Goal: Information Seeking & Learning: Learn about a topic

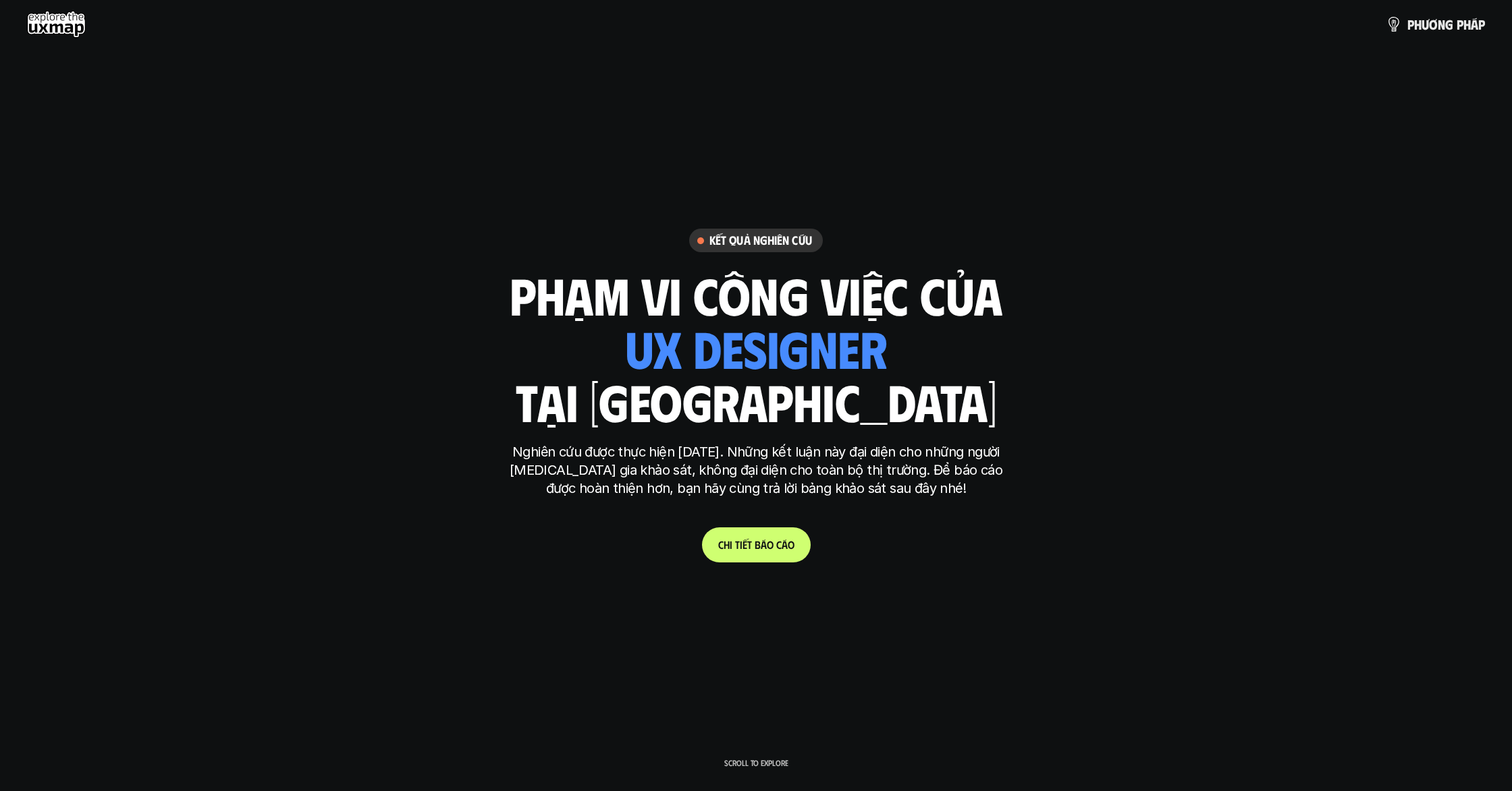
scroll to position [1, 0]
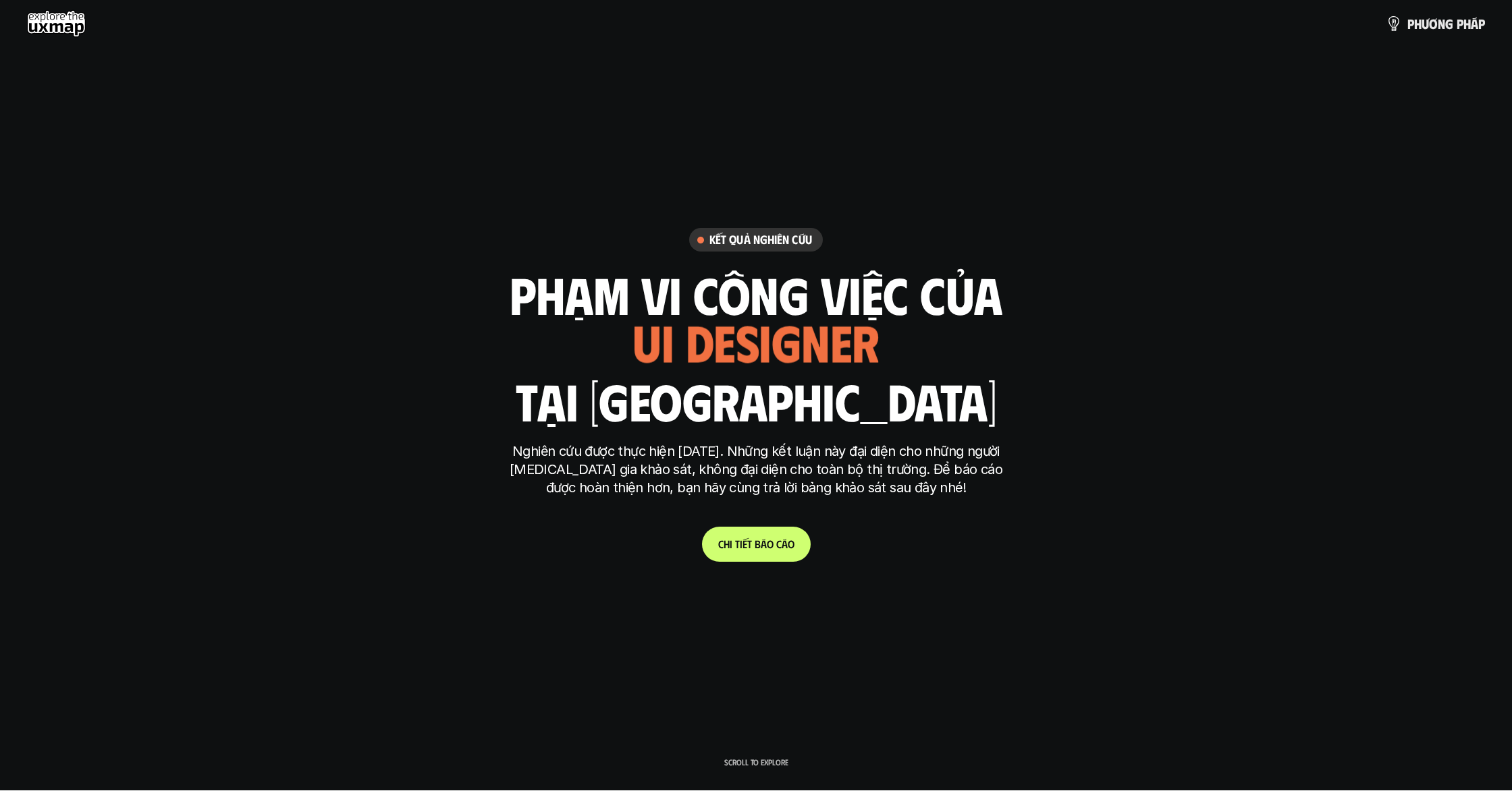
click at [769, 553] on link "C h i t i ế t b á o c á o" at bounding box center [756, 545] width 109 height 35
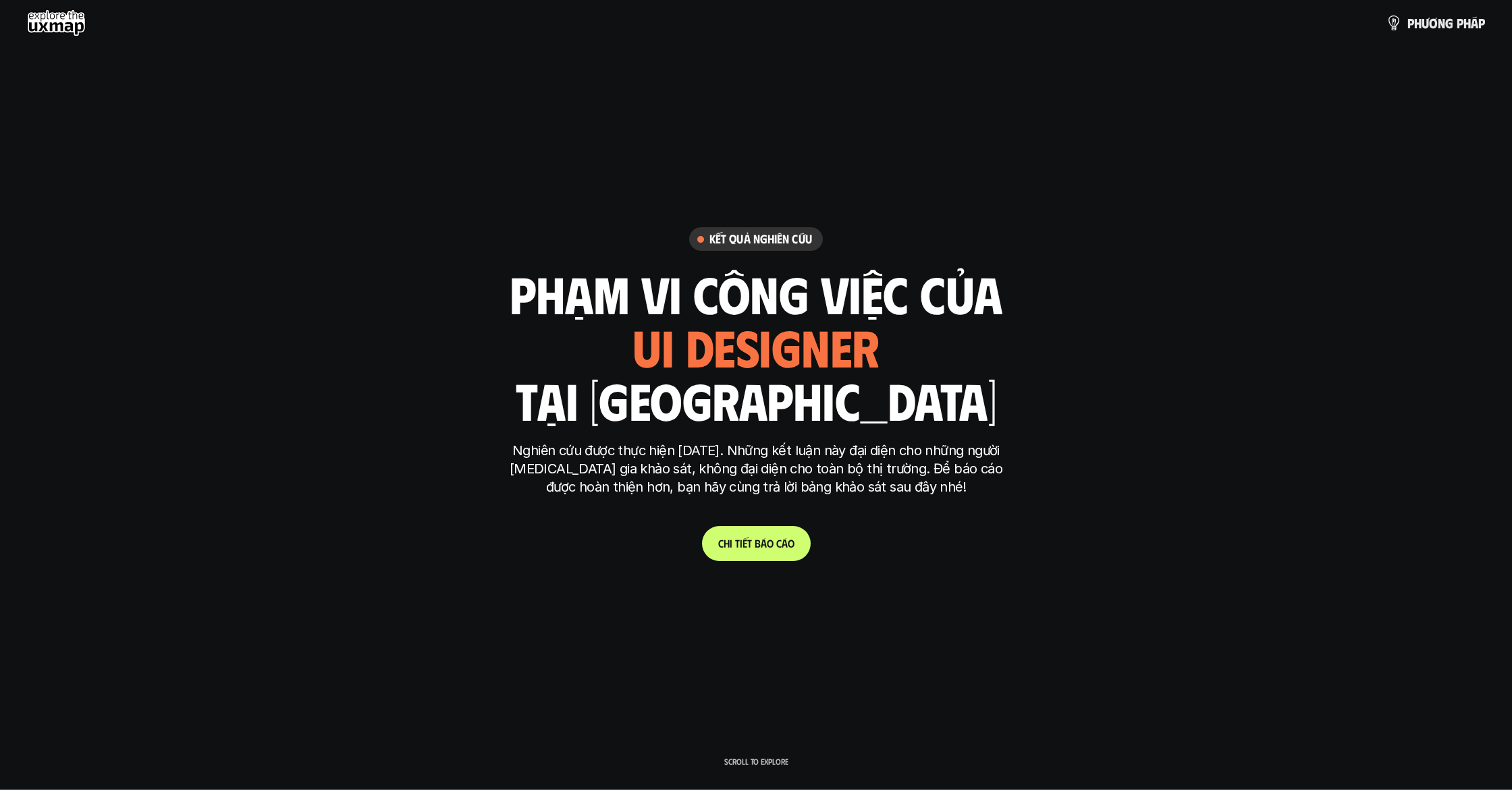
click at [774, 554] on link "C h i t i ế t b á o c á o" at bounding box center [756, 544] width 109 height 35
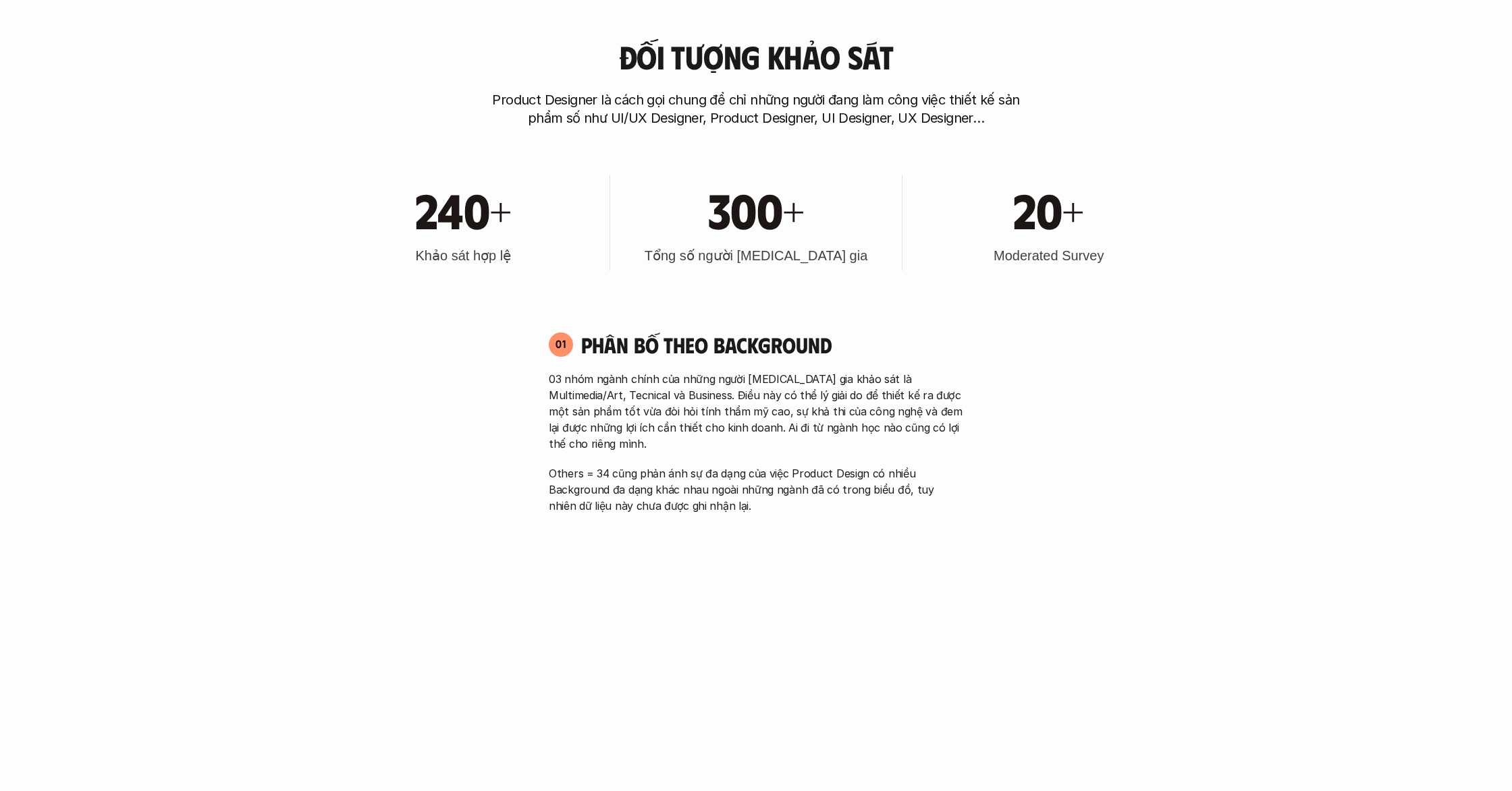
scroll to position [828, 0]
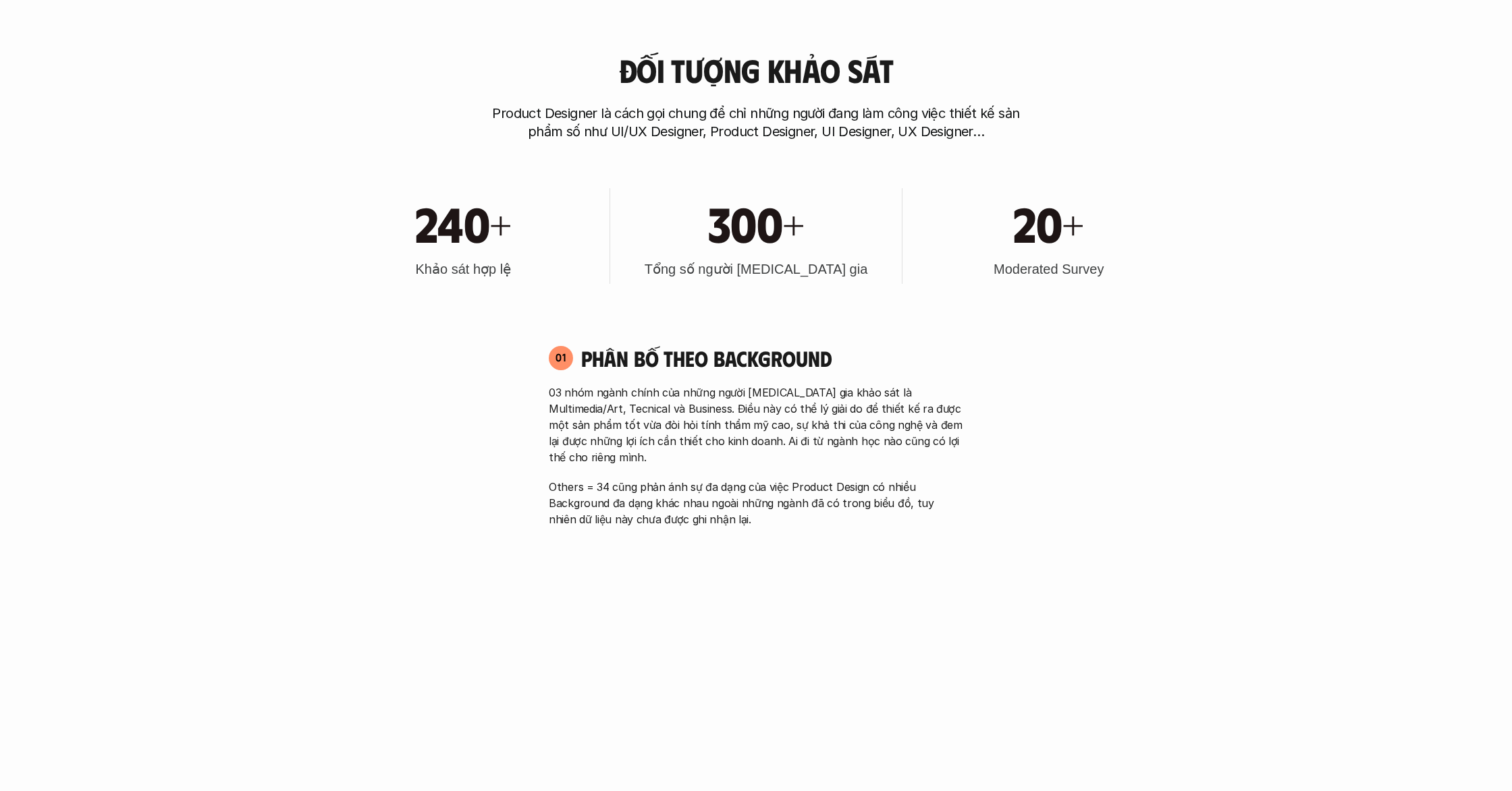
scroll to position [813, 0]
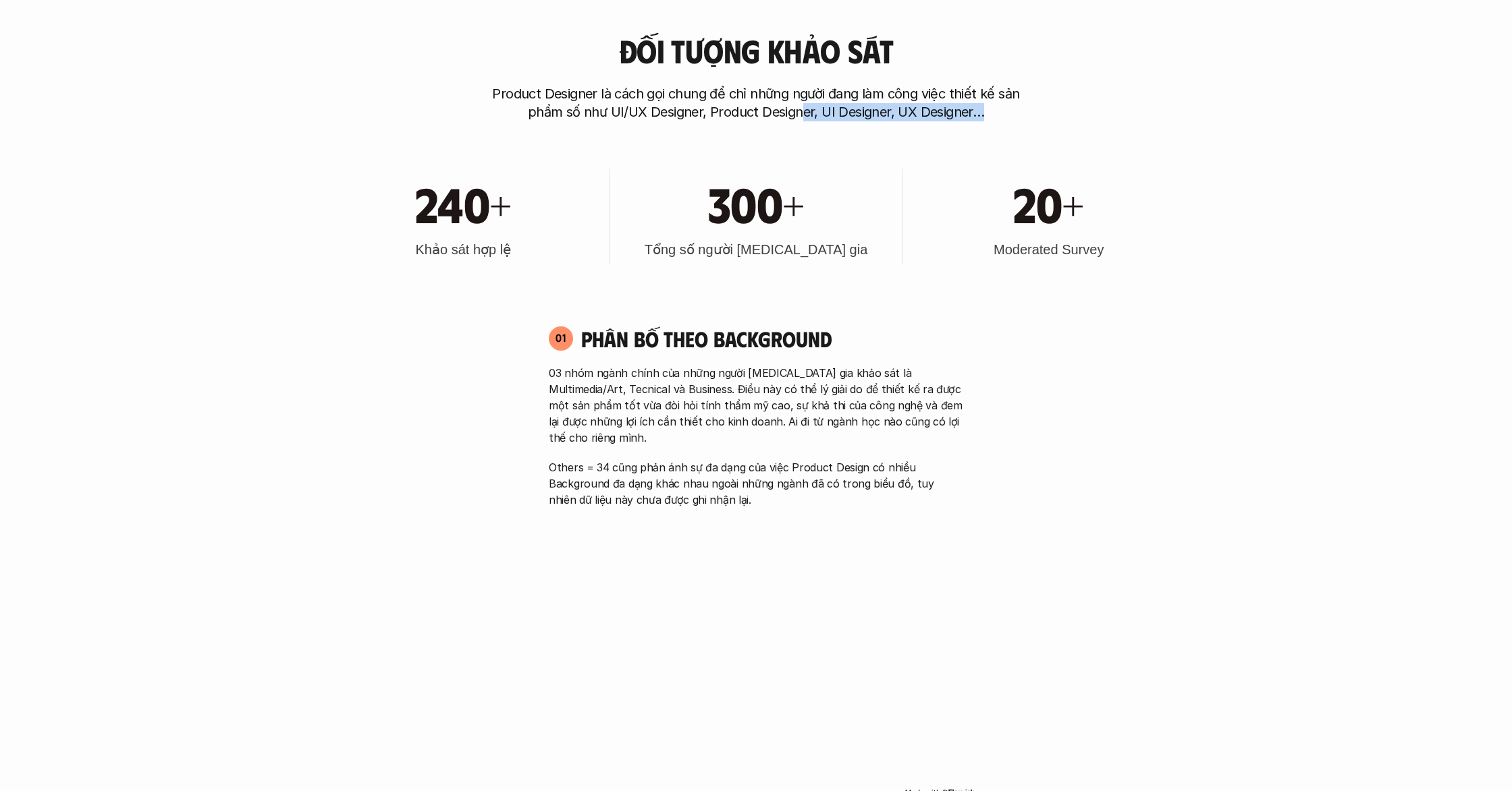
click at [860, 459] on p "Others = 34 cũng phản ánh sự đa dạng của việc Product Design có nhiều Backgroun…" at bounding box center [756, 484] width 414 height 48
drag, startPoint x: 839, startPoint y: 436, endPoint x: 871, endPoint y: 438, distance: 32.1
click at [869, 438] on div "03 nhóm ngành chính của những người [MEDICAL_DATA] gia khảo sát là Multimedia/A…" at bounding box center [756, 437] width 414 height 143
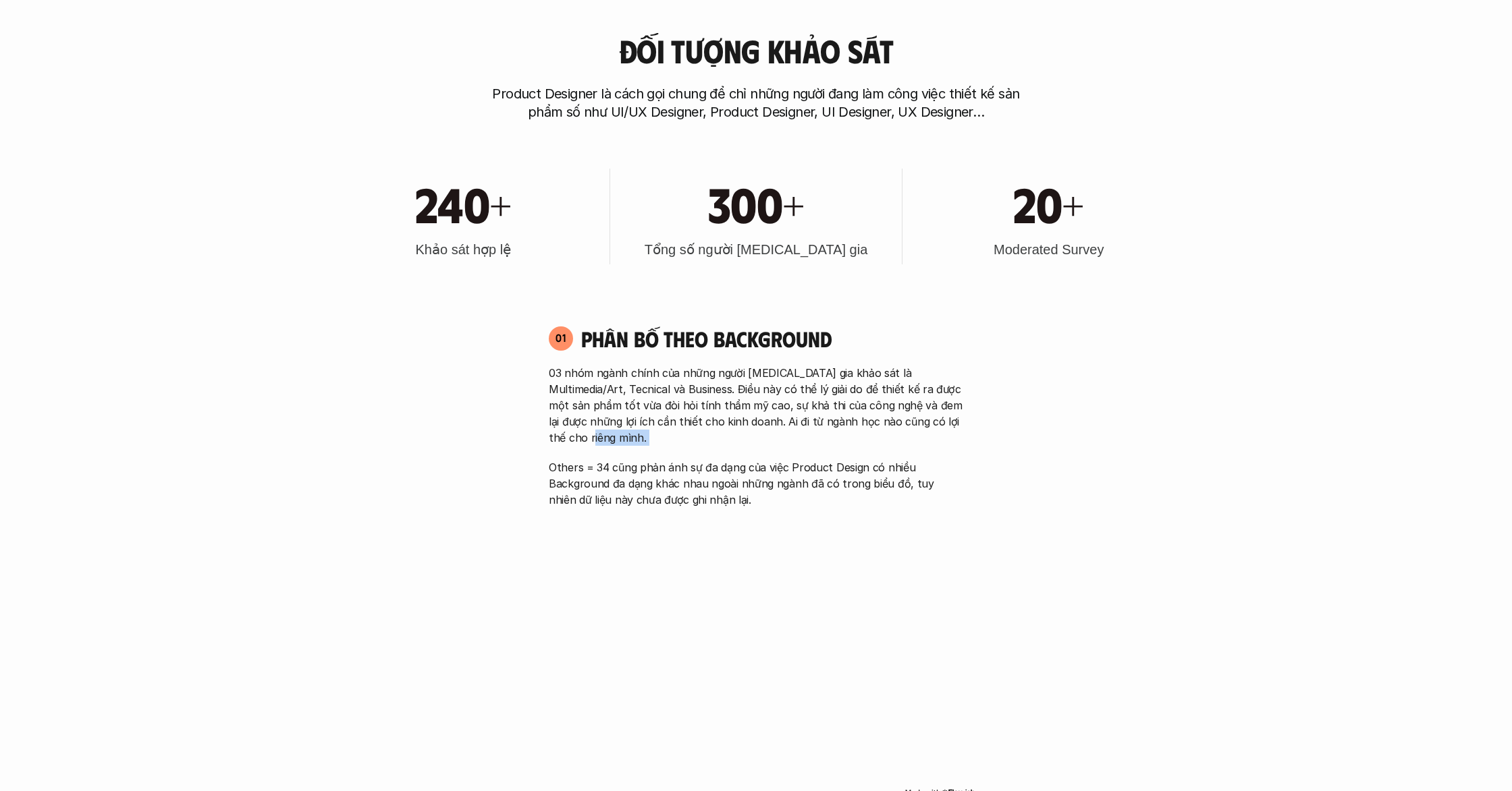
click at [871, 438] on div "03 nhóm ngành chính của những người [MEDICAL_DATA] gia khảo sát là Multimedia/A…" at bounding box center [756, 437] width 414 height 143
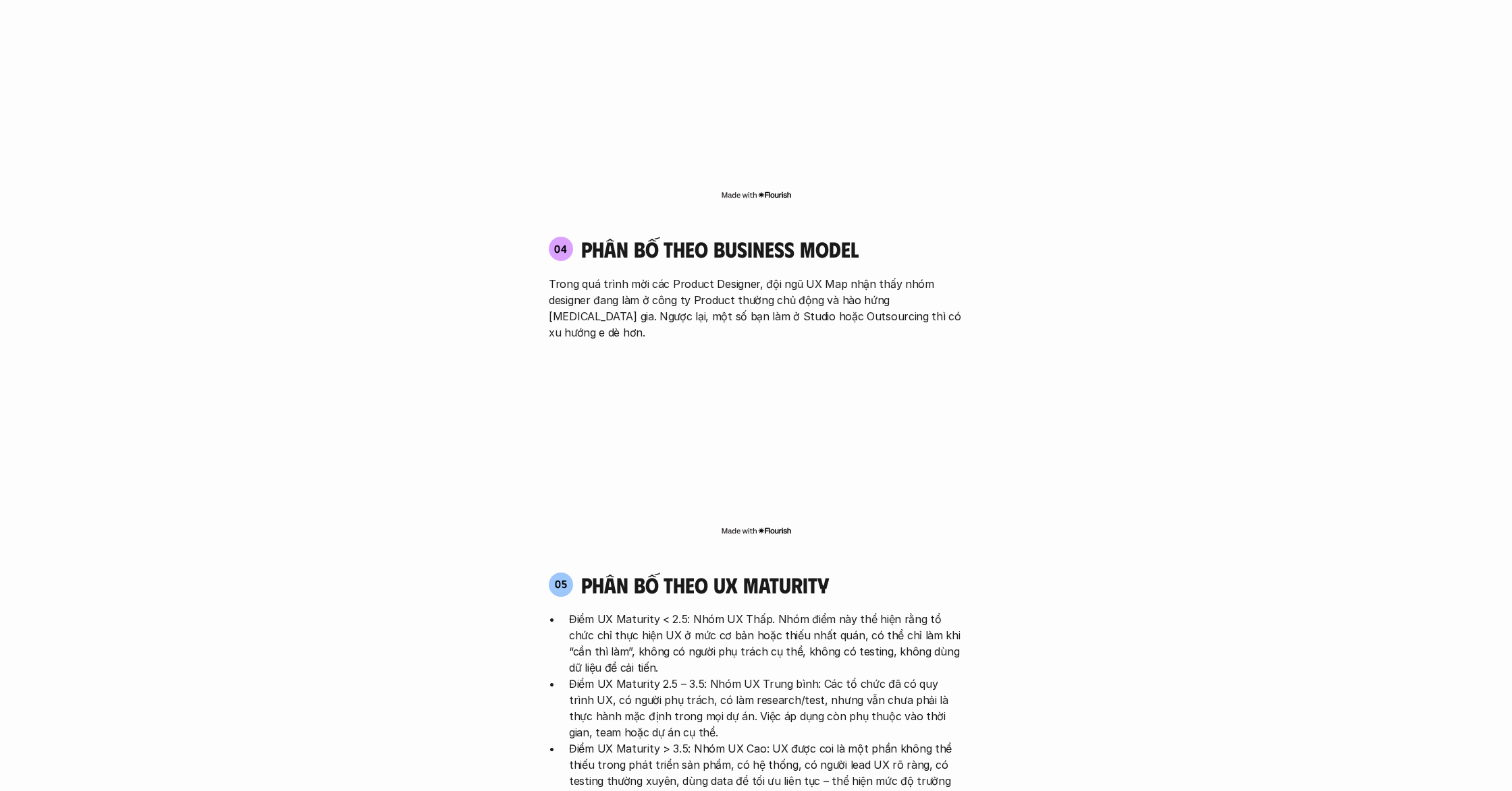
scroll to position [2540, 0]
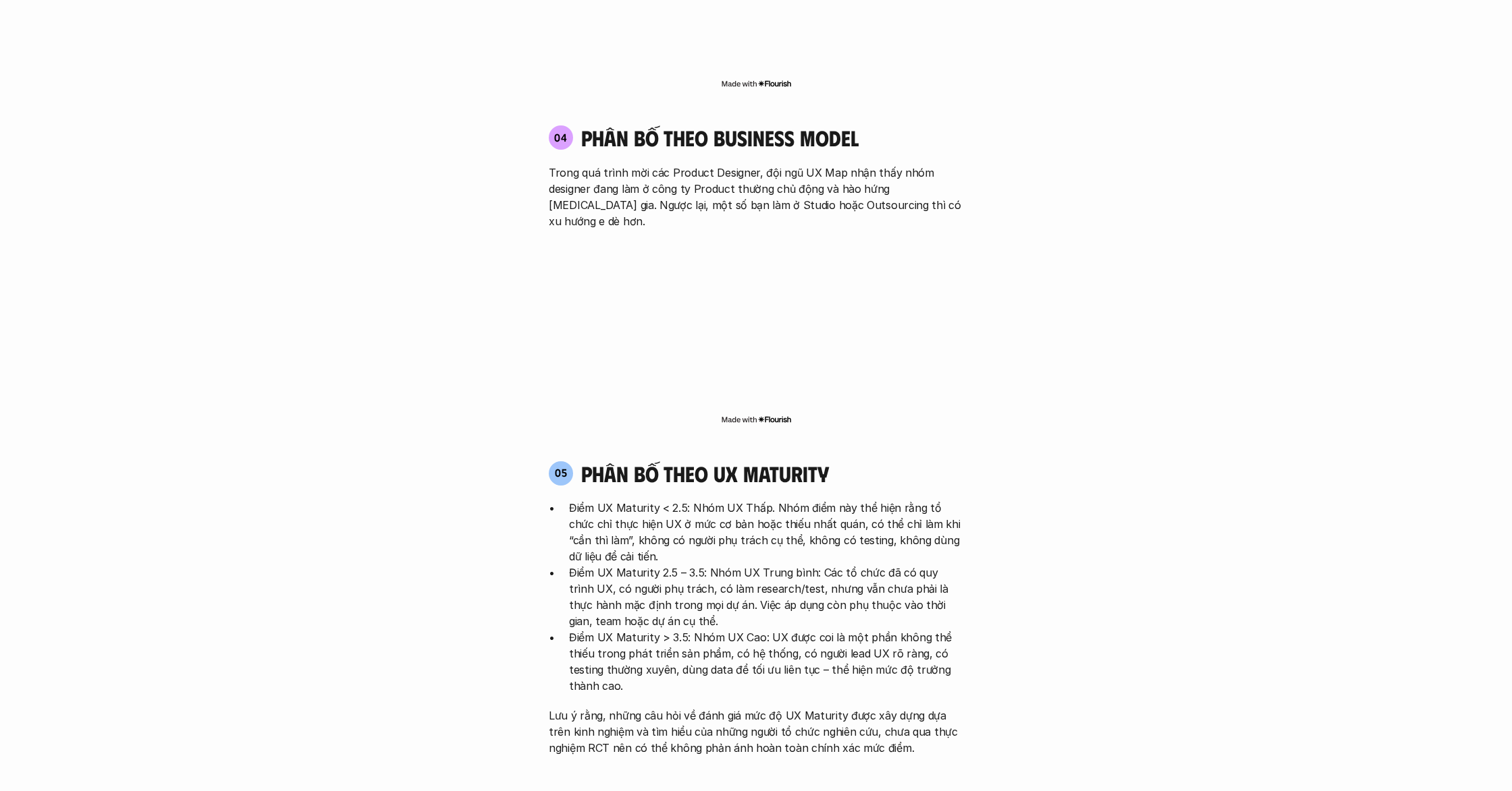
drag, startPoint x: 1119, startPoint y: 516, endPoint x: 996, endPoint y: 449, distance: 140.1
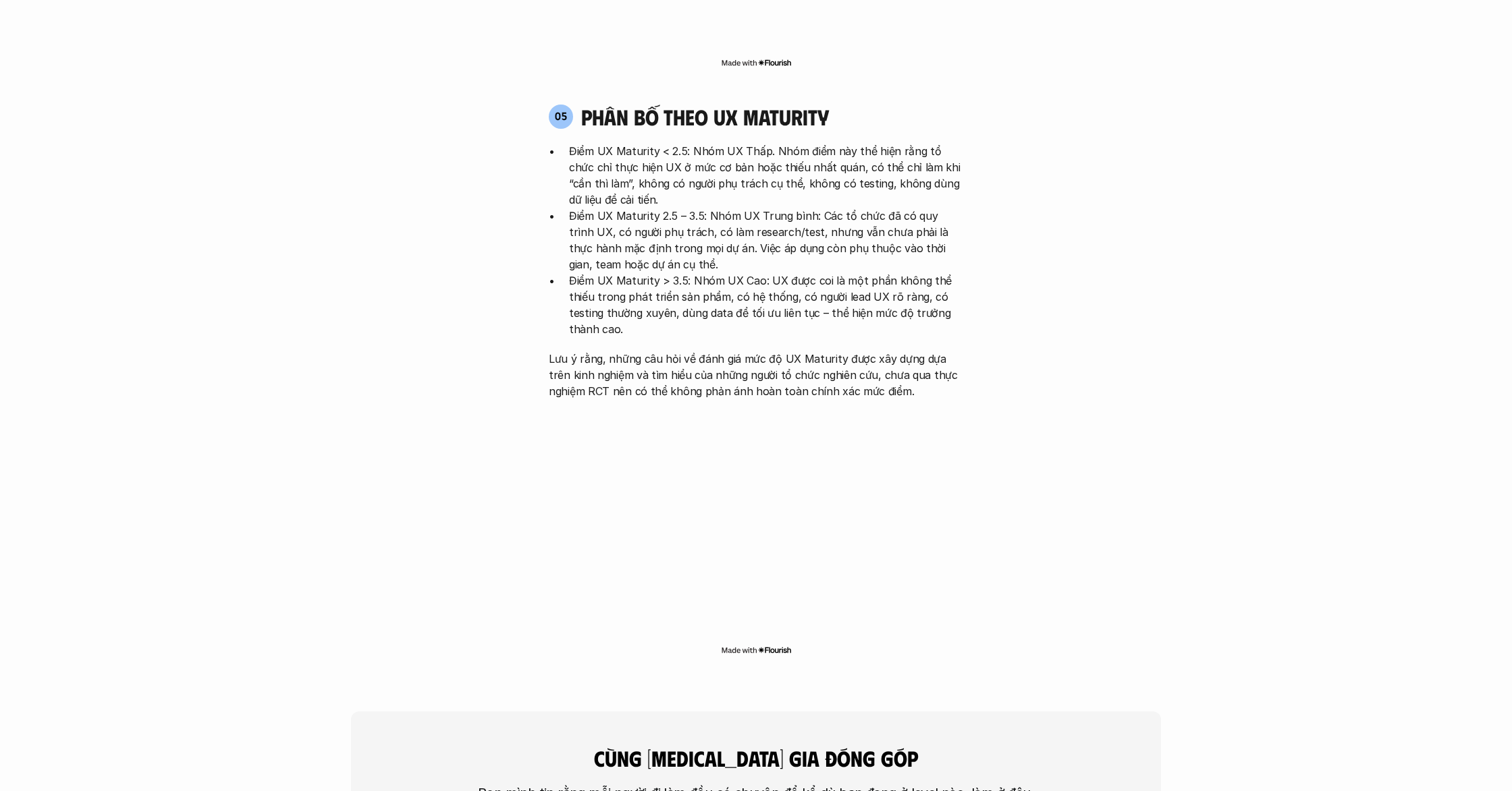
scroll to position [2952, 0]
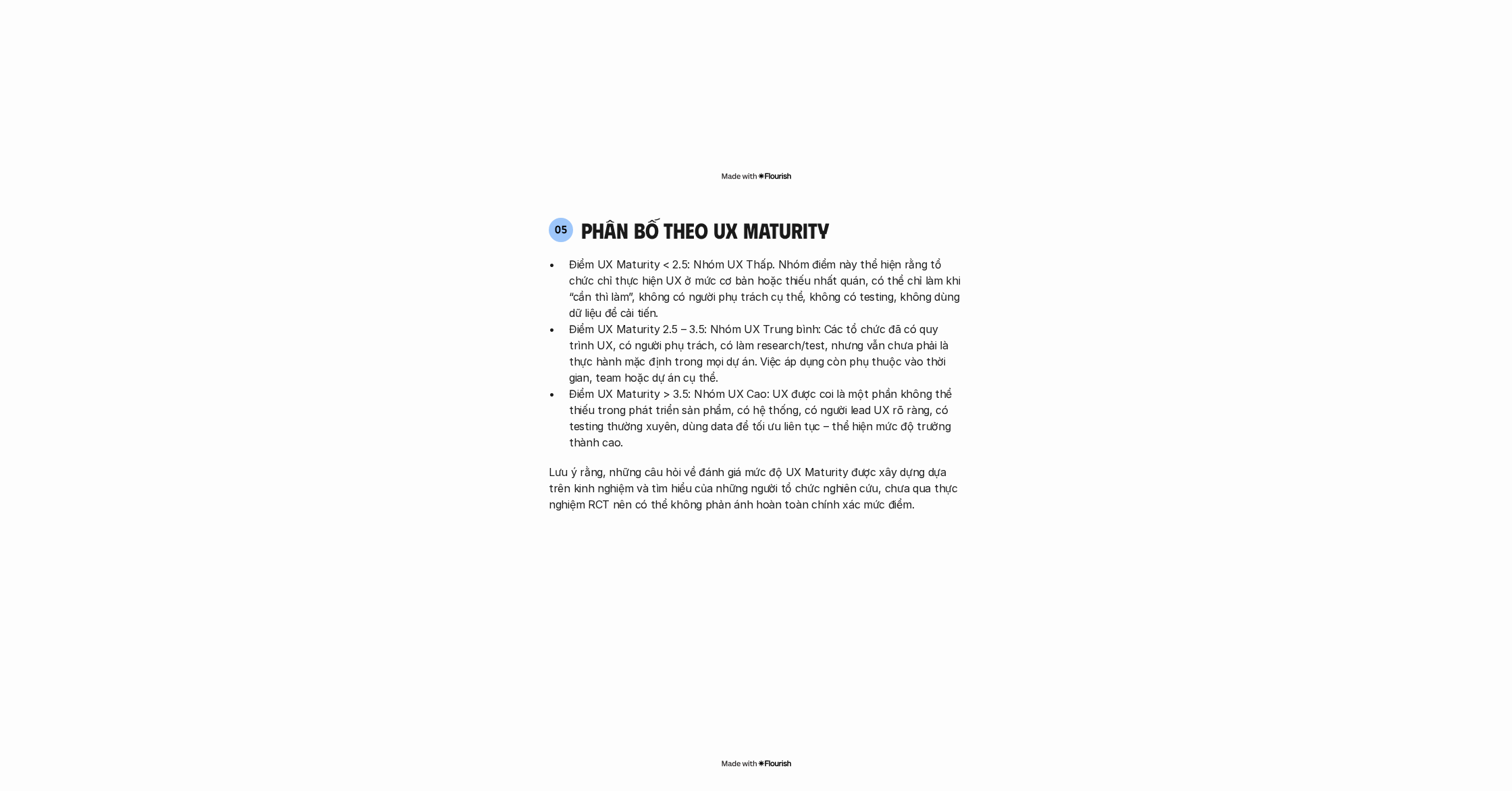
scroll to position [2850, 0]
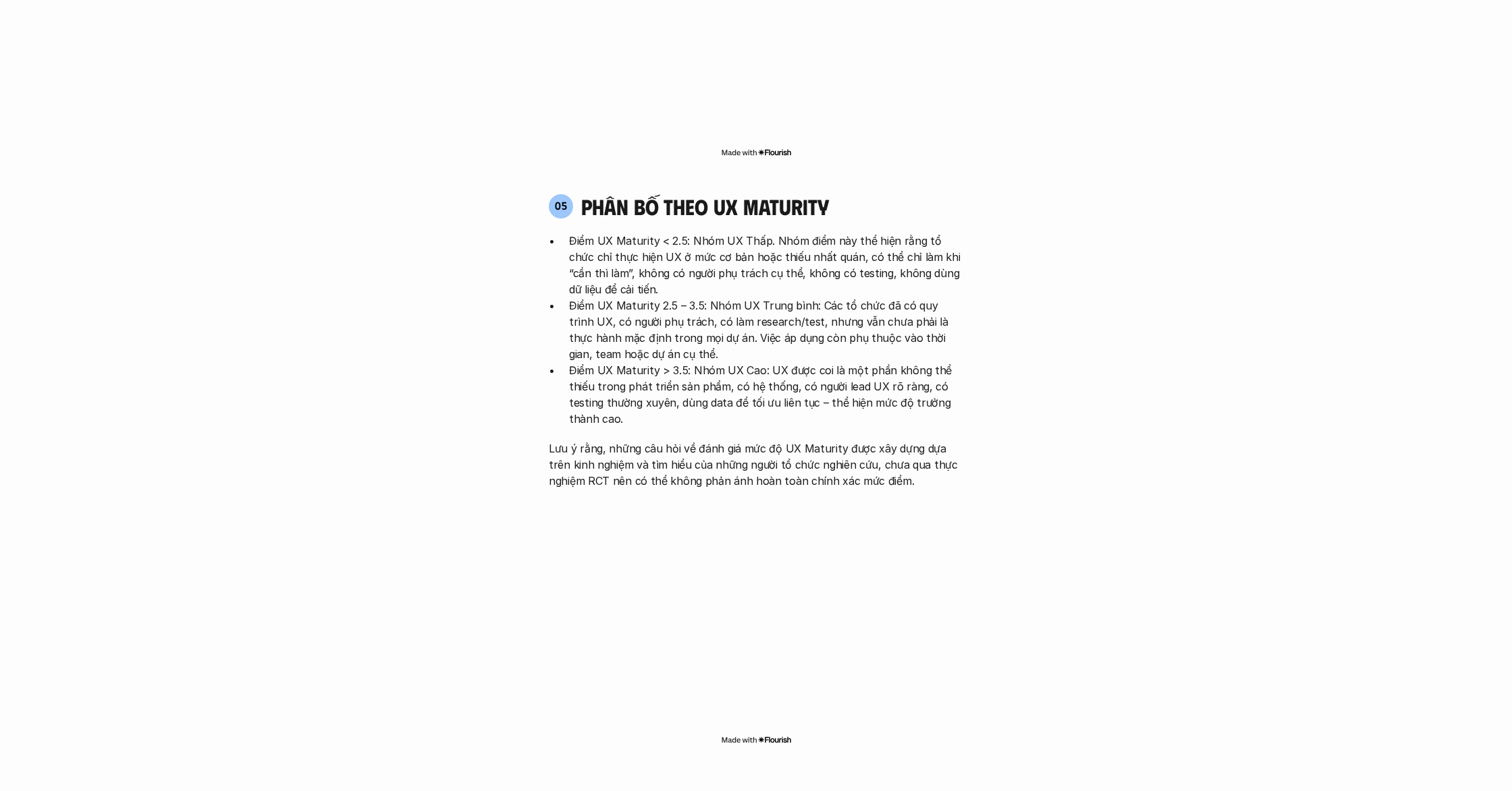
click at [821, 298] on p "Điểm UX Maturity 2.5 – 3.5: Nhóm UX Trung bình: Các tổ chức đã có quy trình UX,…" at bounding box center [766, 330] width 394 height 65
click at [757, 233] on p "Điểm UX Maturity < 2.5: Nhóm UX Thấp. Nhóm điểm này thể hiện rằng tổ chức chỉ t…" at bounding box center [766, 265] width 394 height 65
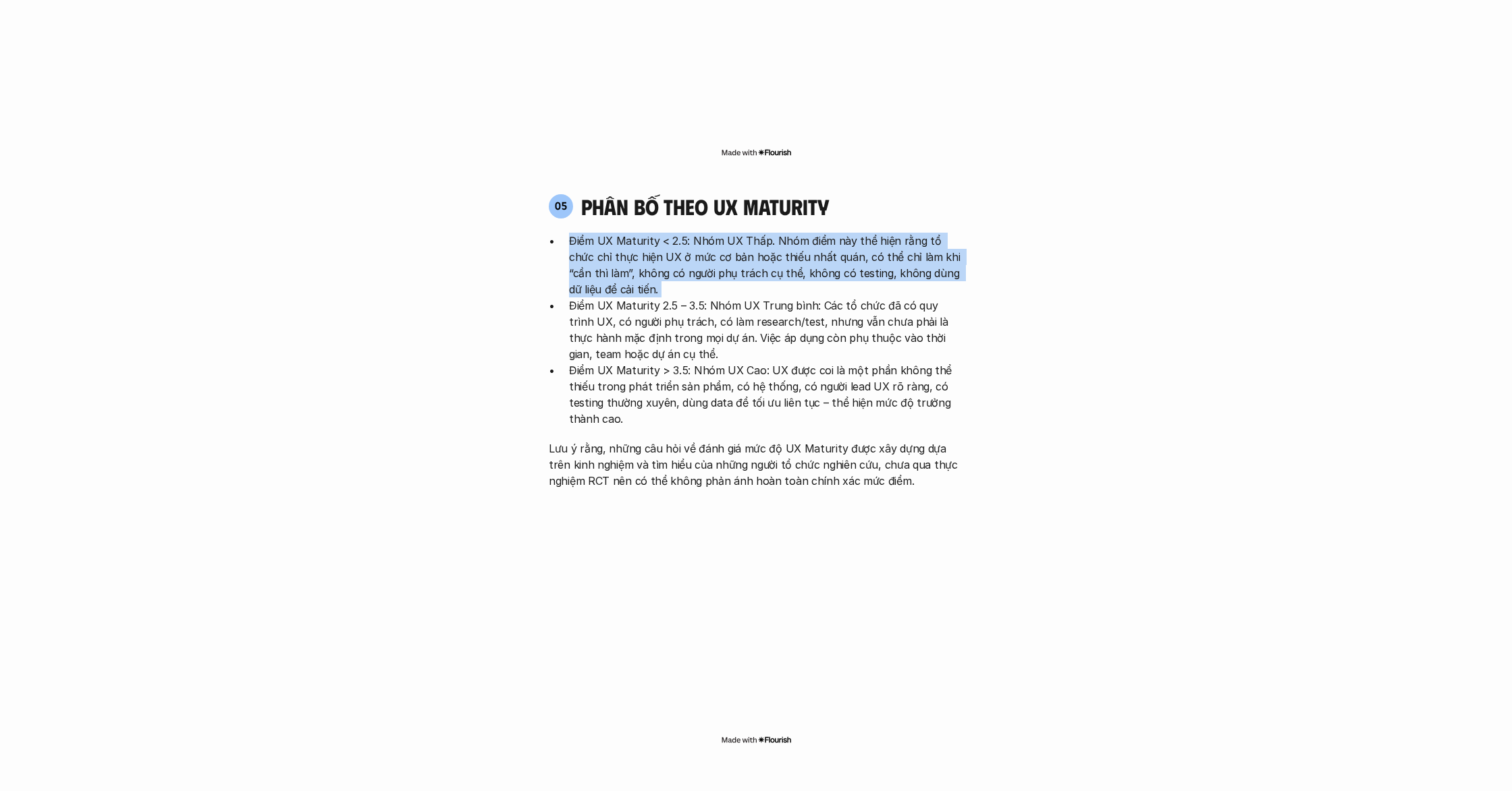
drag, startPoint x: 757, startPoint y: 174, endPoint x: 960, endPoint y: 201, distance: 204.8
click at [760, 233] on p "Điểm UX Maturity < 2.5: Nhóm UX Thấp. Nhóm điểm này thể hiện rằng tổ chức chỉ t…" at bounding box center [766, 265] width 394 height 65
click at [974, 203] on div "05 phân bố theo ux maturity Điểm UX Maturity < 2.5: Nhóm UX Thấp. Nhóm điểm này…" at bounding box center [756, 341] width 438 height 296
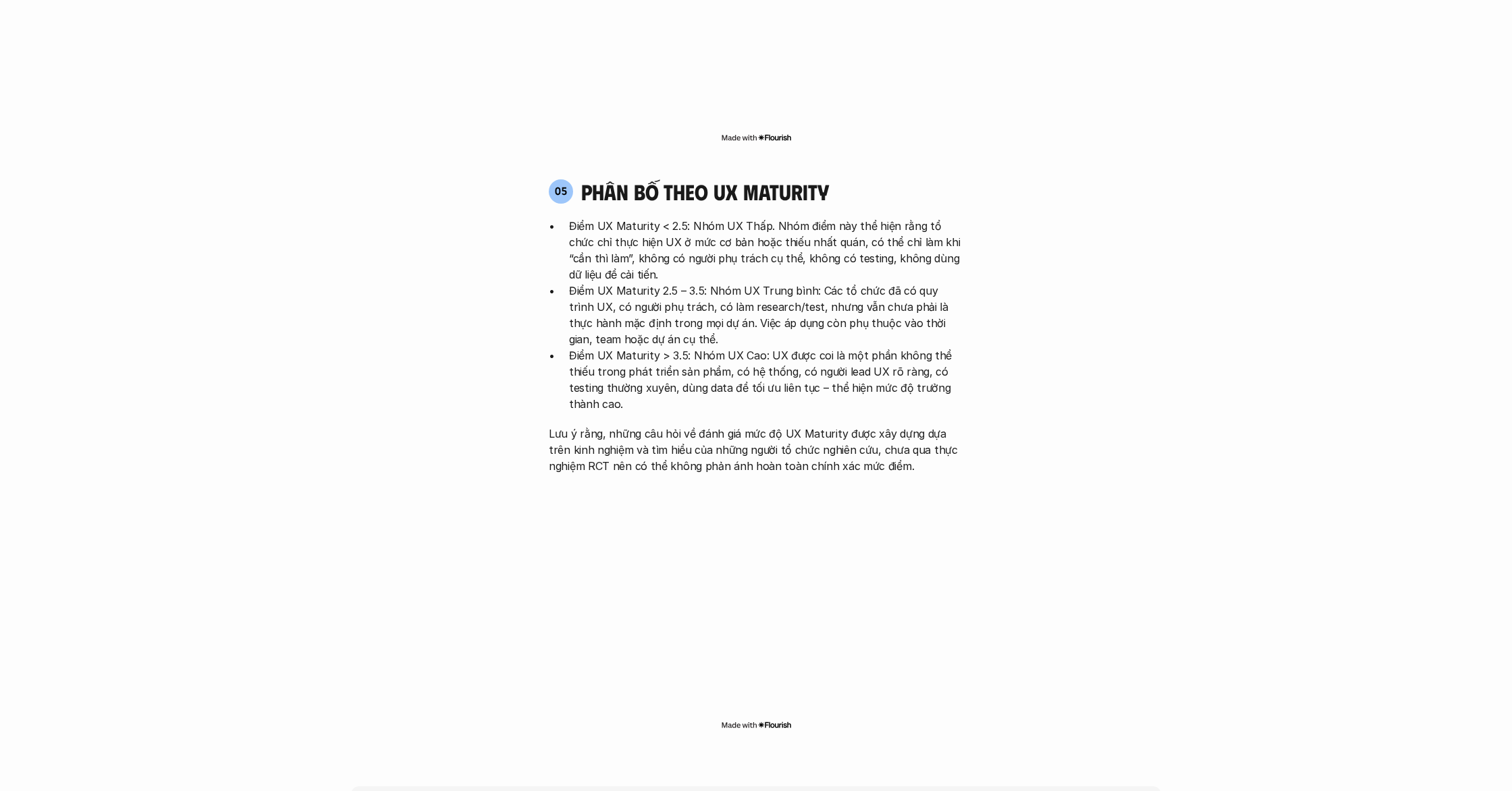
scroll to position [2866, 0]
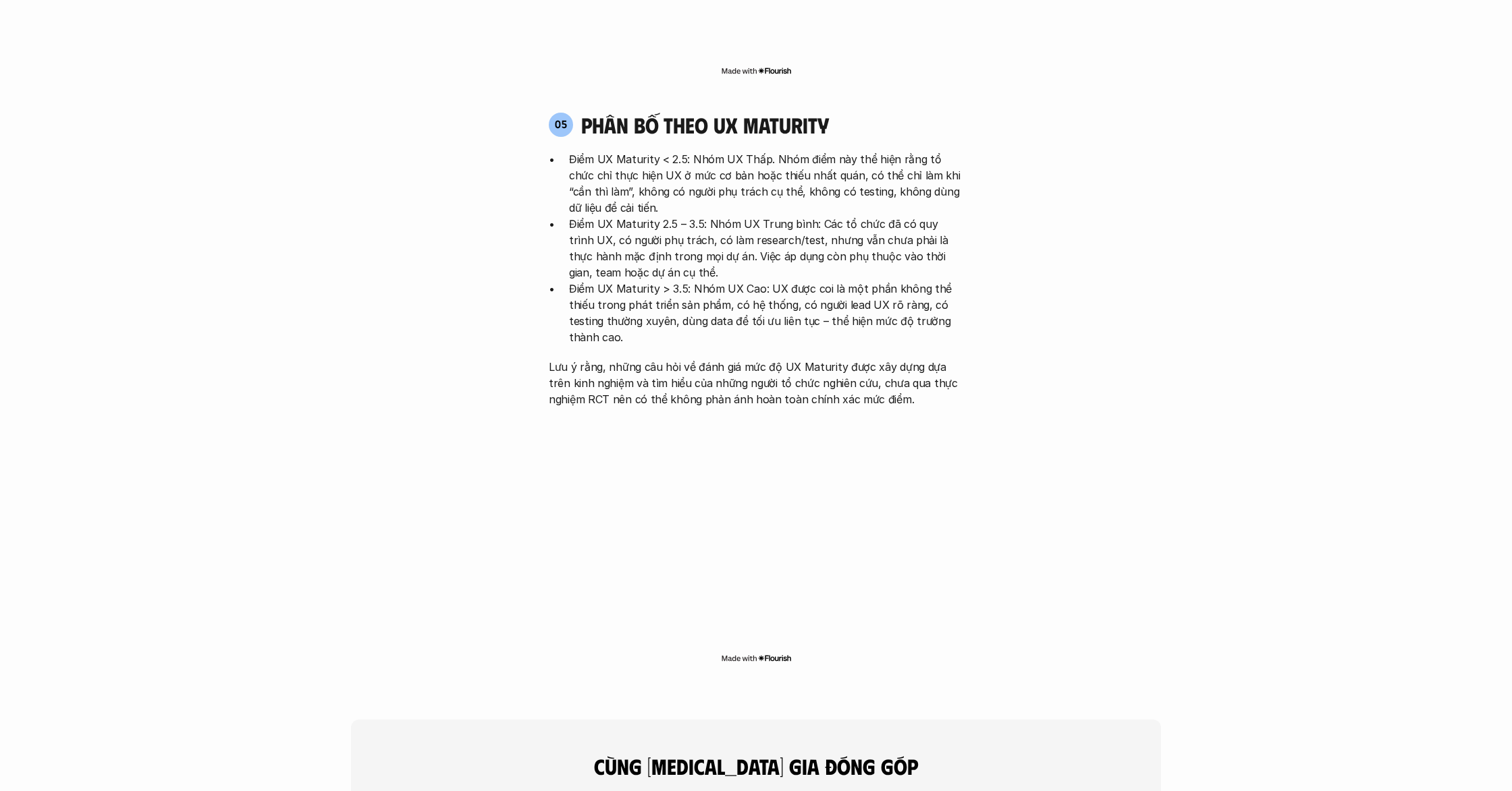
scroll to position [2933, 0]
drag, startPoint x: 1147, startPoint y: 290, endPoint x: 1114, endPoint y: 283, distance: 33.7
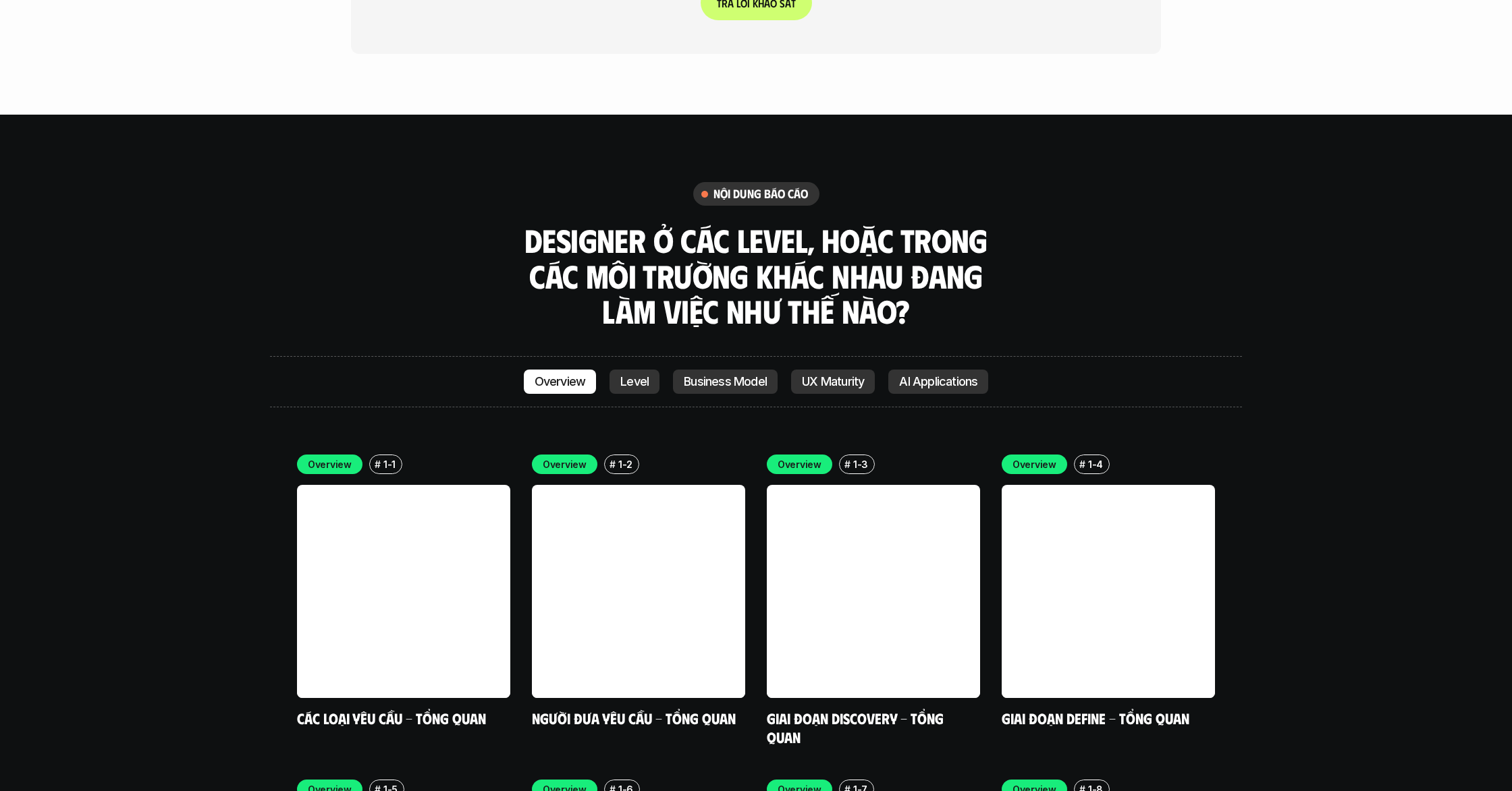
scroll to position [3925, 0]
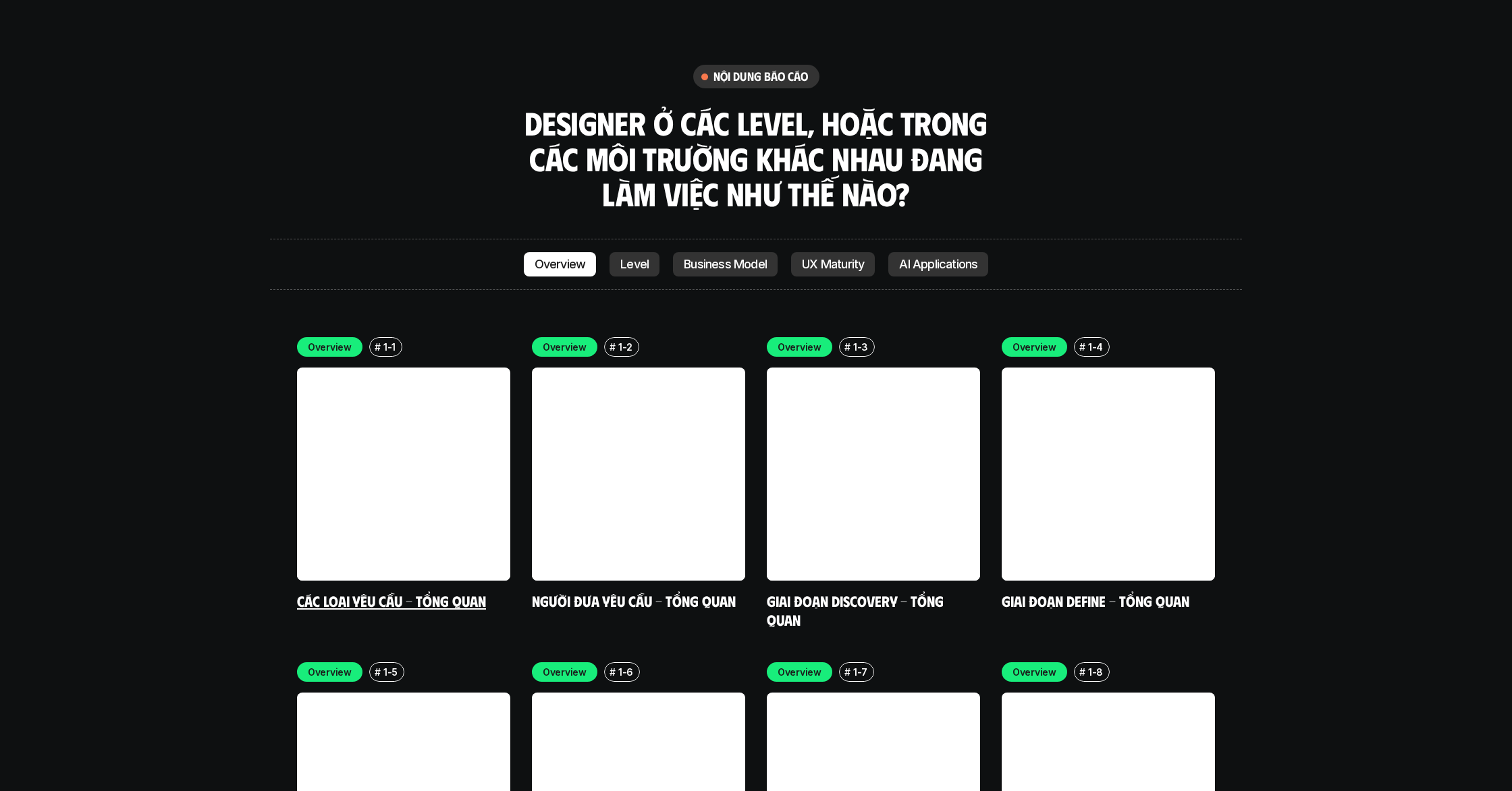
click at [423, 367] on link at bounding box center [403, 474] width 213 height 213
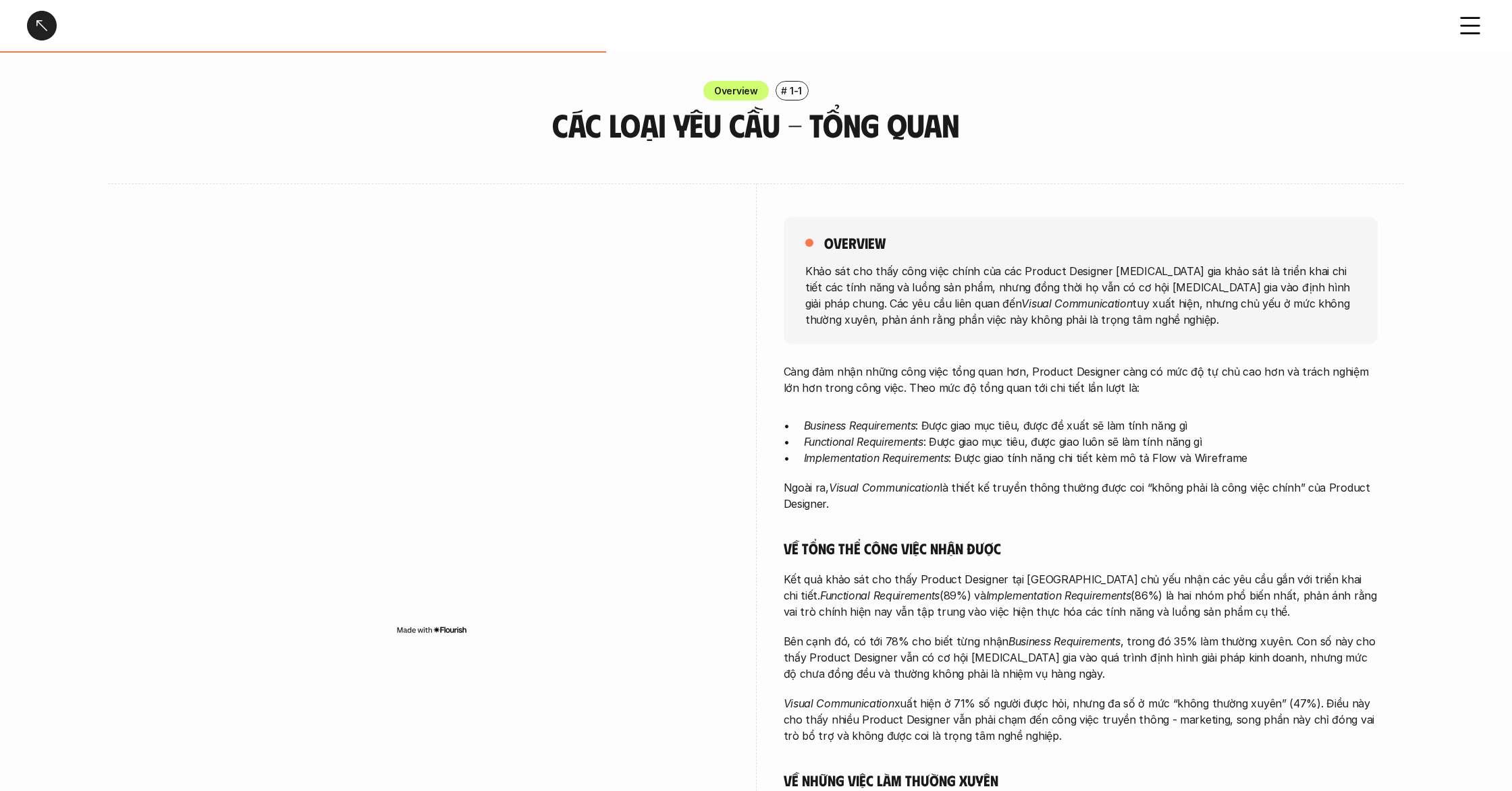
click at [993, 394] on p "Càng đảm nhận những công việc tổng quan hơn, Product Designer càng có mức độ tự…" at bounding box center [1080, 379] width 594 height 32
click at [885, 405] on div "Càng đảm nhận những công việc tổng quan hơn, Product Designer càng có mức độ tự…" at bounding box center [1080, 647] width 594 height 566
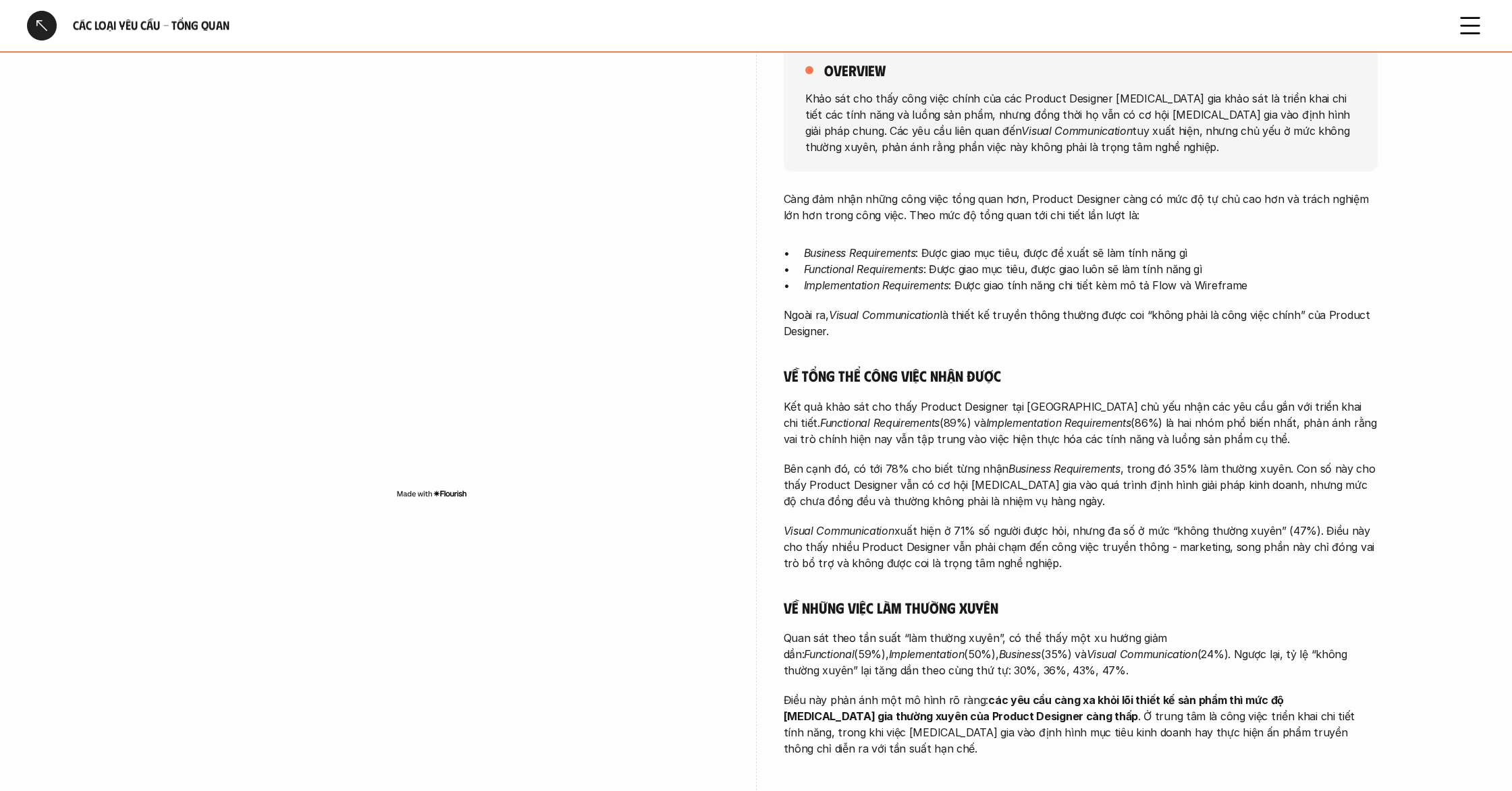
scroll to position [183, 0]
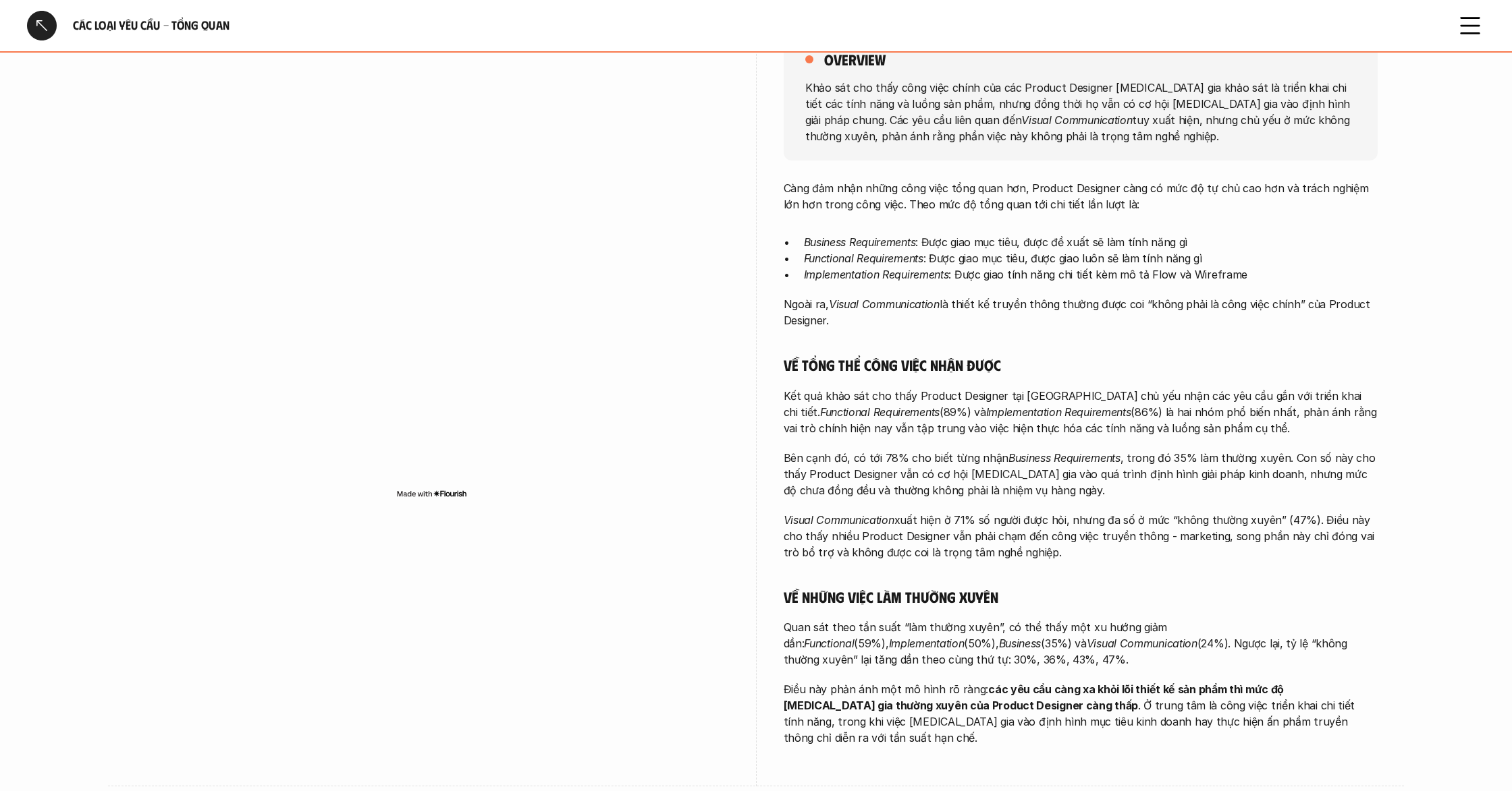
click at [885, 405] on p "Kết quả khảo sát cho thấy Product Designer tại [GEOGRAPHIC_DATA] chủ yếu nhận c…" at bounding box center [1080, 412] width 594 height 48
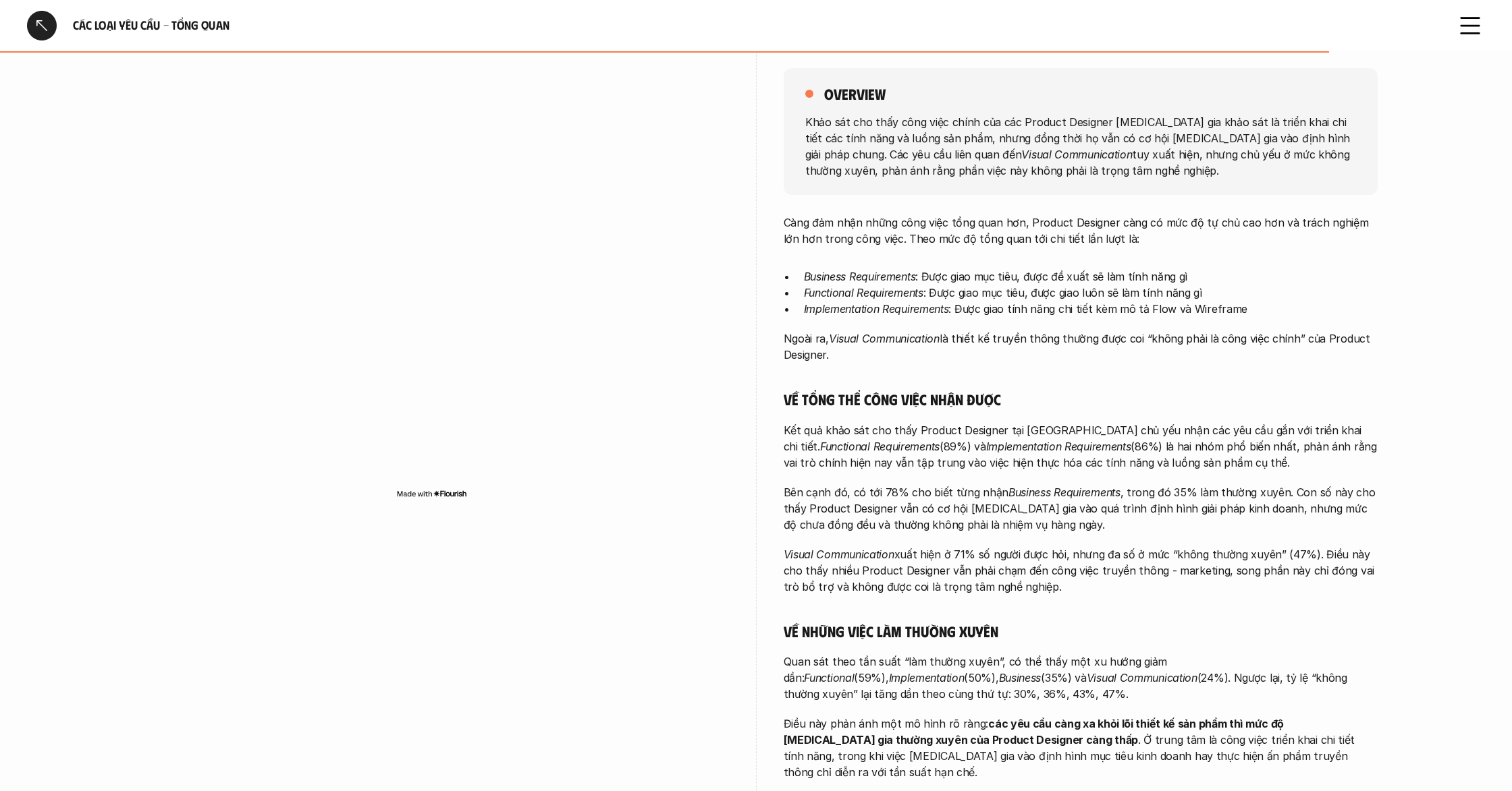
scroll to position [154, 0]
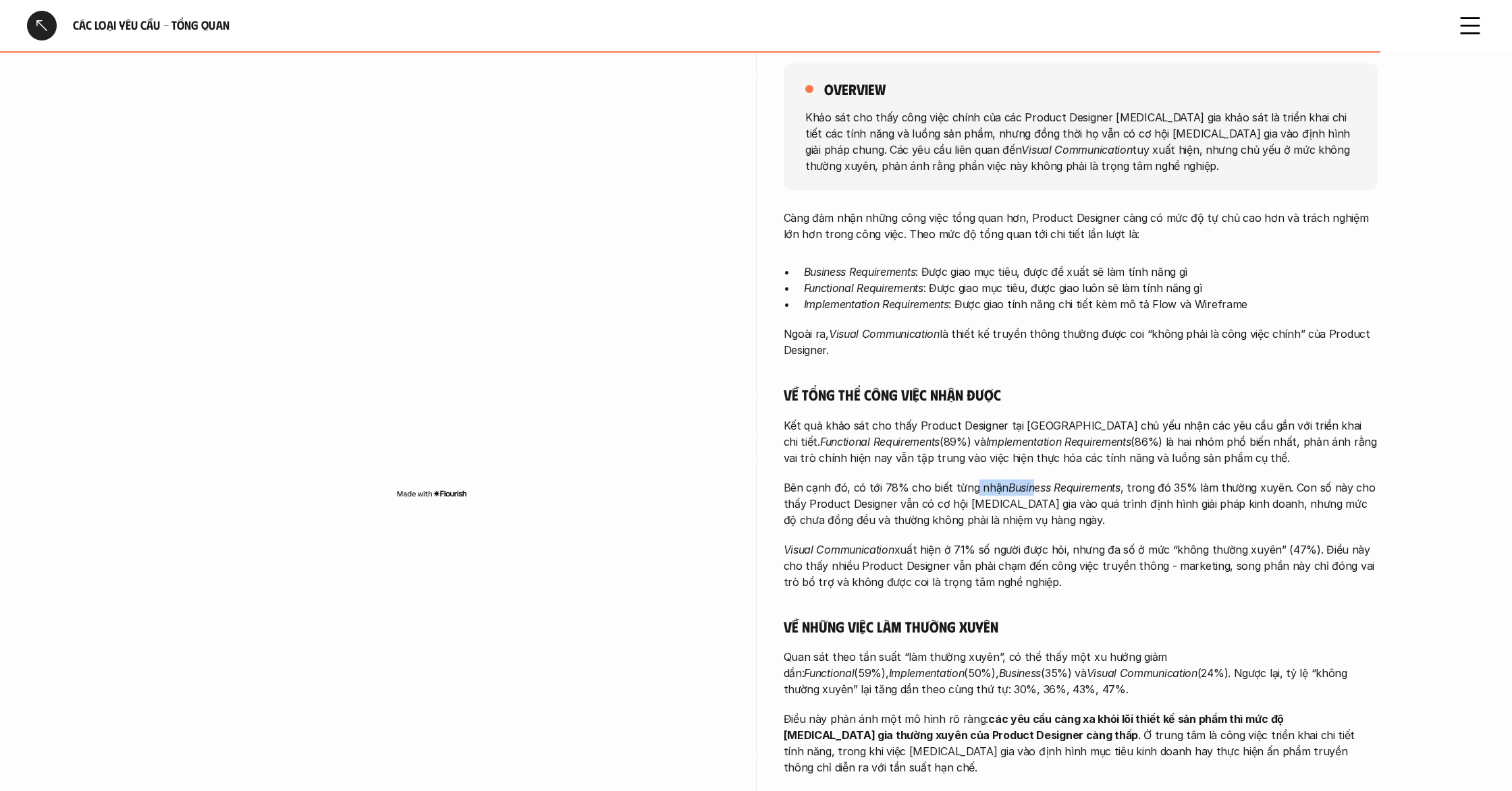
drag, startPoint x: 1027, startPoint y: 490, endPoint x: 1053, endPoint y: 490, distance: 26.0
click at [1033, 490] on p "Bên cạnh đó, có tới 78% cho biết từng nhận Business Requirements , trong đó 35%…" at bounding box center [1080, 504] width 594 height 48
click at [1053, 490] on em "Business Requirements" at bounding box center [1065, 488] width 113 height 14
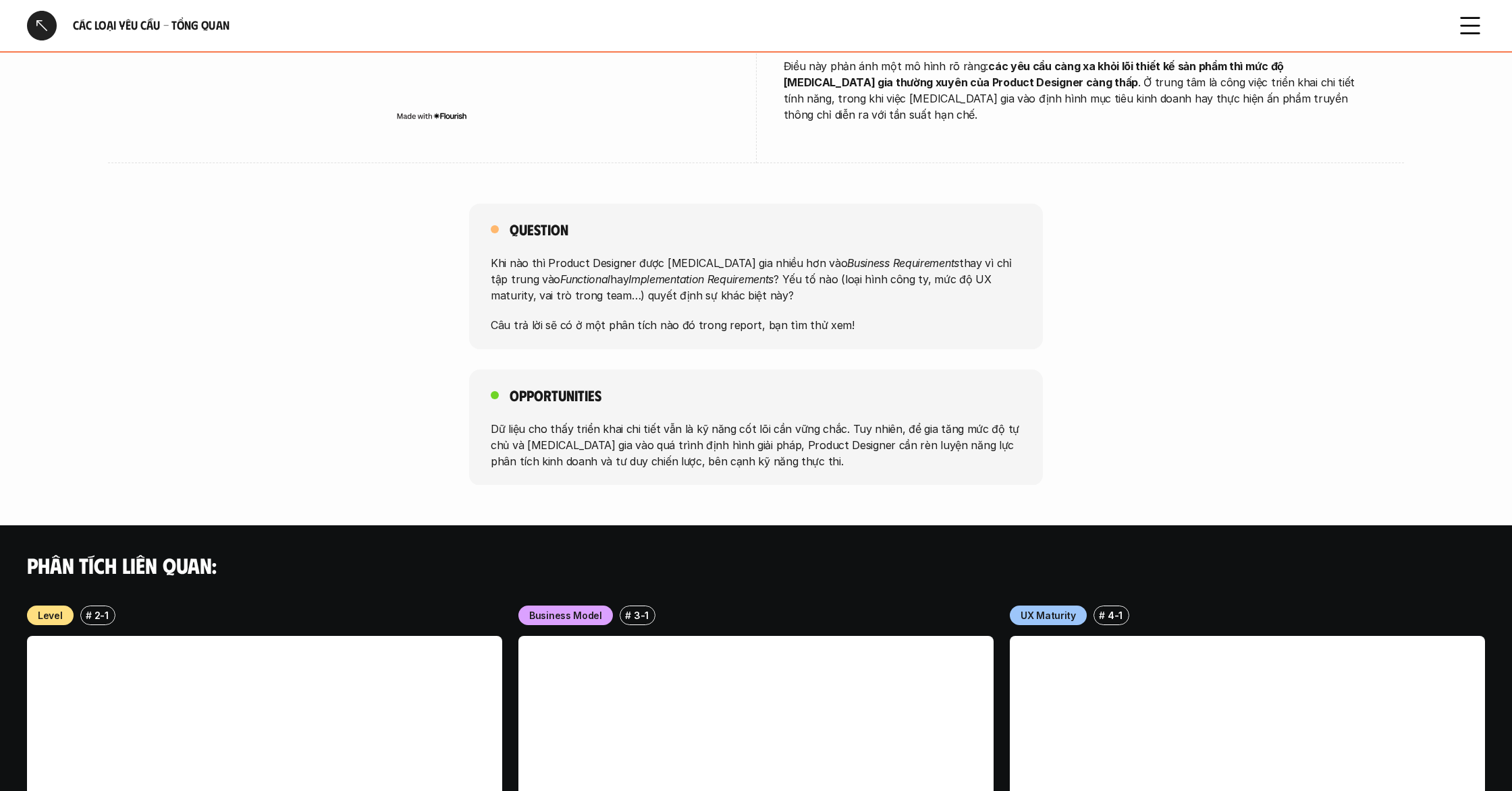
scroll to position [1231, 0]
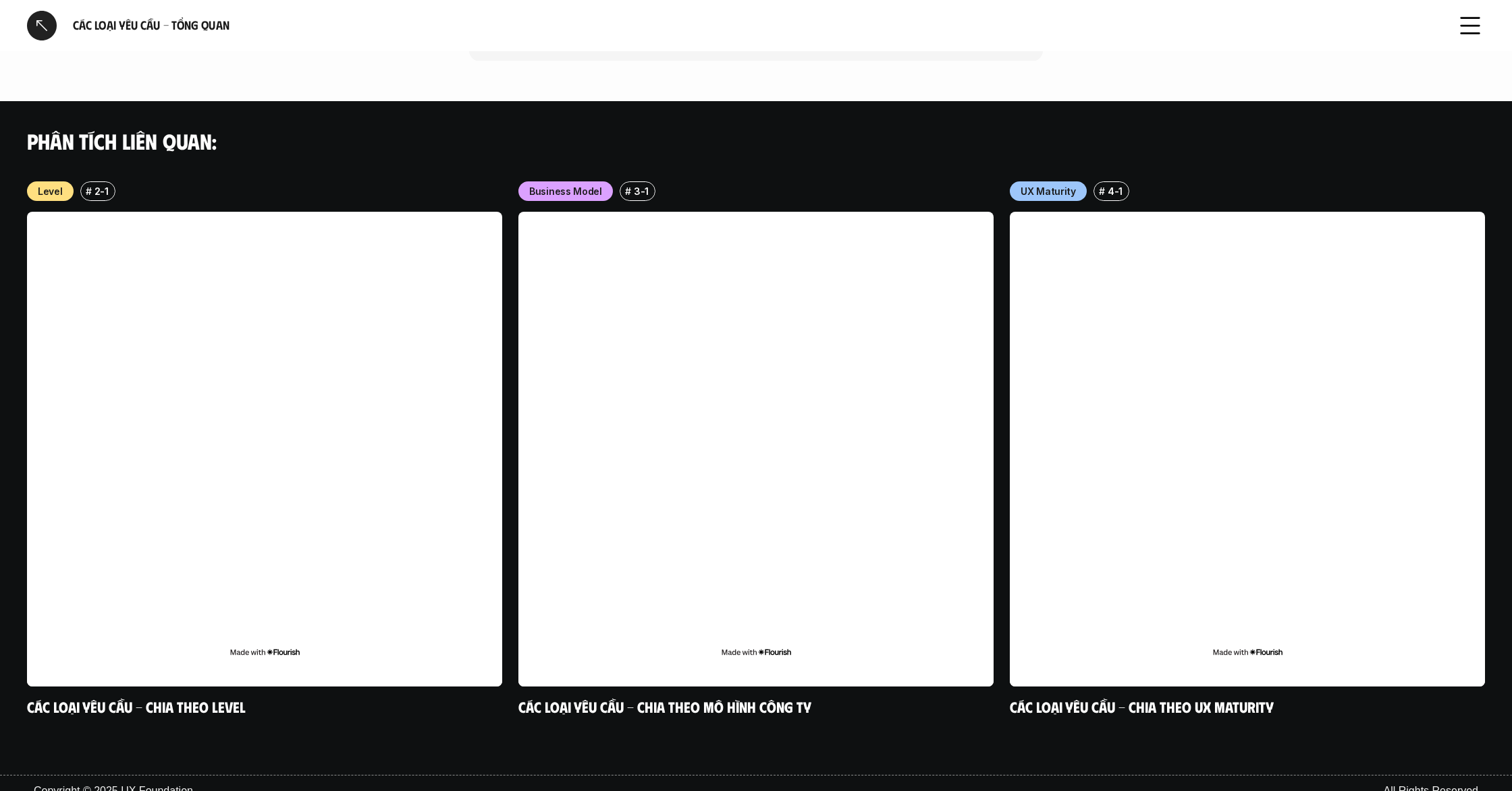
click at [41, 28] on div at bounding box center [42, 25] width 30 height 30
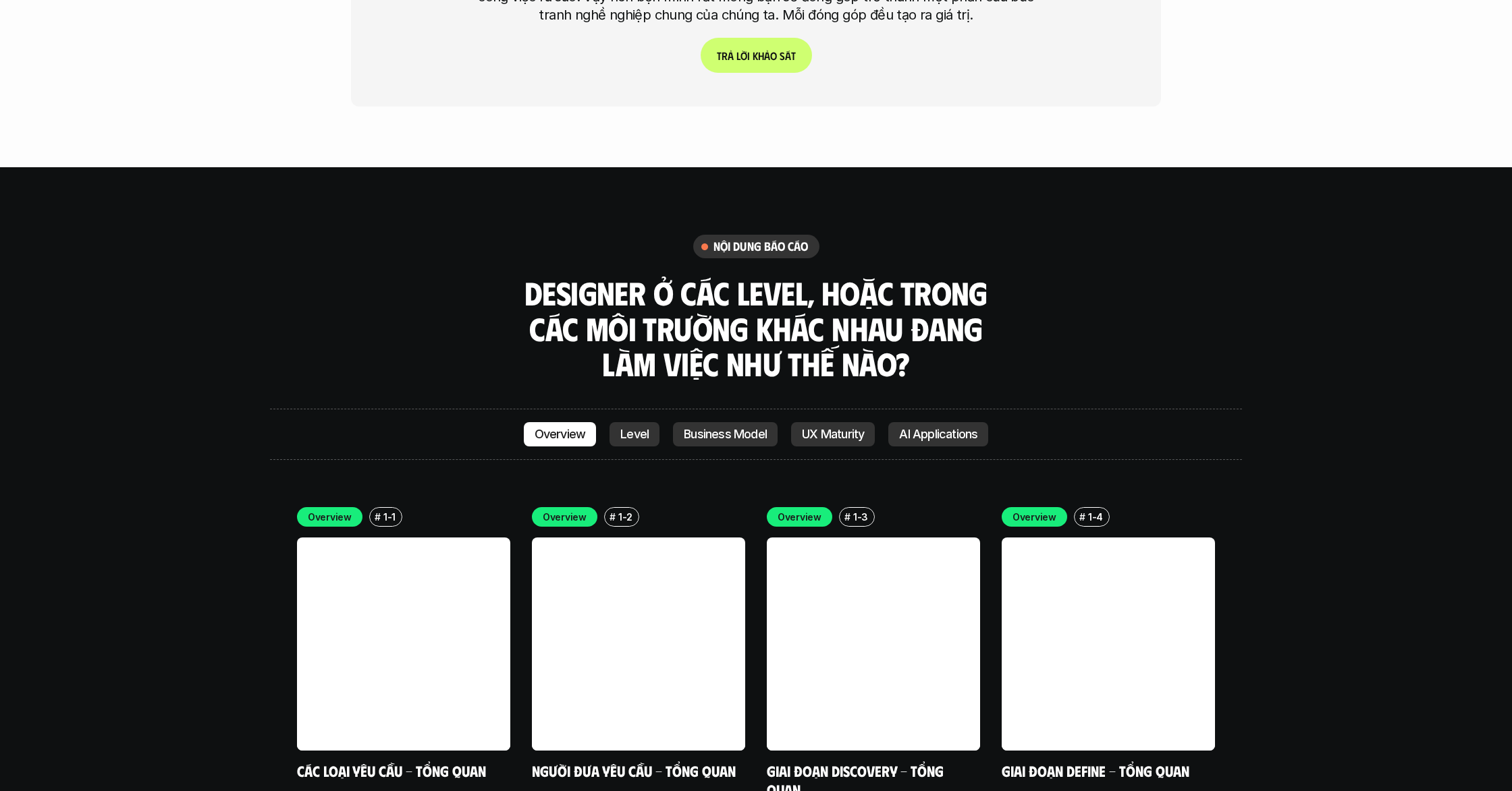
scroll to position [3904, 0]
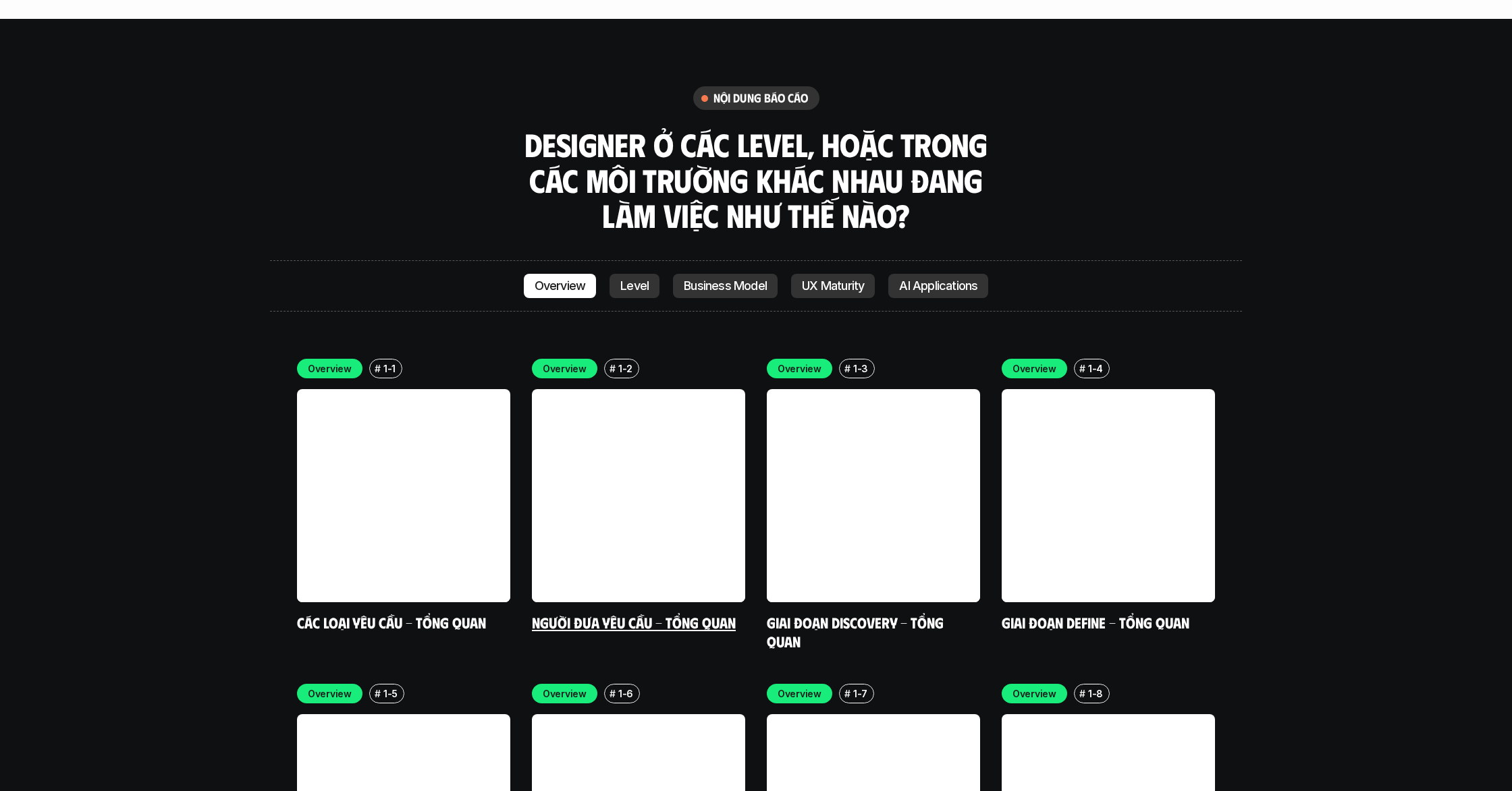
click at [689, 455] on link at bounding box center [638, 496] width 213 height 213
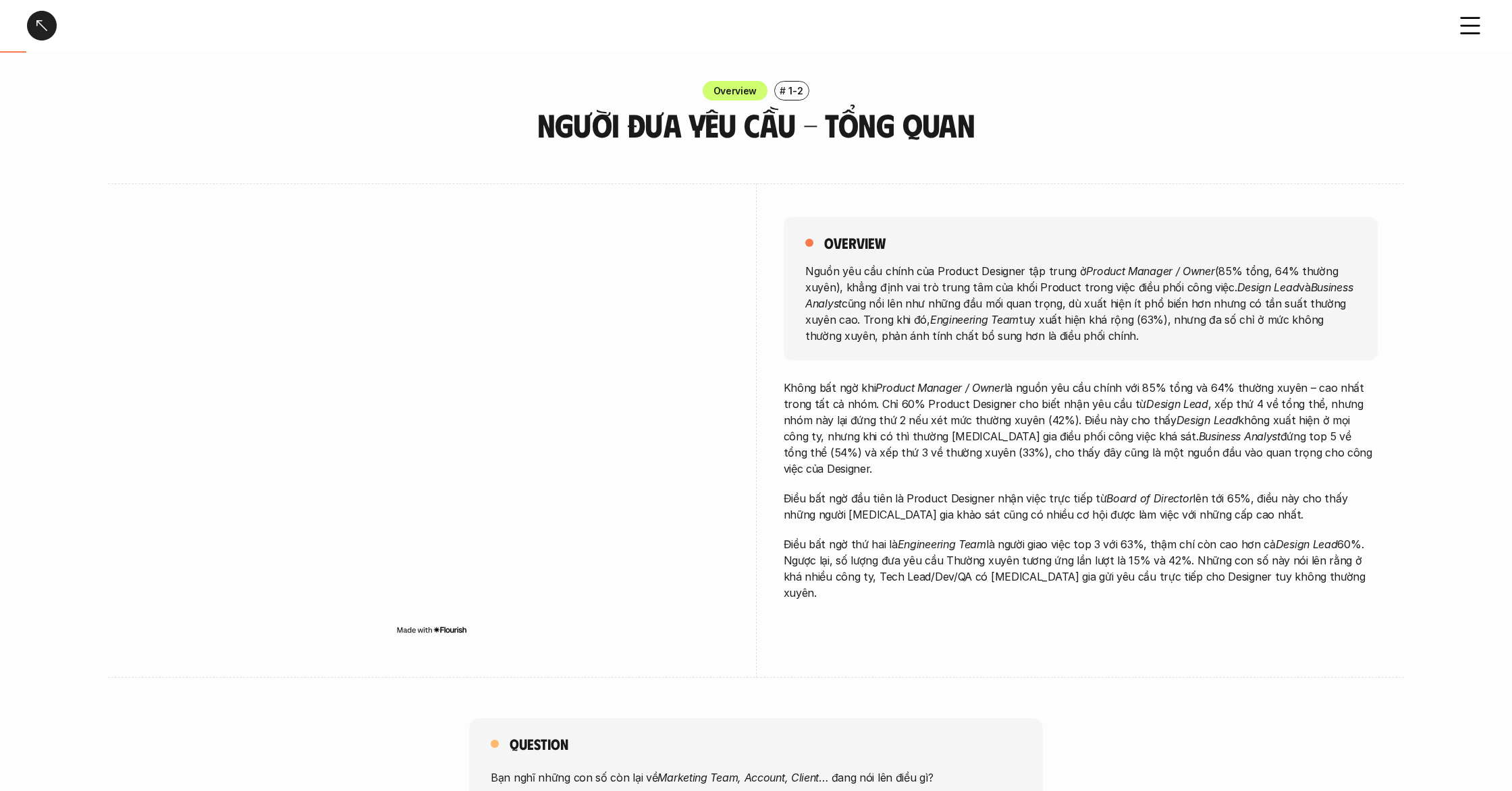
click at [911, 266] on p "Nguồn yêu cầu chính của Product Designer tập trung ở Product Manager / Owner (8…" at bounding box center [1080, 303] width 551 height 81
click at [891, 319] on p "Nguồn yêu cầu chính của Product Designer tập trung ở Product Manager / Owner (8…" at bounding box center [1080, 303] width 551 height 81
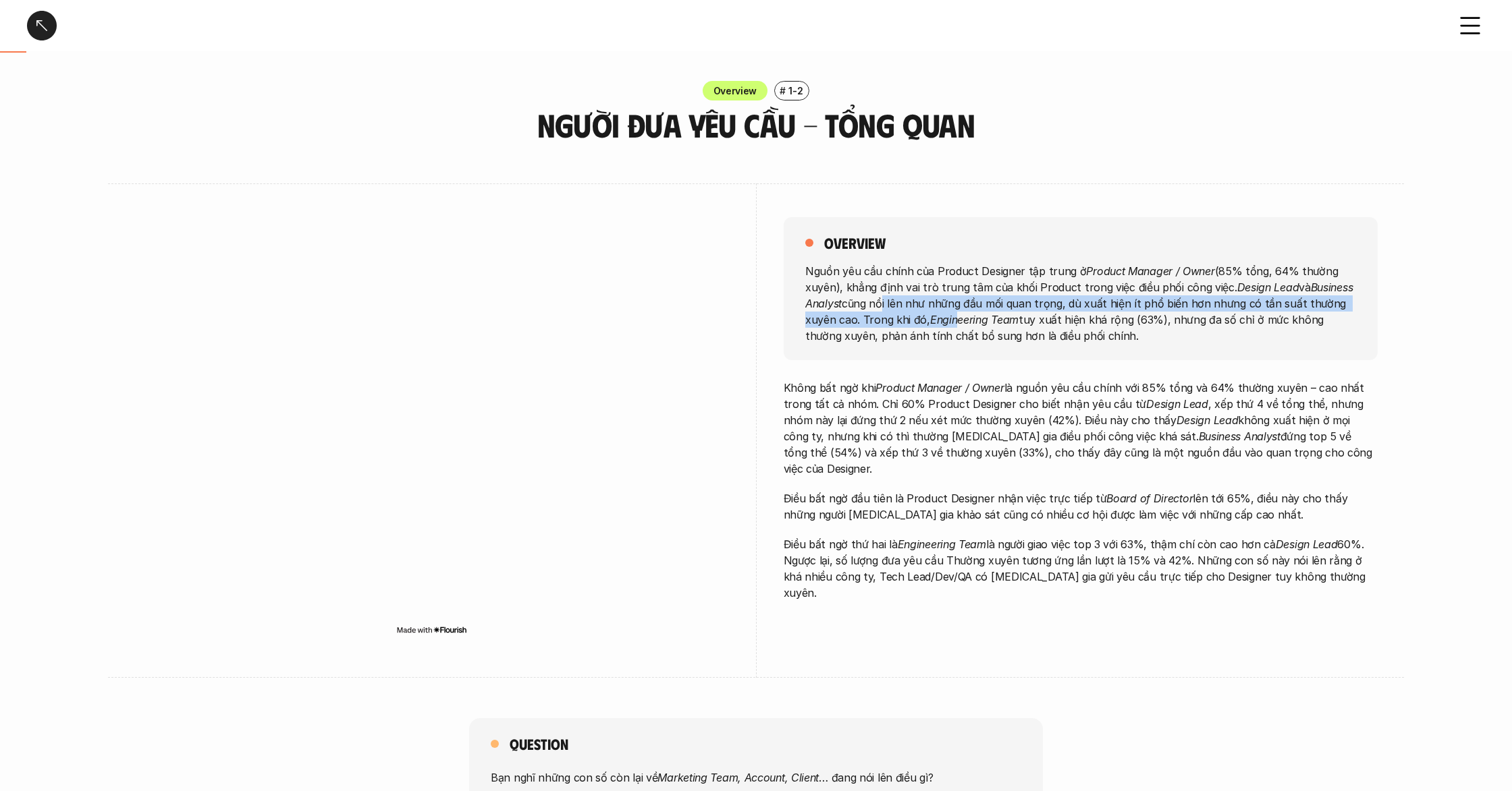
drag, startPoint x: 931, startPoint y: 309, endPoint x: 975, endPoint y: 312, distance: 44.1
click at [969, 312] on p "Nguồn yêu cầu chính của Product Designer tập trung ở Product Manager / Owner (8…" at bounding box center [1080, 303] width 551 height 81
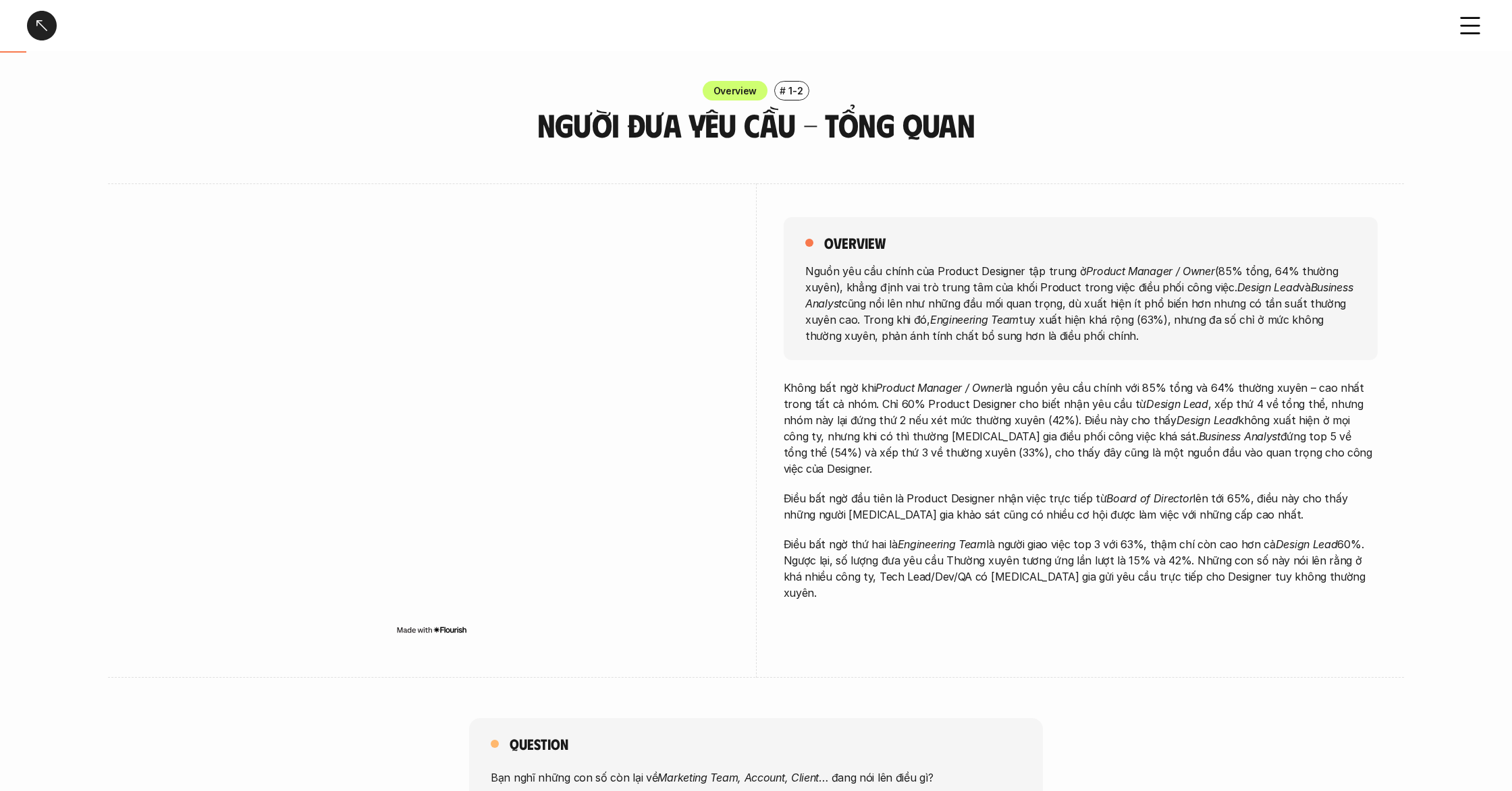
click at [980, 312] on p "Nguồn yêu cầu chính của Product Designer tập trung ở Product Manager / Owner (8…" at bounding box center [1080, 303] width 551 height 81
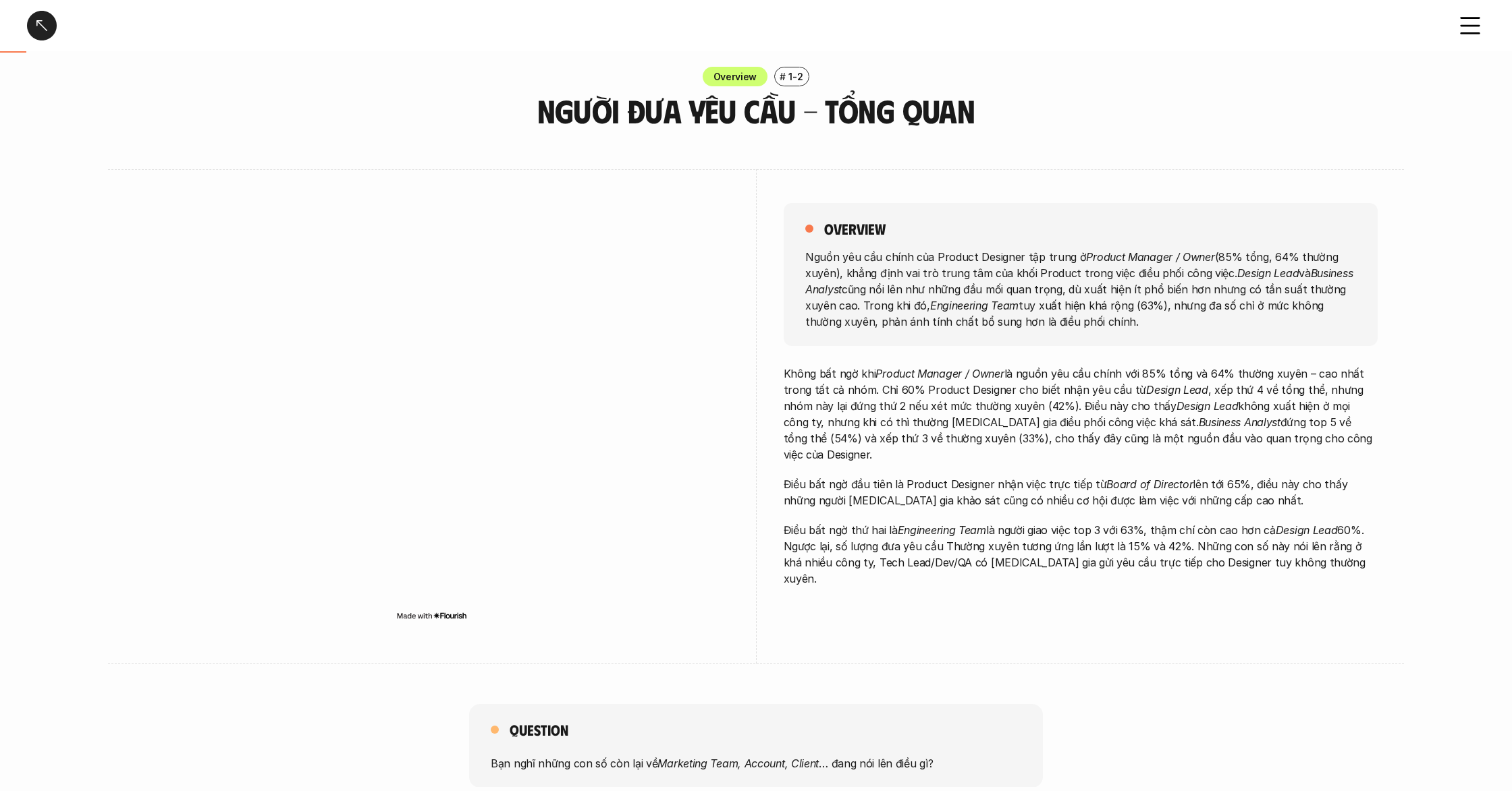
scroll to position [17, 0]
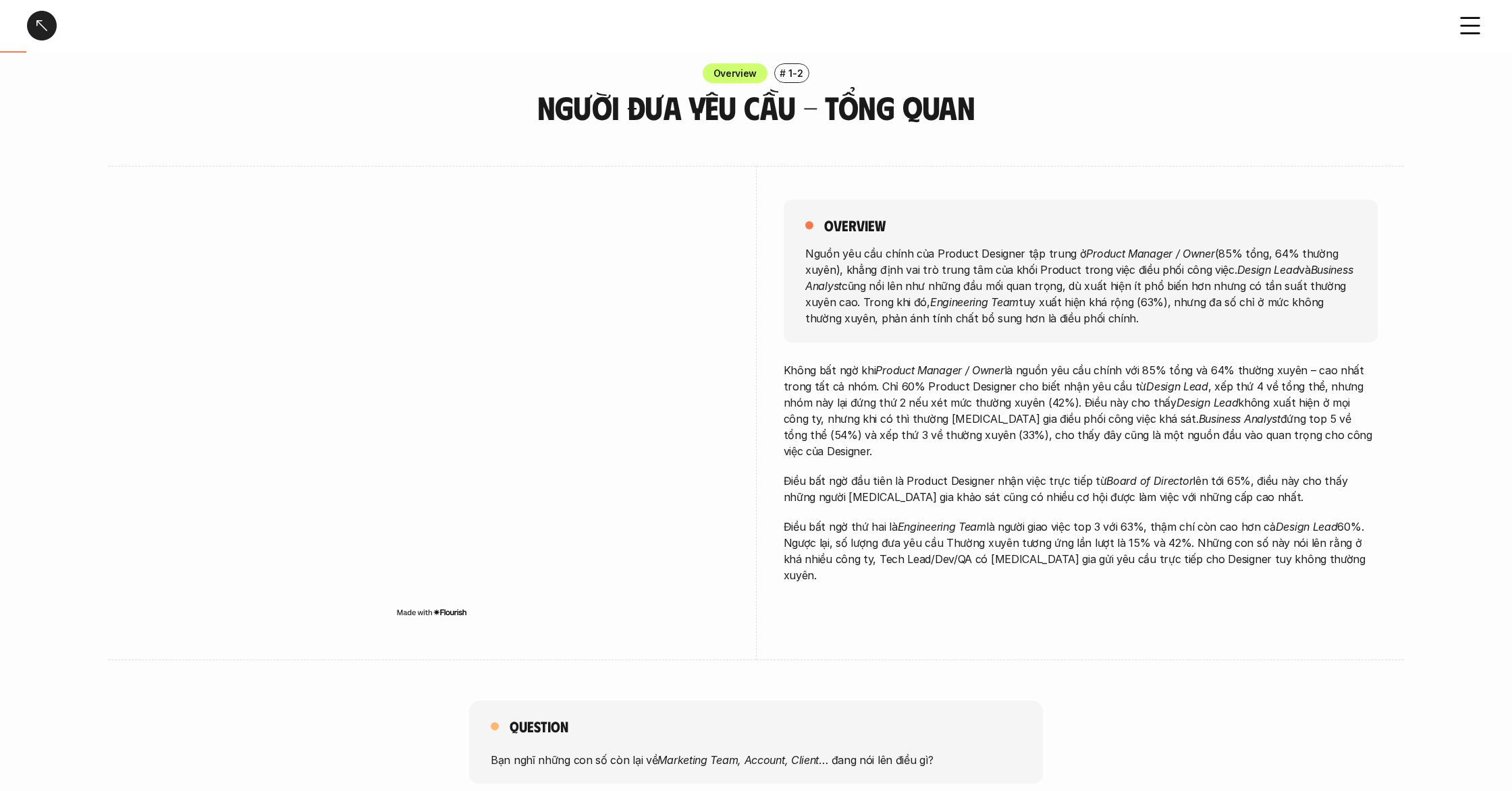
click at [1012, 396] on p "Không bất ngờ khi Product Manager / Owner là nguồn yêu cầu chính với 85% tổng v…" at bounding box center [1080, 411] width 594 height 97
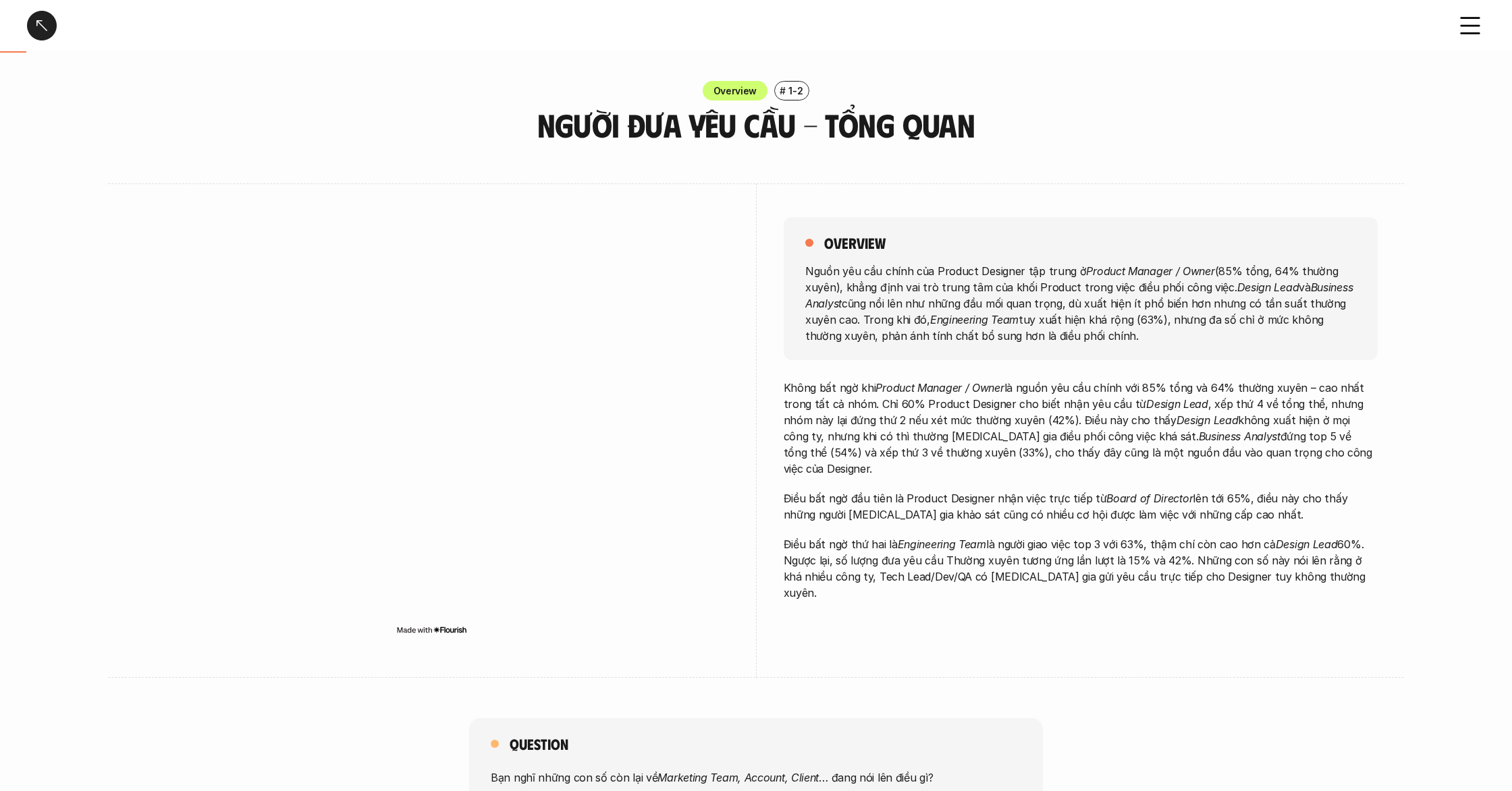
click at [1109, 410] on p "Không bất ngờ khi Product Manager / Owner là nguồn yêu cầu chính với 85% tổng v…" at bounding box center [1080, 428] width 594 height 97
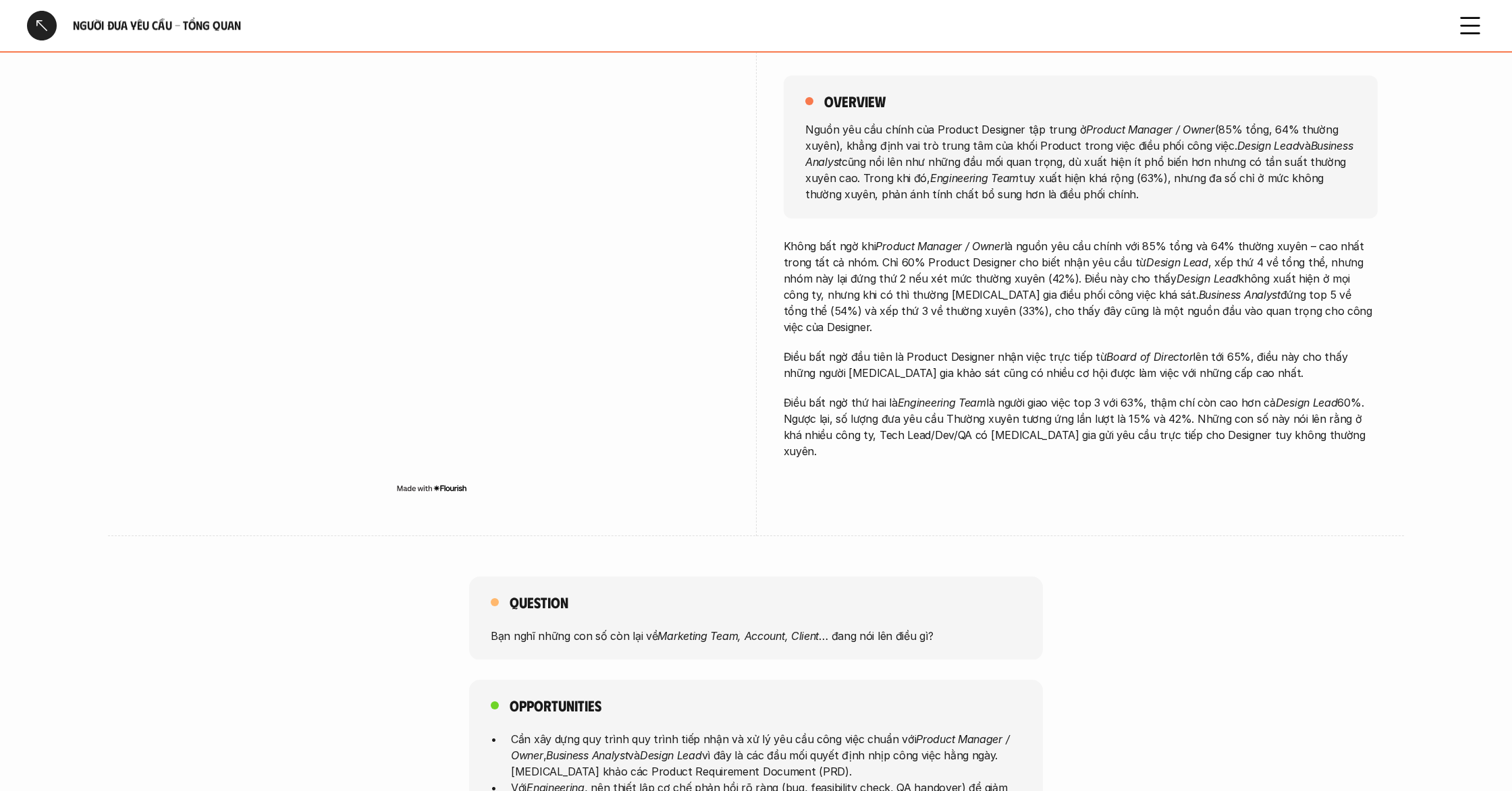
scroll to position [128, 0]
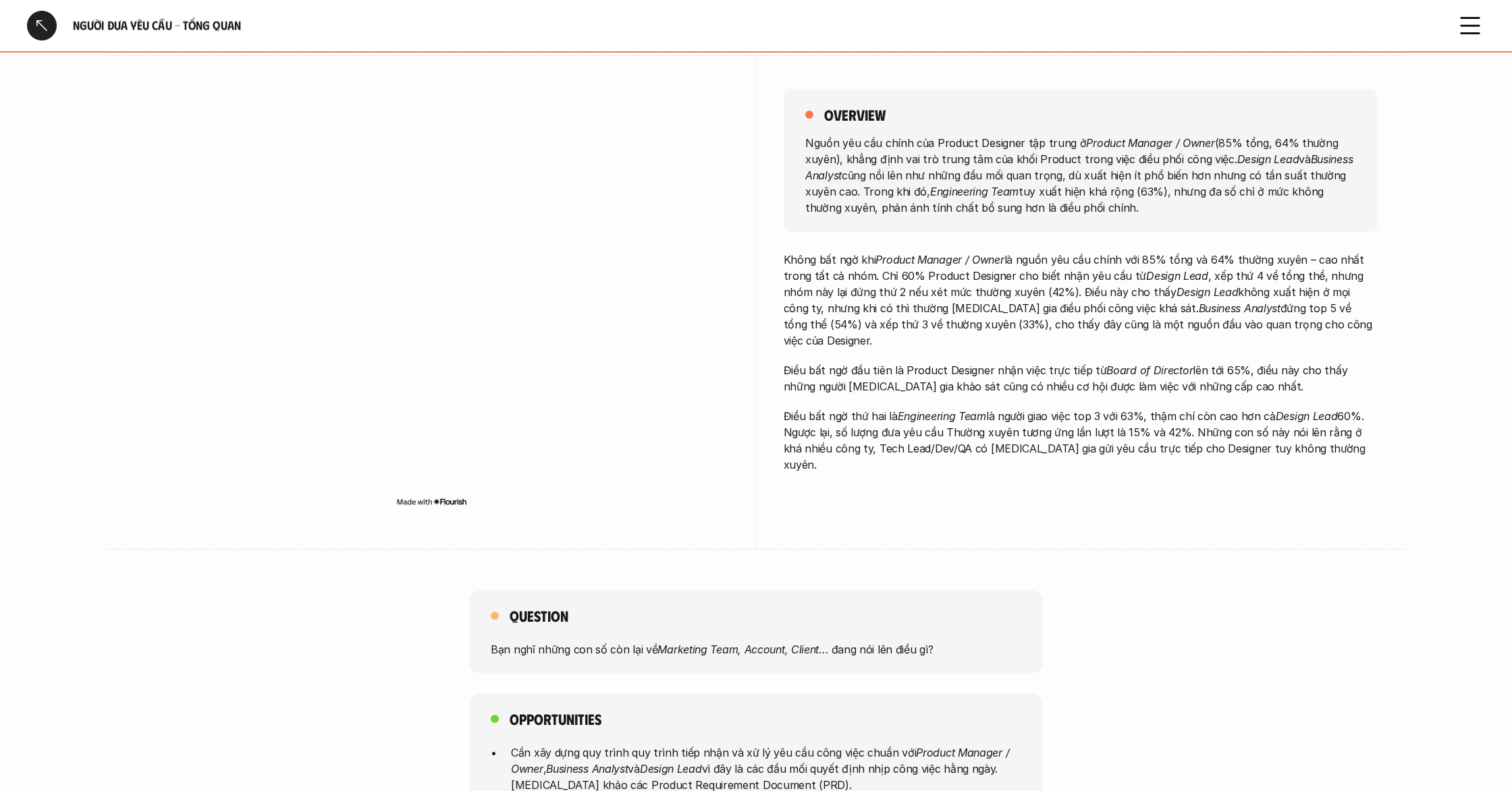
click at [1013, 321] on p "Không bất ngờ khi Product Manager / Owner là nguồn yêu cầu chính với 85% tổng v…" at bounding box center [1080, 301] width 594 height 97
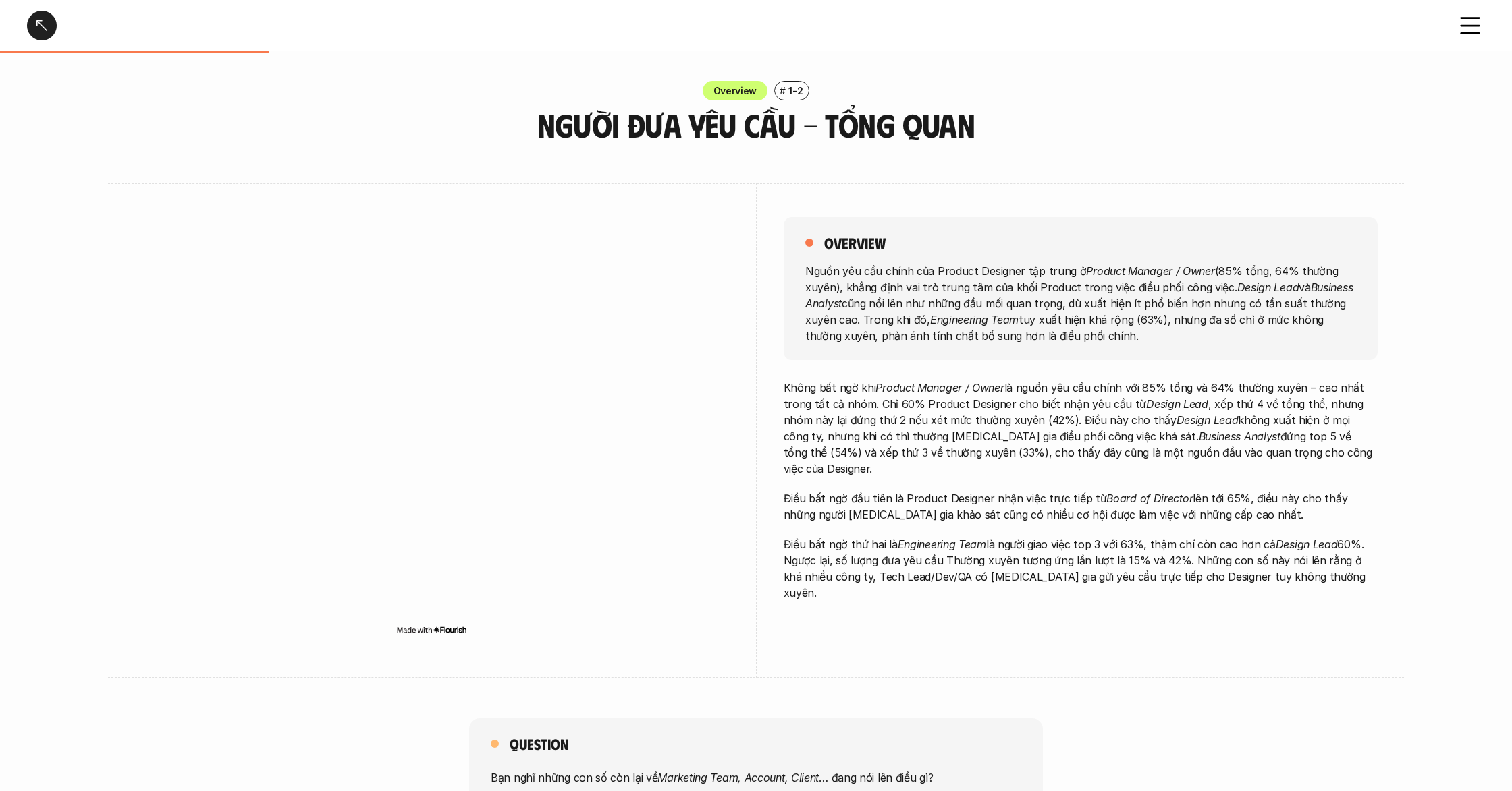
scroll to position [79, 0]
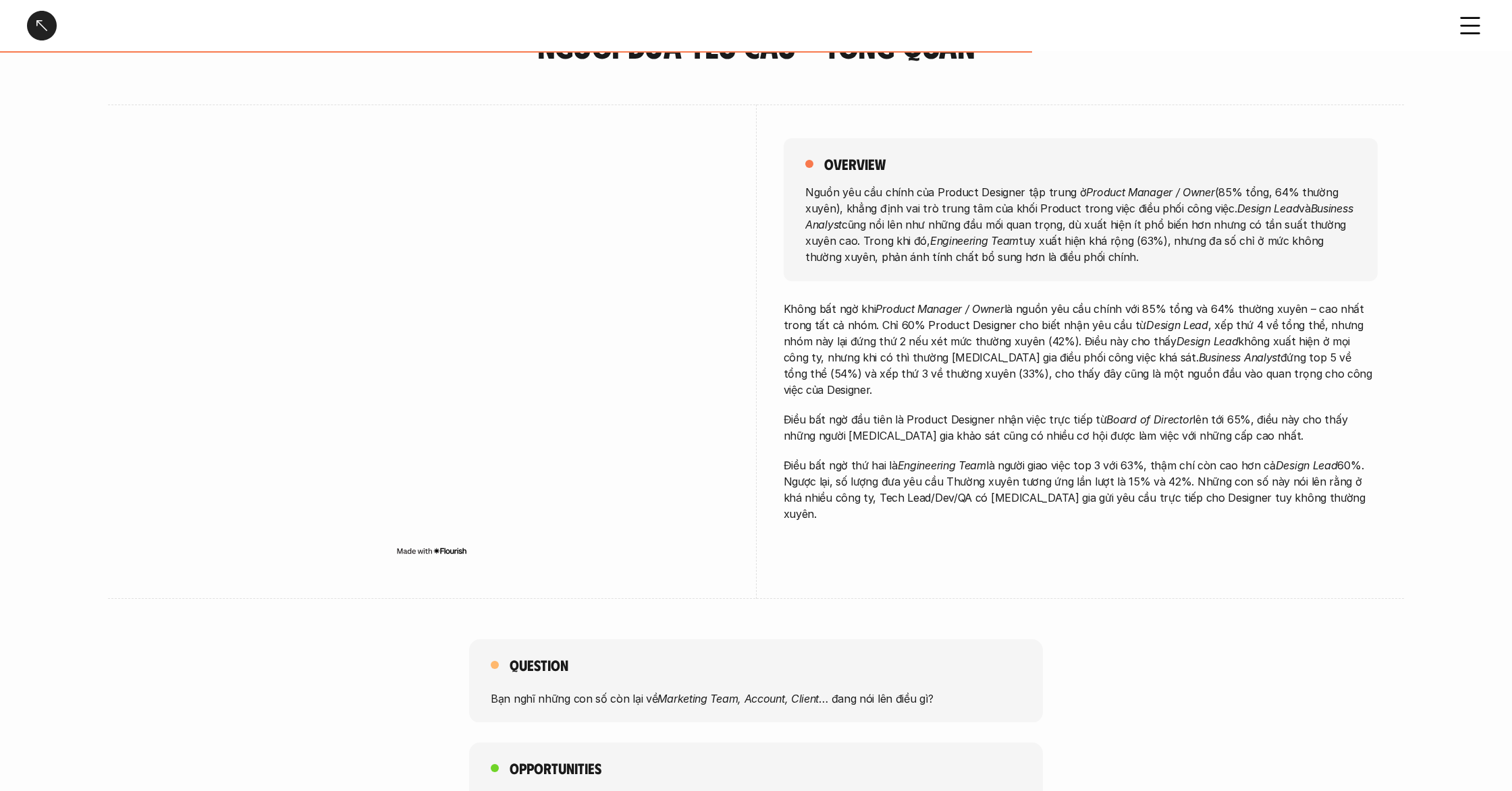
click at [1045, 385] on div "Không bất ngờ khi Product Manager / Owner là nguồn yêu cầu chính với 85% tổng v…" at bounding box center [1080, 411] width 594 height 221
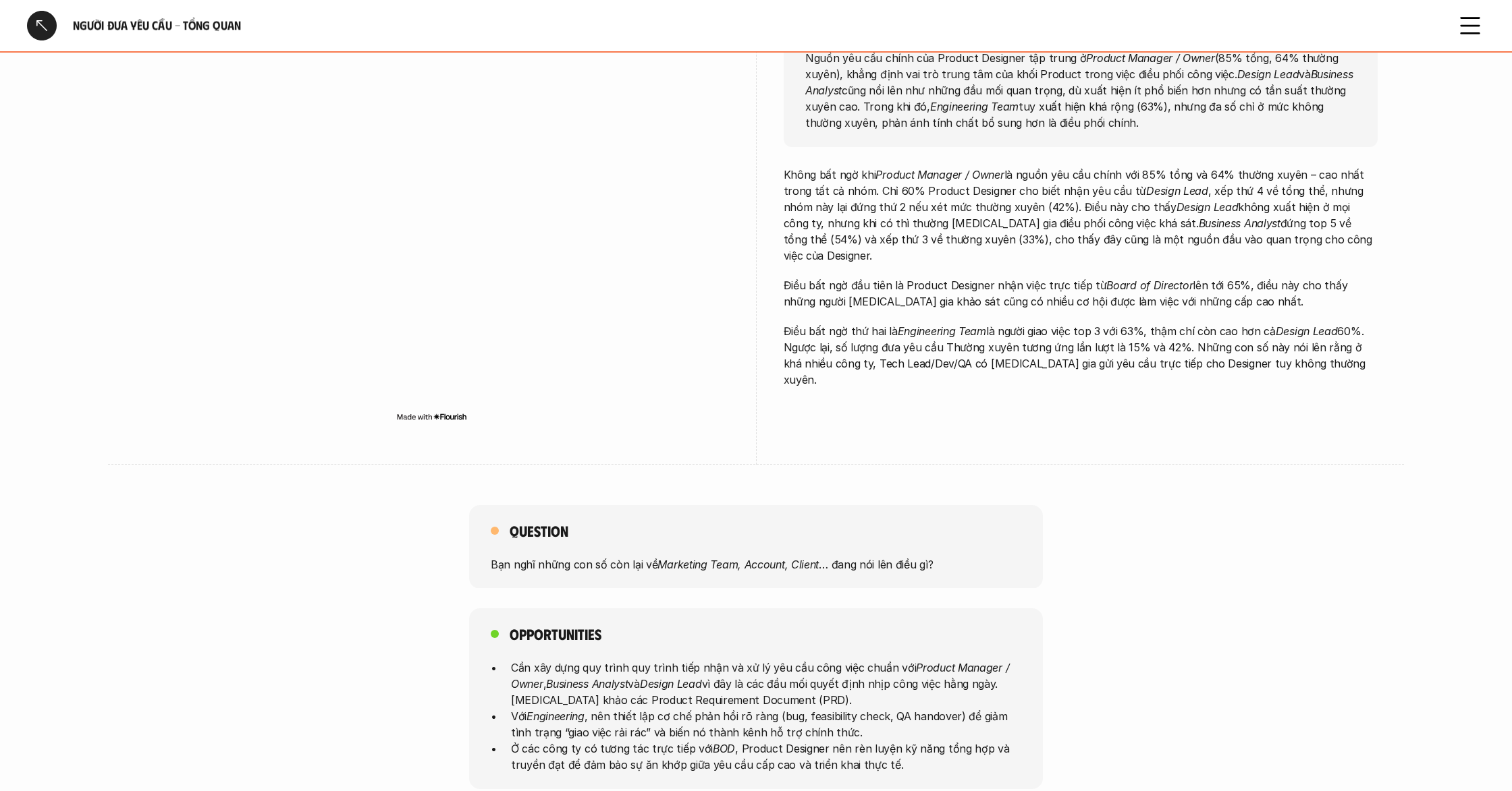
scroll to position [159, 0]
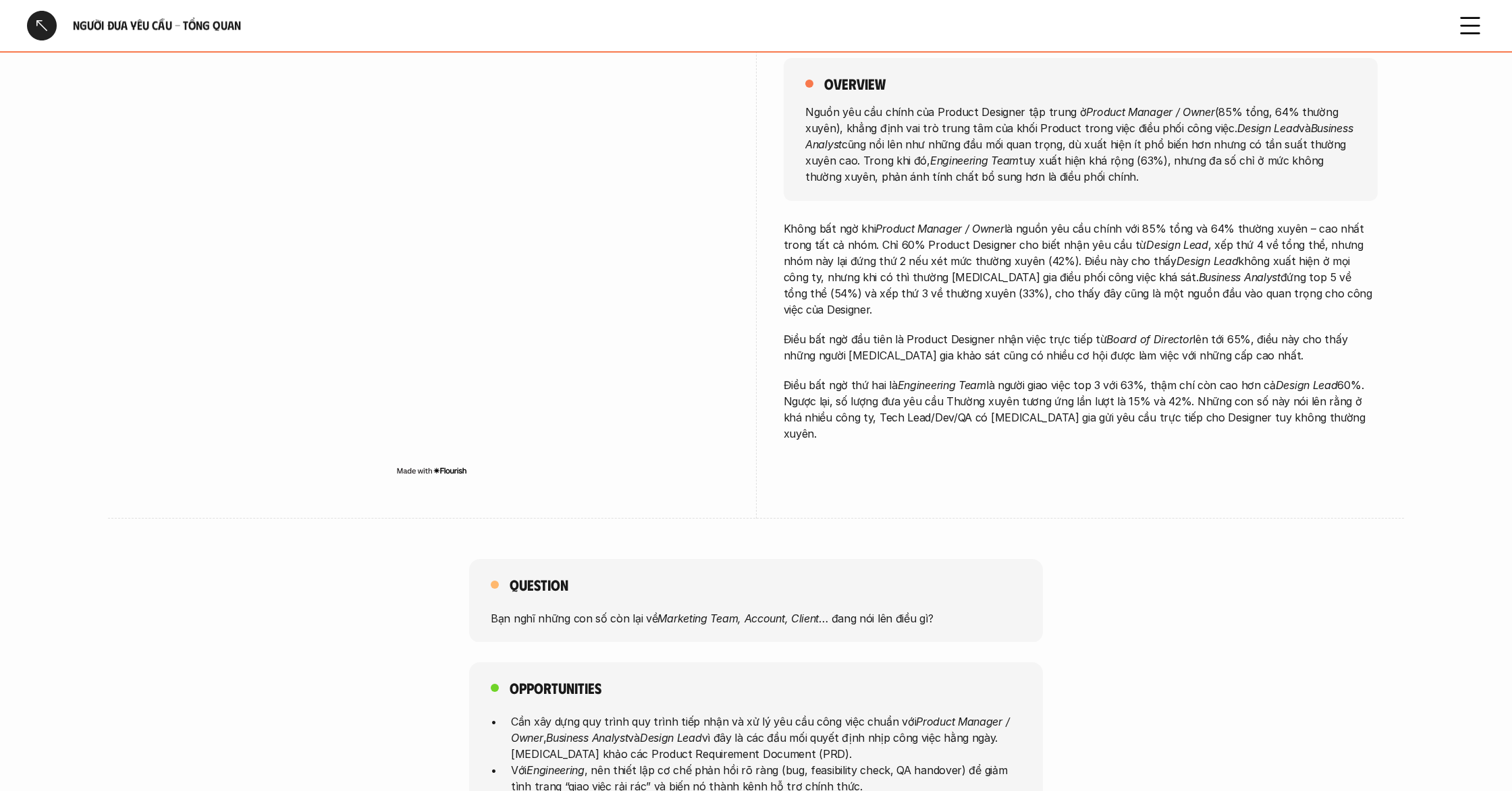
click at [1001, 334] on p "Điều bất ngờ đầu tiên là Product Designer nhận việc trực tiếp từ Board of Direc…" at bounding box center [1080, 347] width 594 height 32
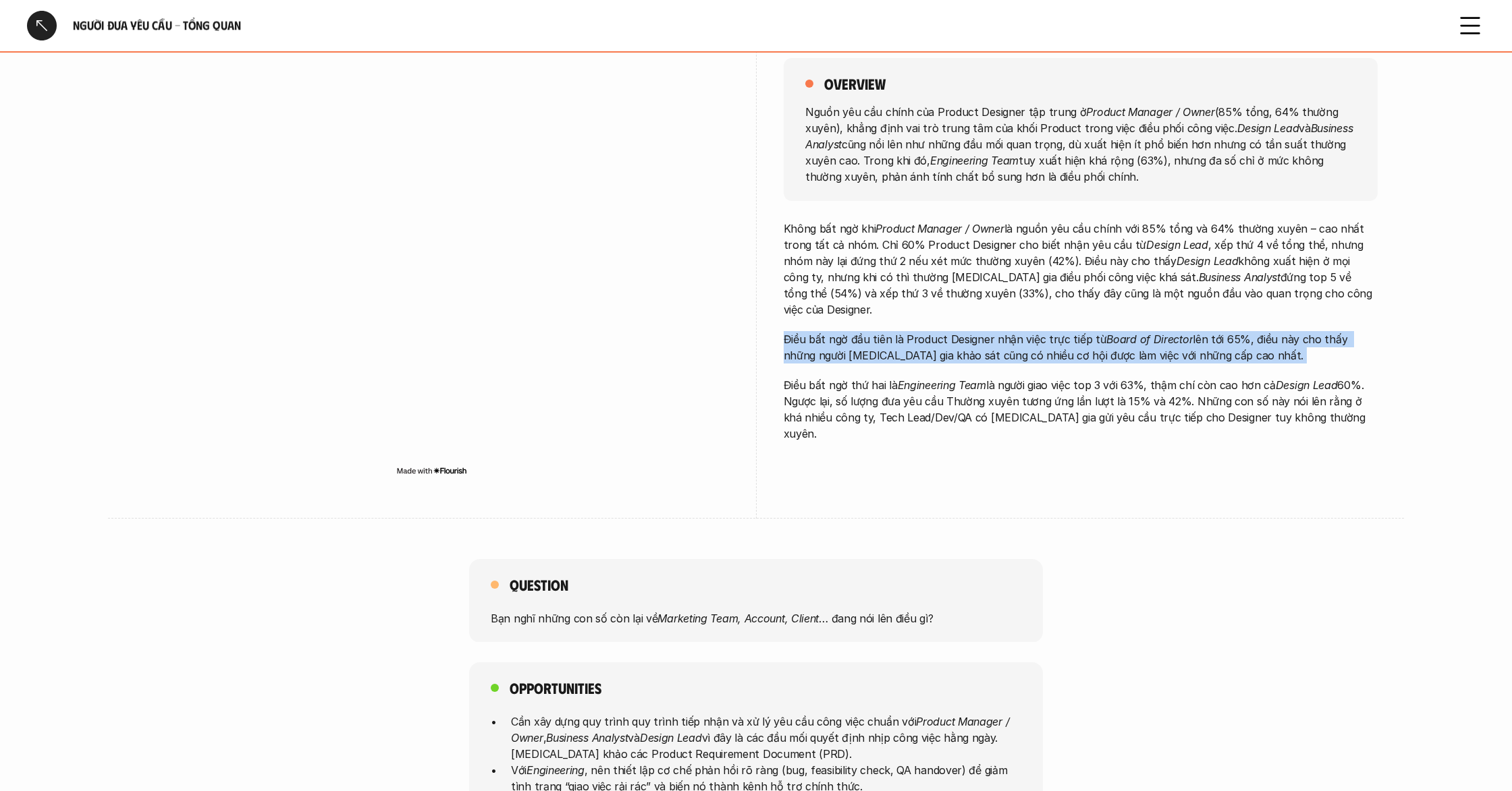
click at [1001, 334] on p "Điều bất ngờ đầu tiên là Product Designer nhận việc trực tiếp từ Board of Direc…" at bounding box center [1080, 347] width 594 height 32
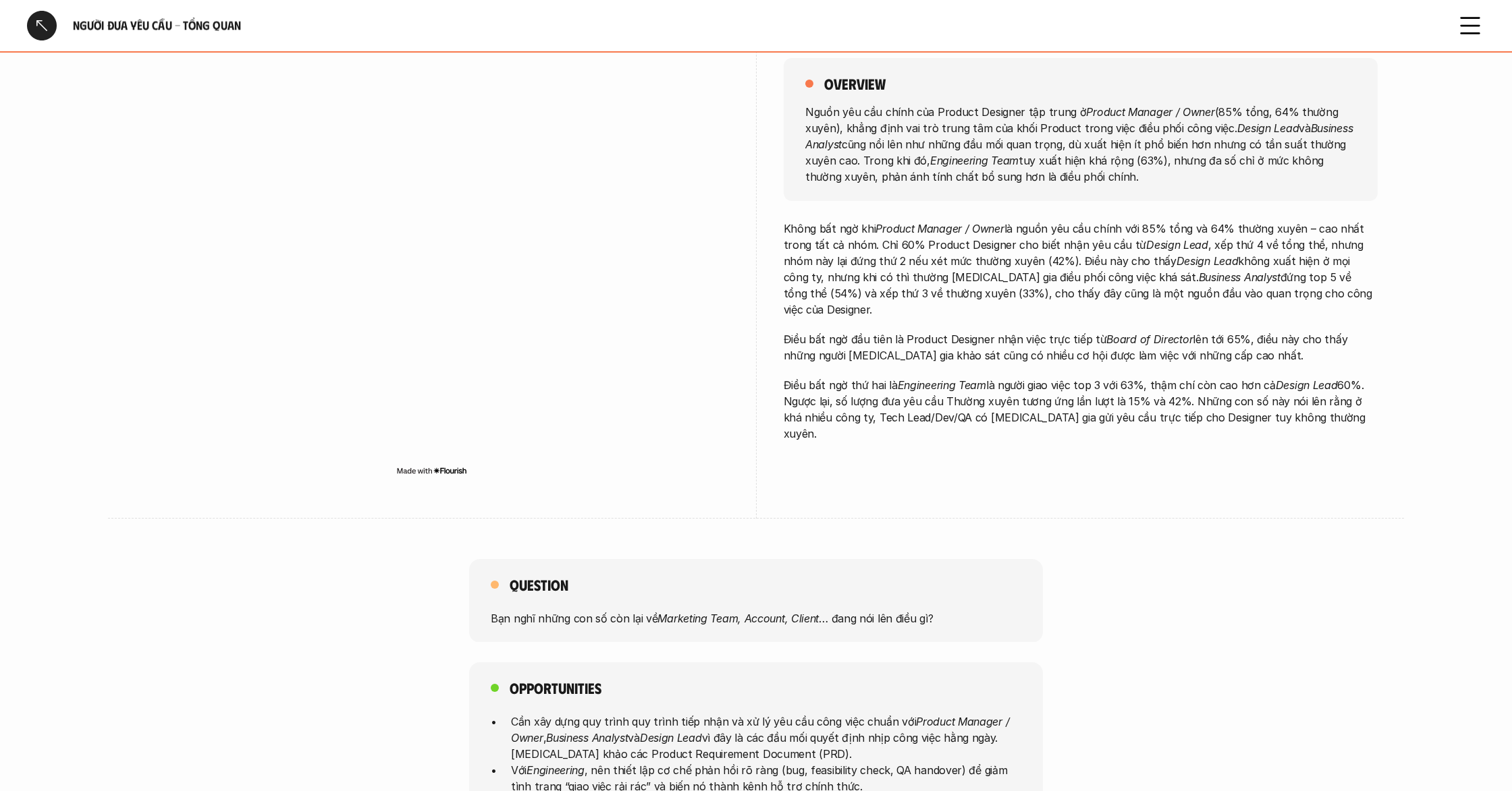
click at [1232, 402] on p "Điều bất ngờ thứ hai là Engineering Team là người giao việc top 3 với 63%, thậm…" at bounding box center [1080, 409] width 594 height 65
click at [1231, 402] on p "Điều bất ngờ thứ hai là Engineering Team là người giao việc top 3 với 63%, thậm…" at bounding box center [1080, 409] width 594 height 65
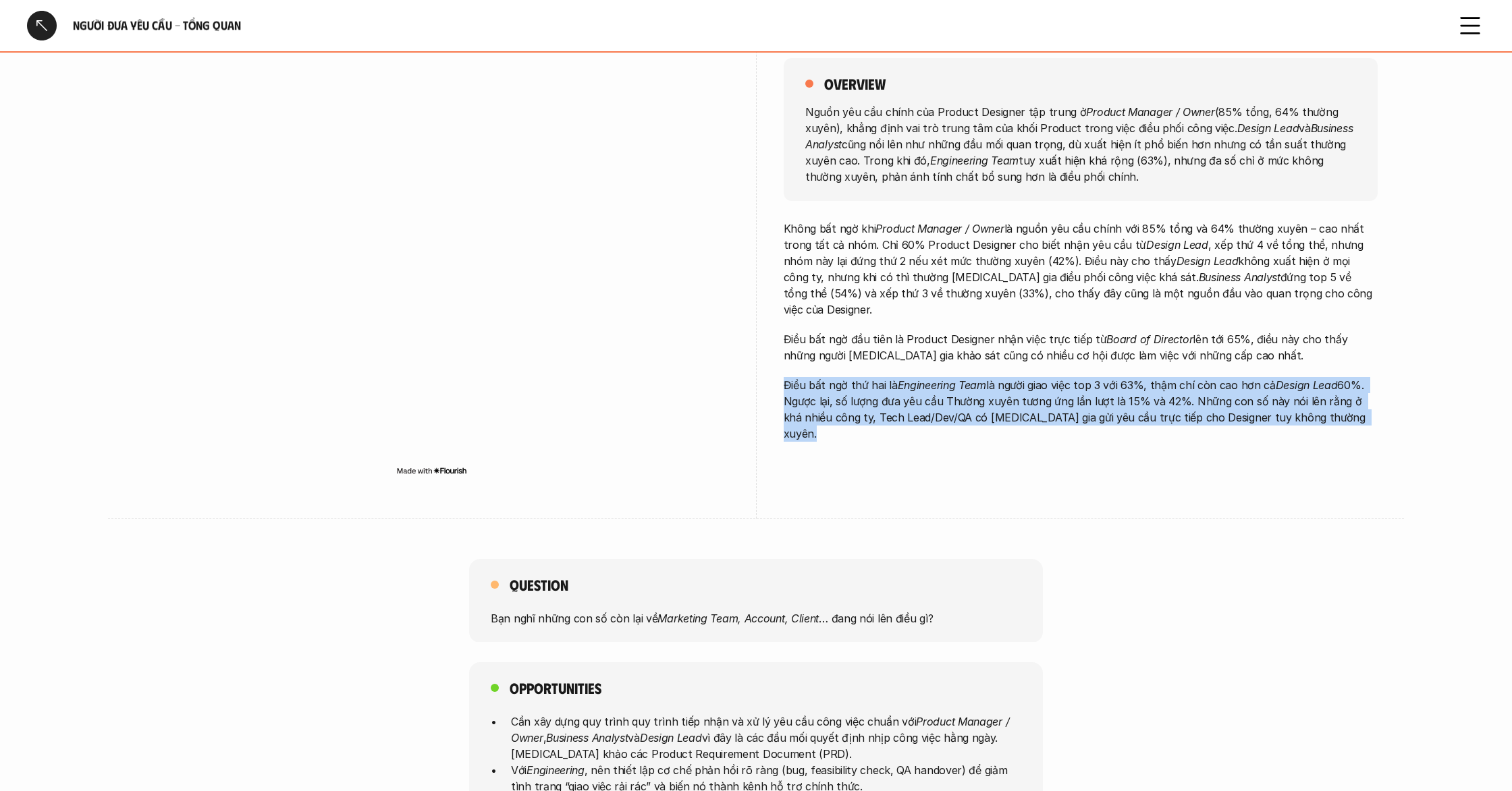
click at [1231, 402] on p "Điều bất ngờ thứ hai là Engineering Team là người giao việc top 3 với 63%, thậm…" at bounding box center [1080, 409] width 594 height 65
click at [1215, 406] on p "Điều bất ngờ thứ hai là Engineering Team là người giao việc top 3 với 63%, thậm…" at bounding box center [1080, 409] width 594 height 65
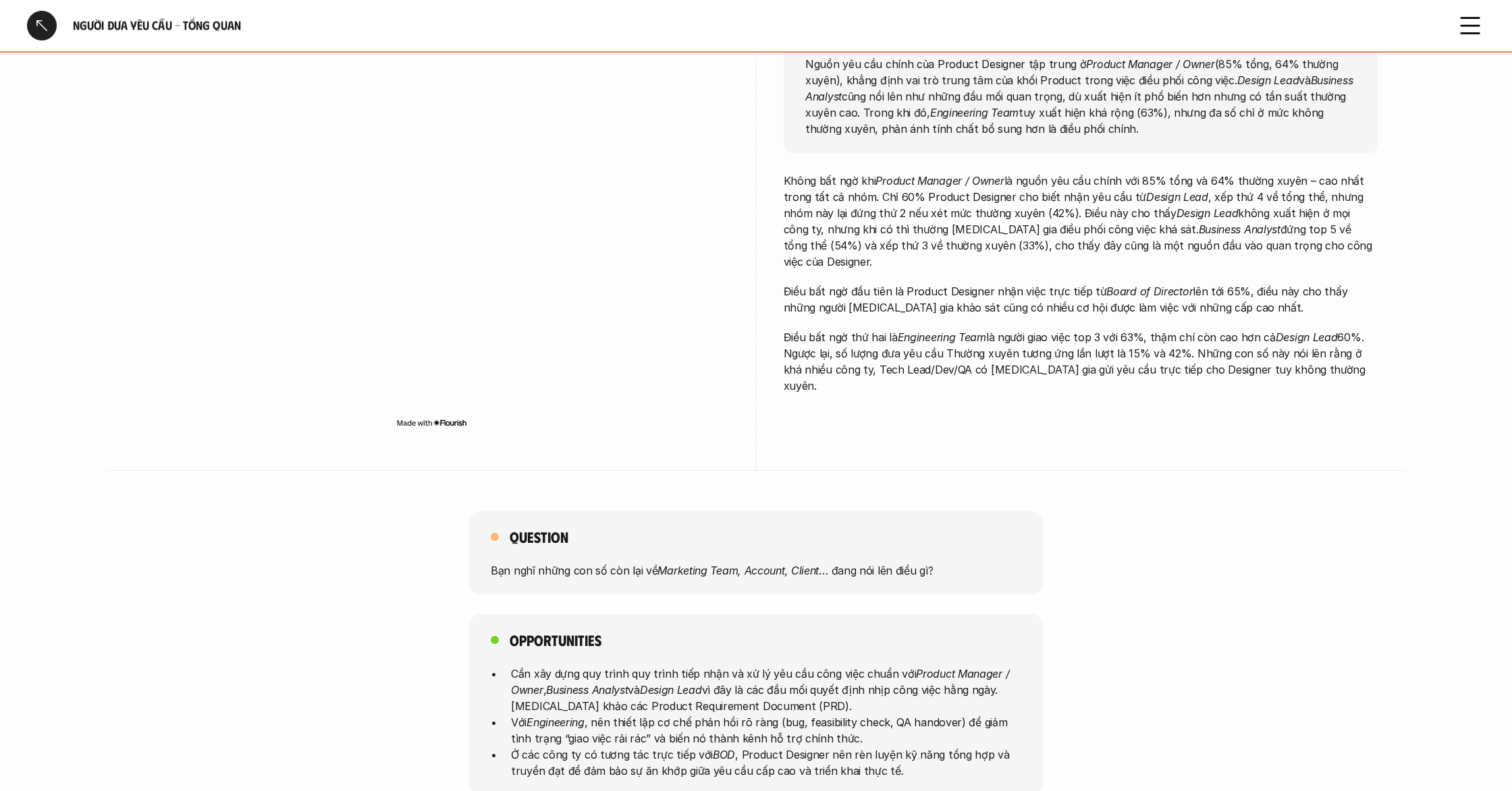
scroll to position [149, 0]
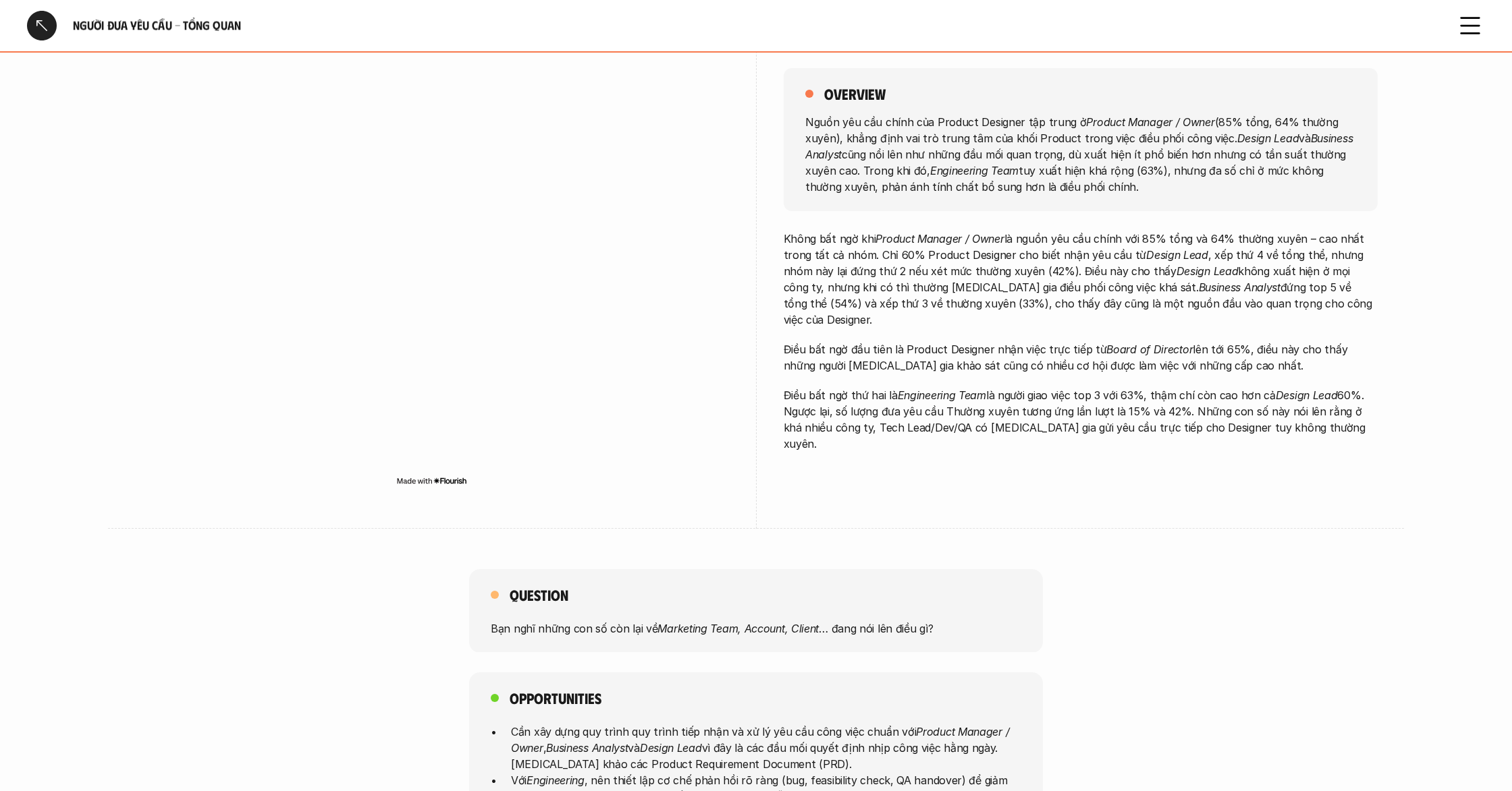
click at [34, 25] on div at bounding box center [42, 25] width 30 height 30
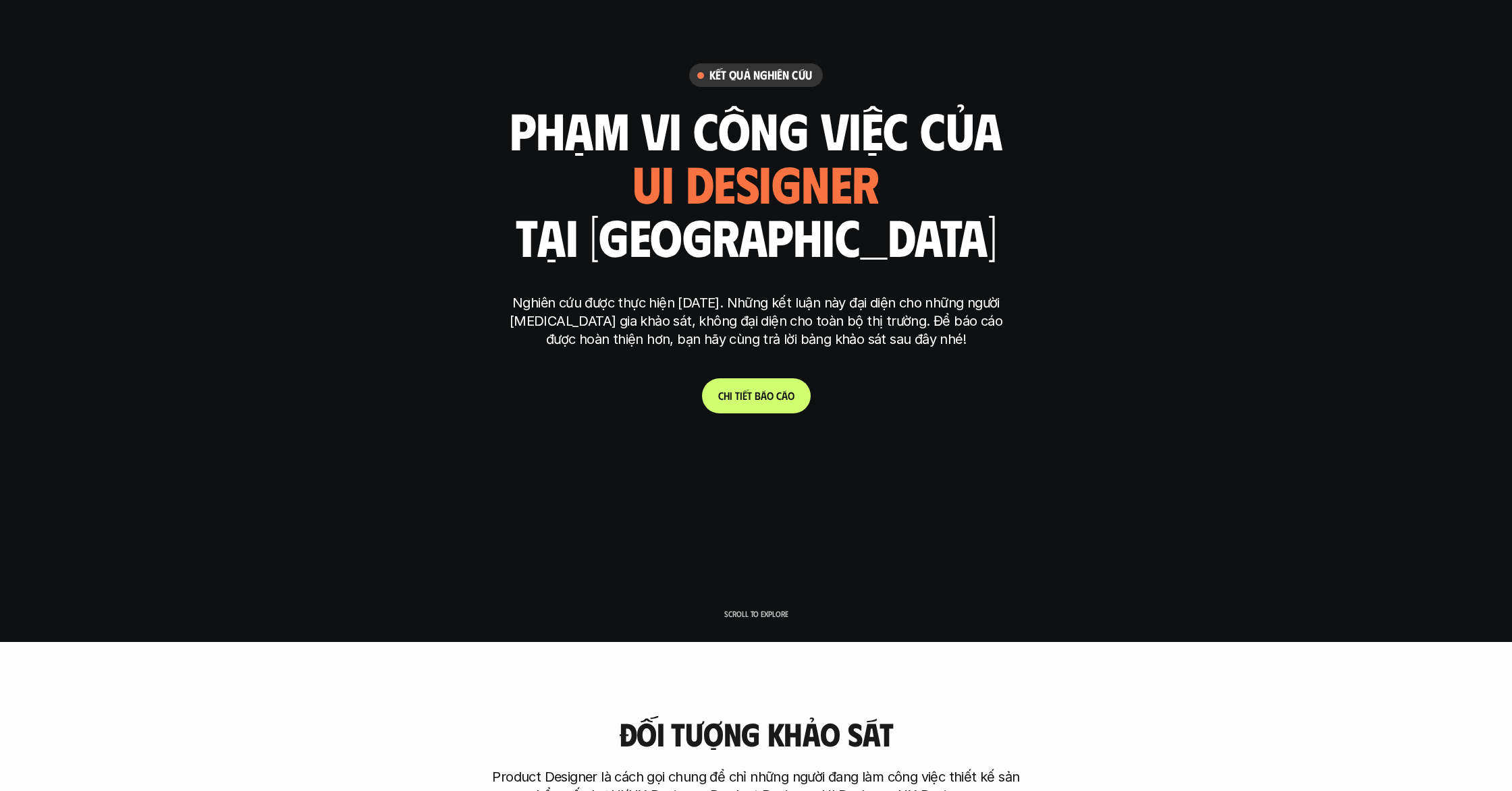
scroll to position [4106, 0]
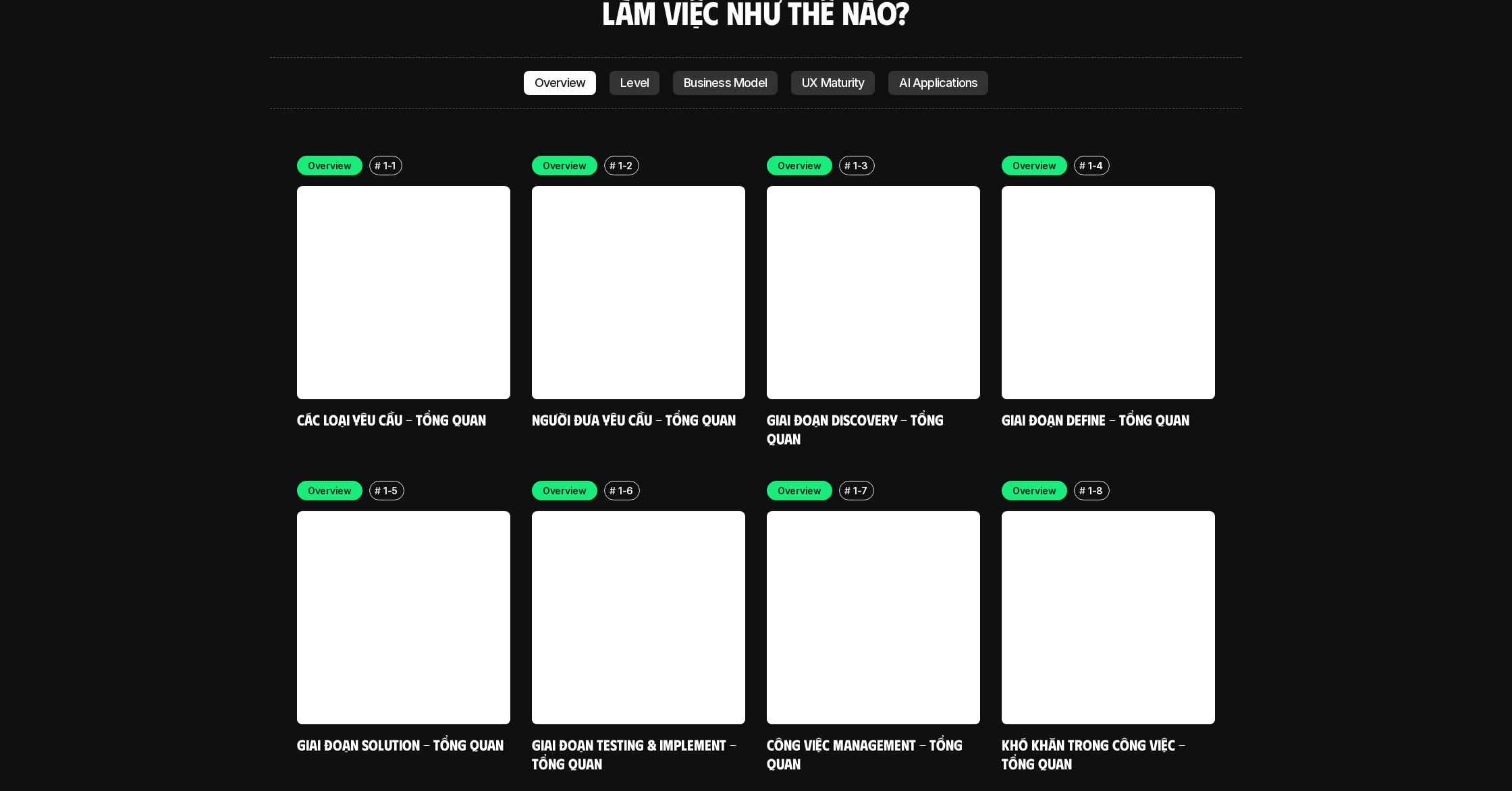
click at [1215, 542] on div "Overview # 1-1 Các loại yêu cầu - Tổng quan Overview # 1-2 Người đưa yêu cầu - …" at bounding box center [756, 454] width 972 height 637
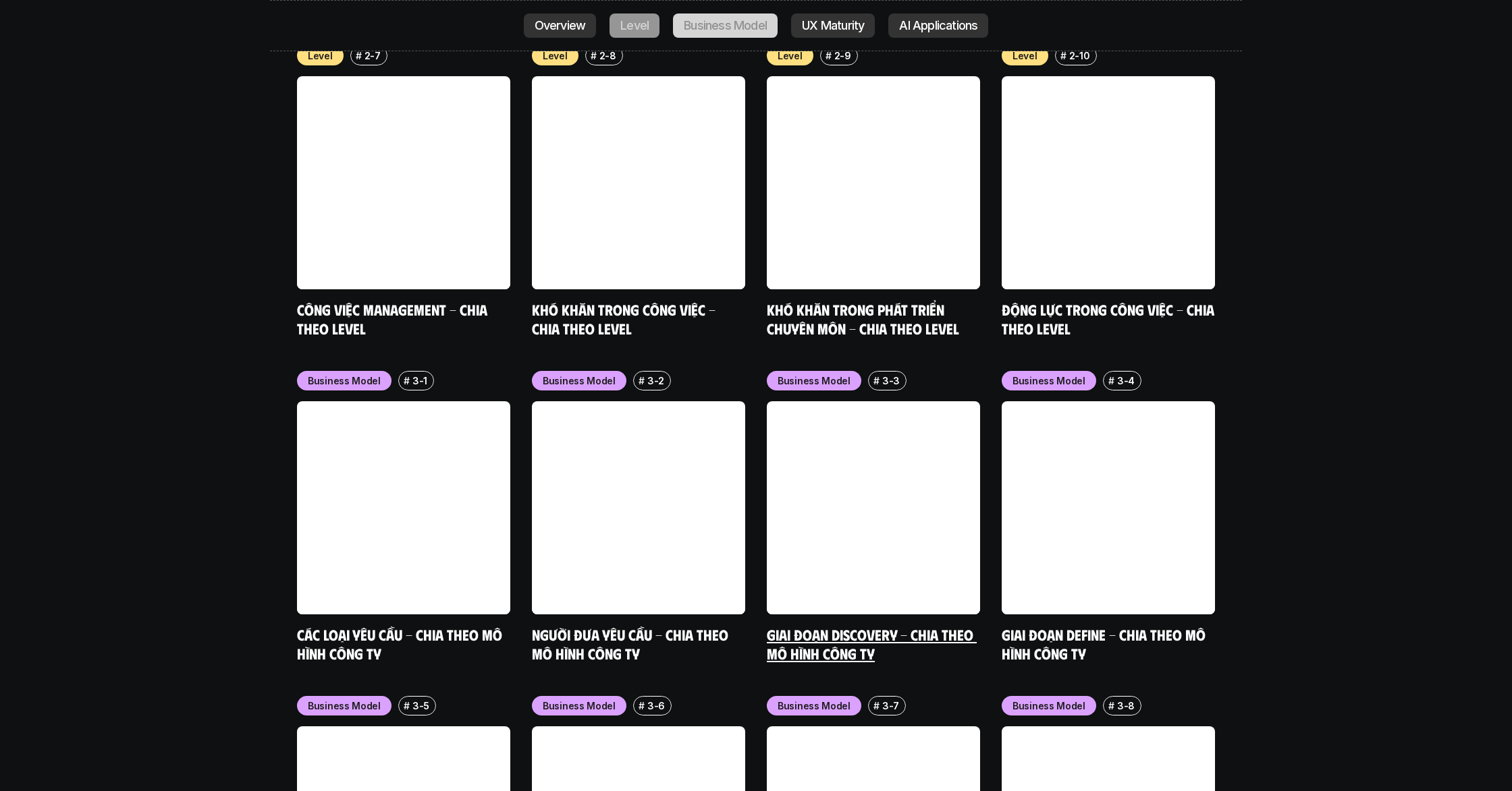
scroll to position [5585, 0]
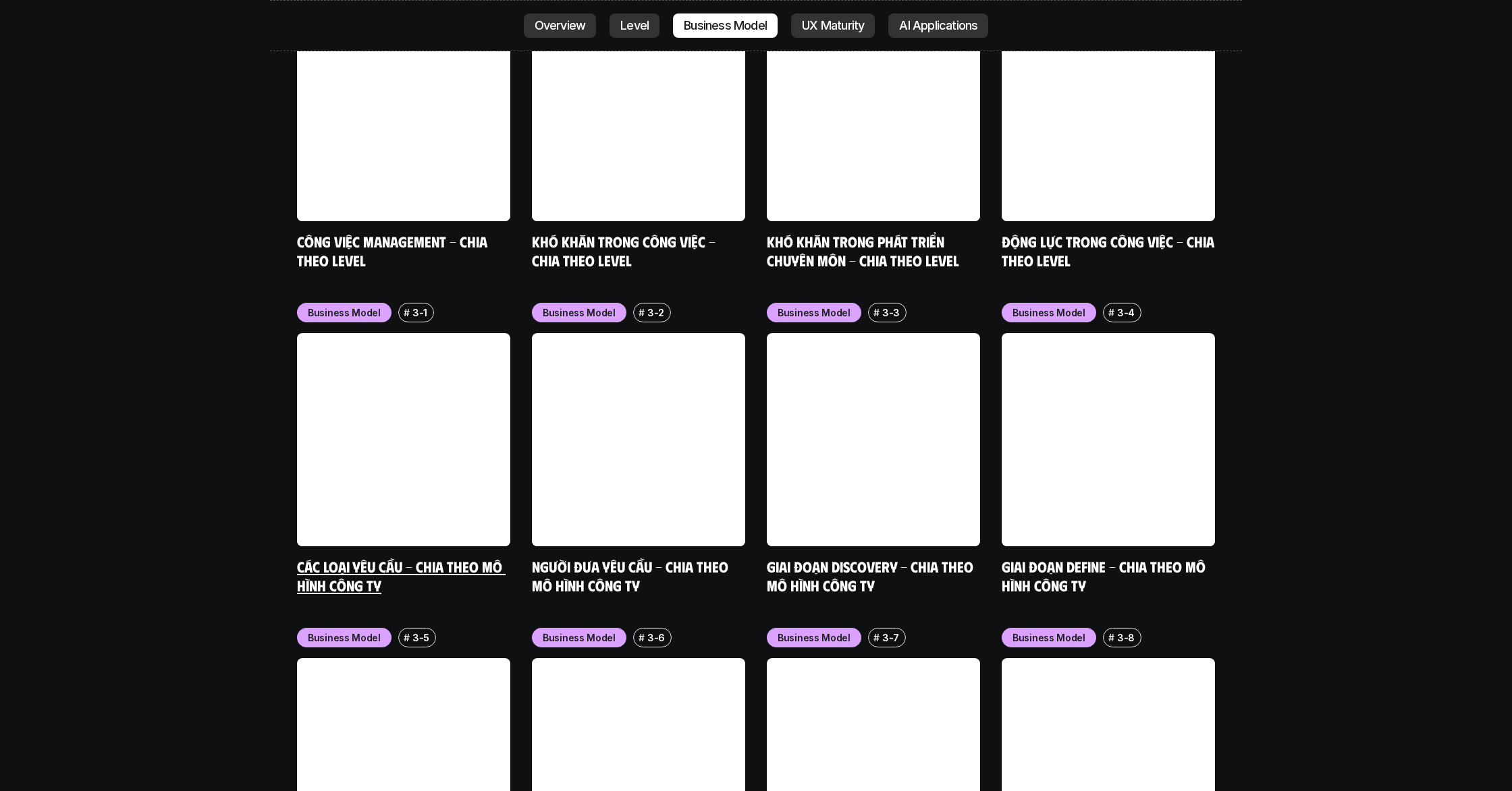
click at [387, 422] on link at bounding box center [403, 440] width 213 height 213
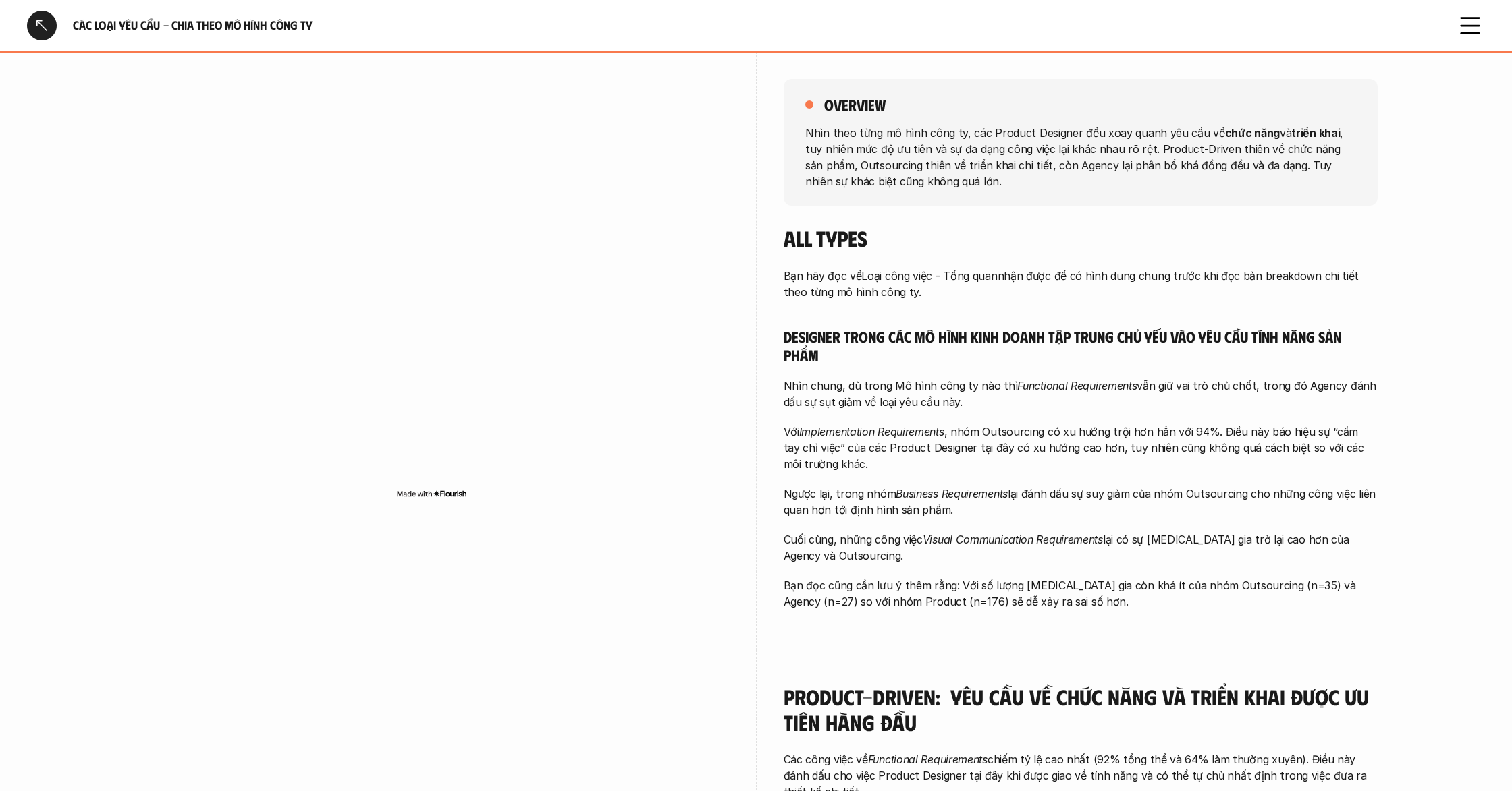
scroll to position [180, 0]
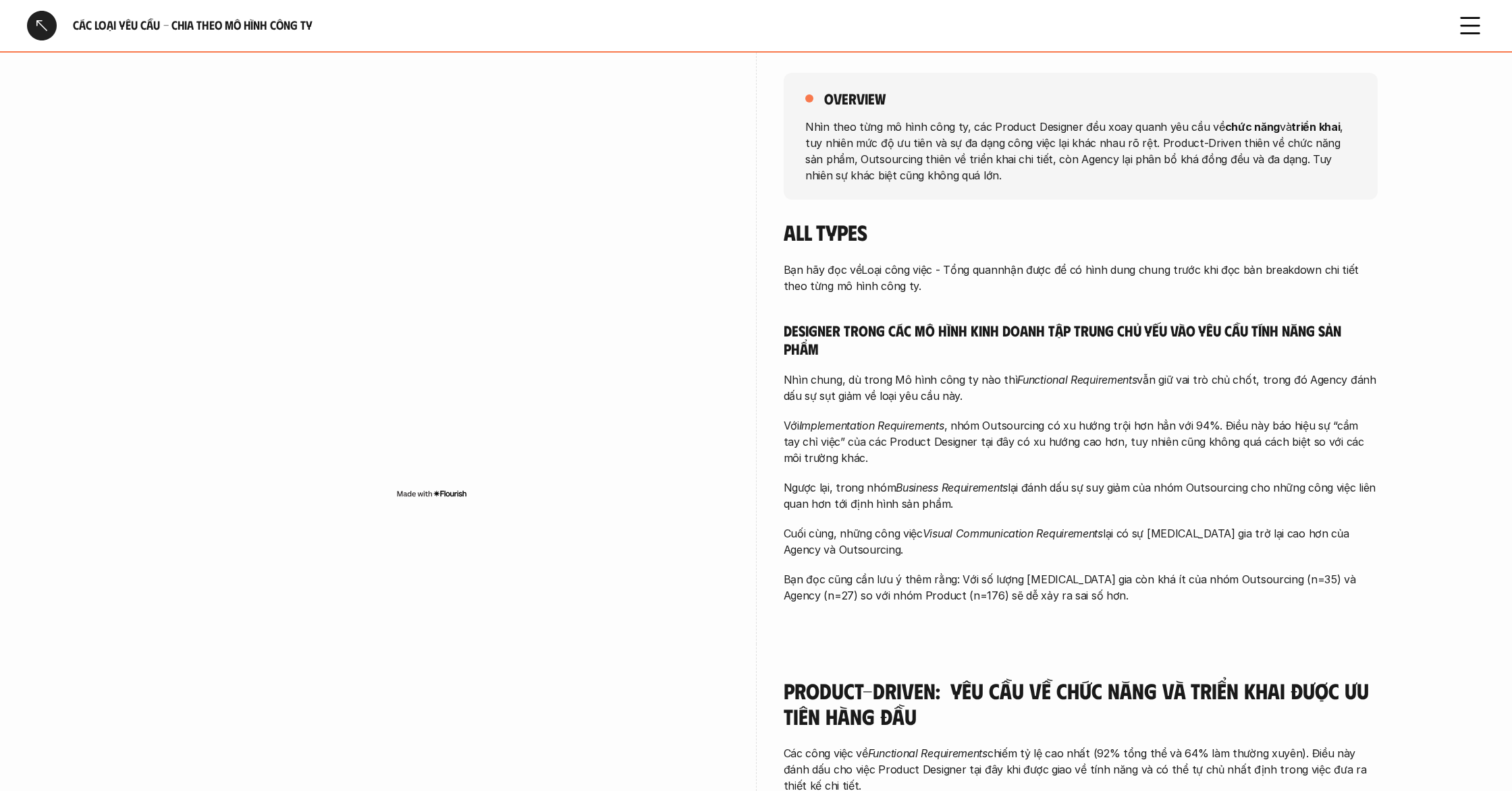
drag, startPoint x: 953, startPoint y: 260, endPoint x: 339, endPoint y: 15, distance: 661.1
click at [944, 256] on div "All Types Bạn hãy đọc về Loại công việc - Tổng quan nhận được để có hình dung c…" at bounding box center [1080, 411] width 594 height 384
click at [1146, 471] on div "Bạn hãy đọc về Loại công việc - Tổng quan nhận được để có hình dung chung trước…" at bounding box center [1080, 432] width 594 height 342
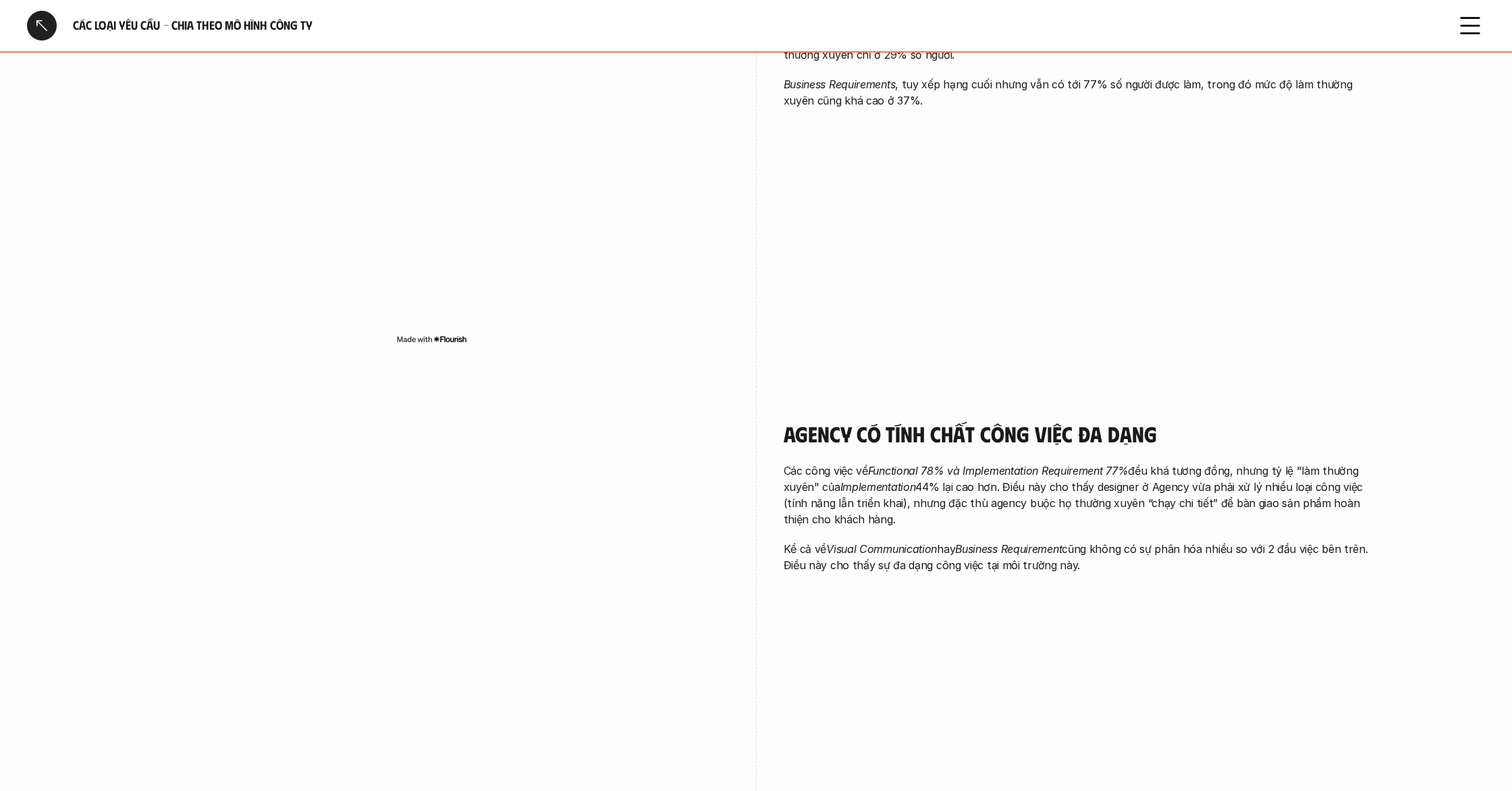
scroll to position [1436, 0]
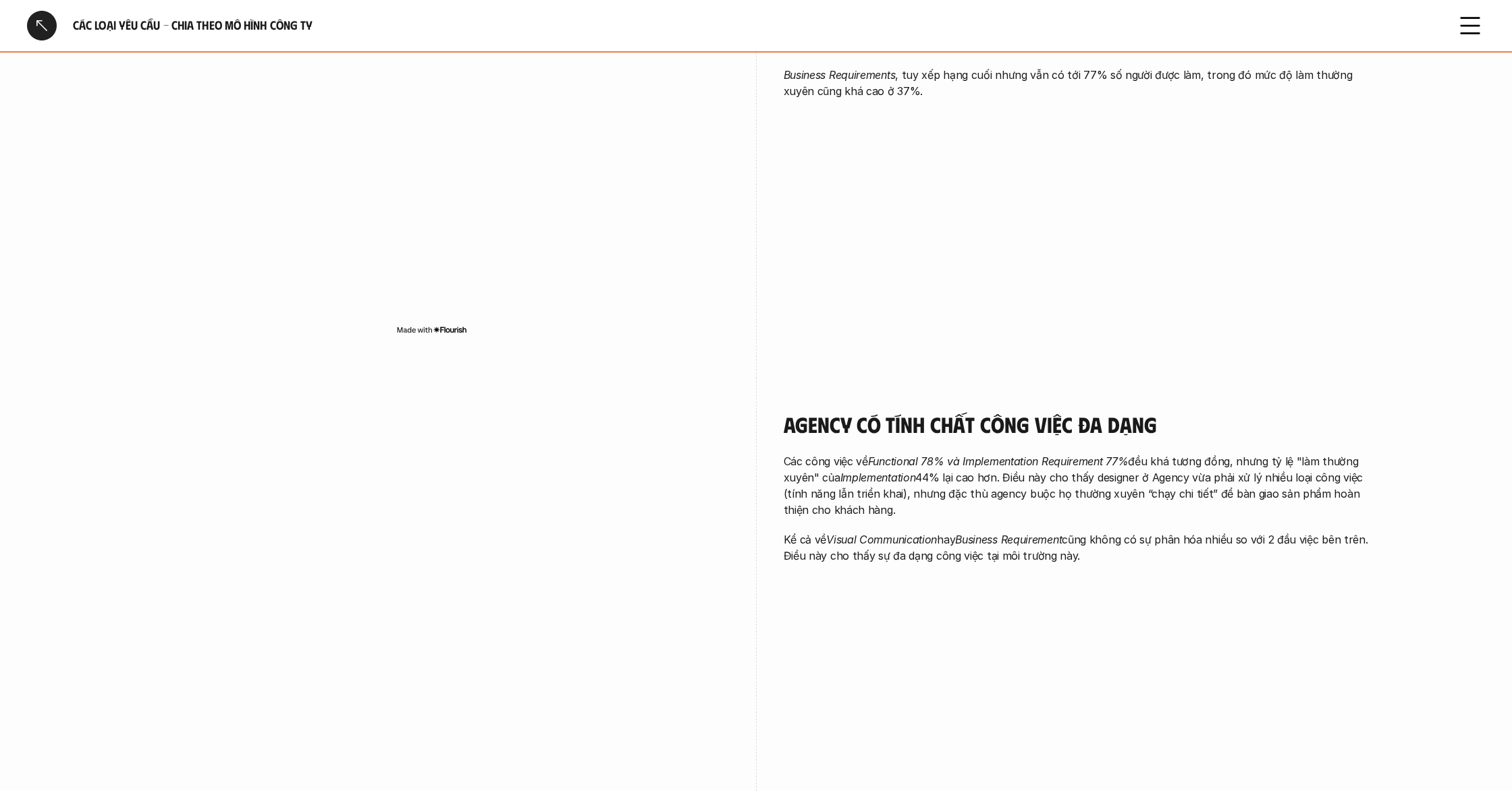
click at [1477, 19] on icon at bounding box center [1469, 25] width 30 height 30
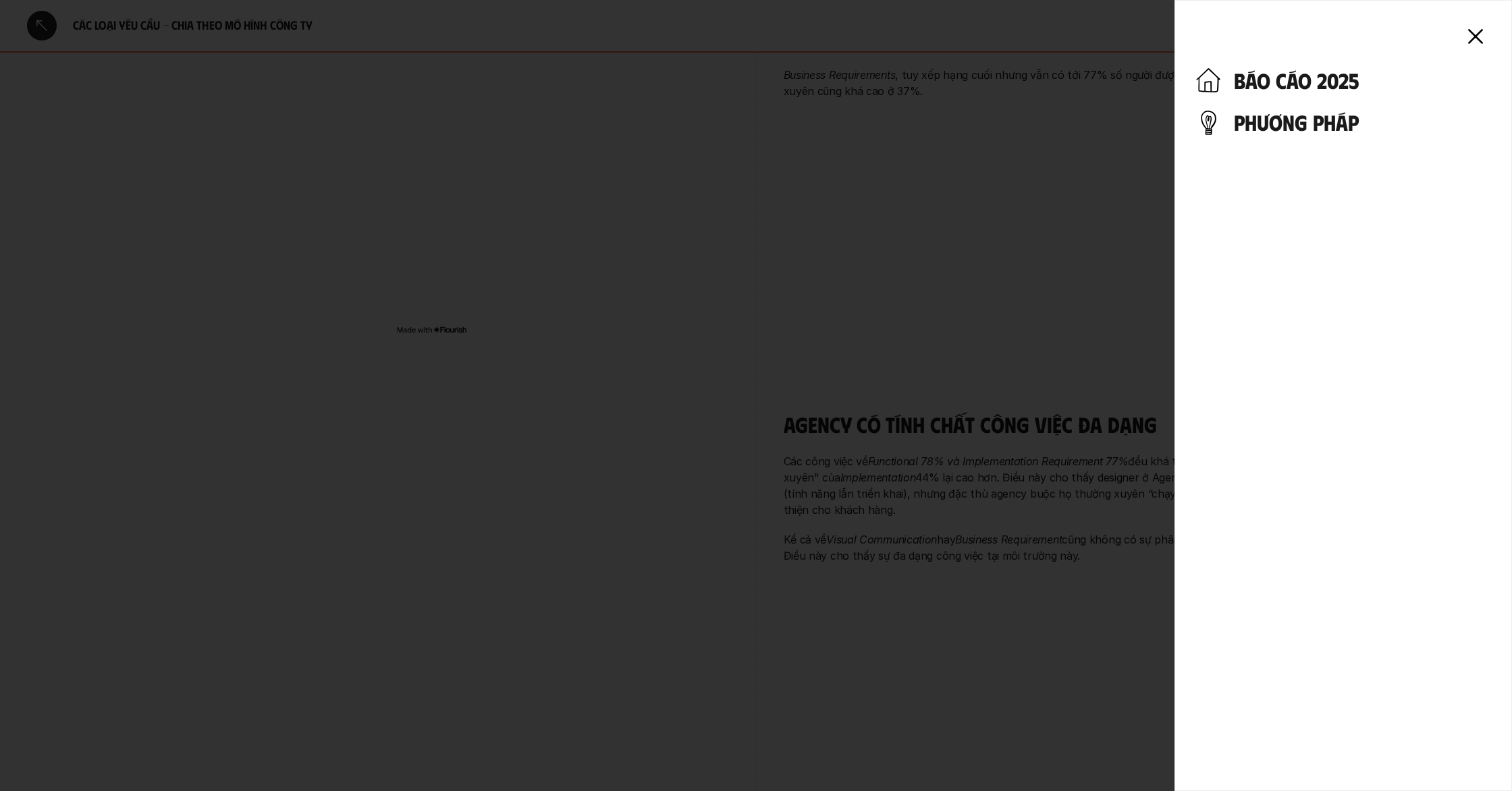
click at [1302, 123] on h4 "phương pháp" at bounding box center [1362, 122] width 256 height 25
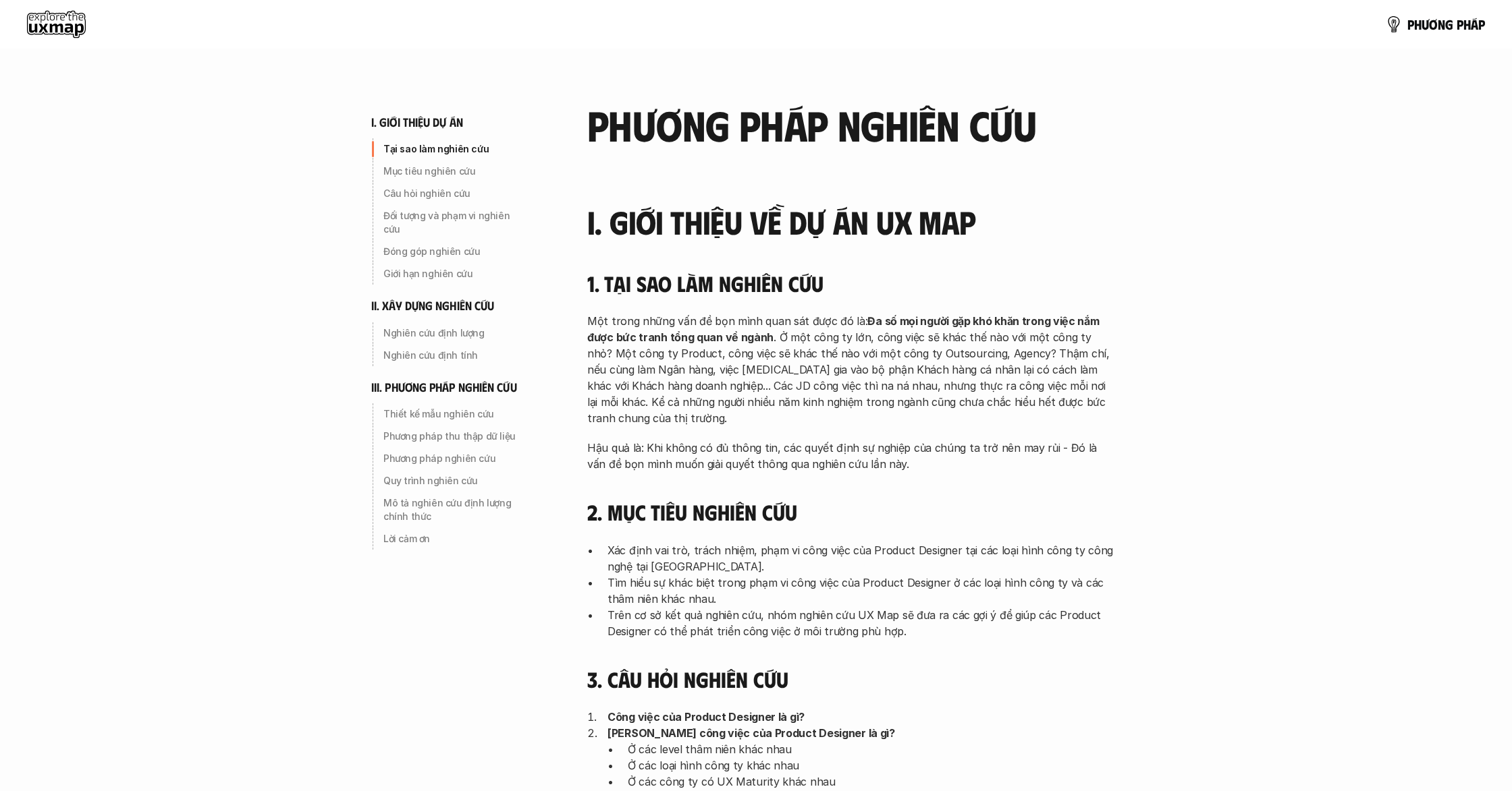
click at [927, 235] on h3 "I. Giới thiệu về dự án UX Map" at bounding box center [850, 222] width 527 height 36
click at [920, 275] on h4 "1. Tại sao làm nghiên cứu" at bounding box center [850, 283] width 527 height 25
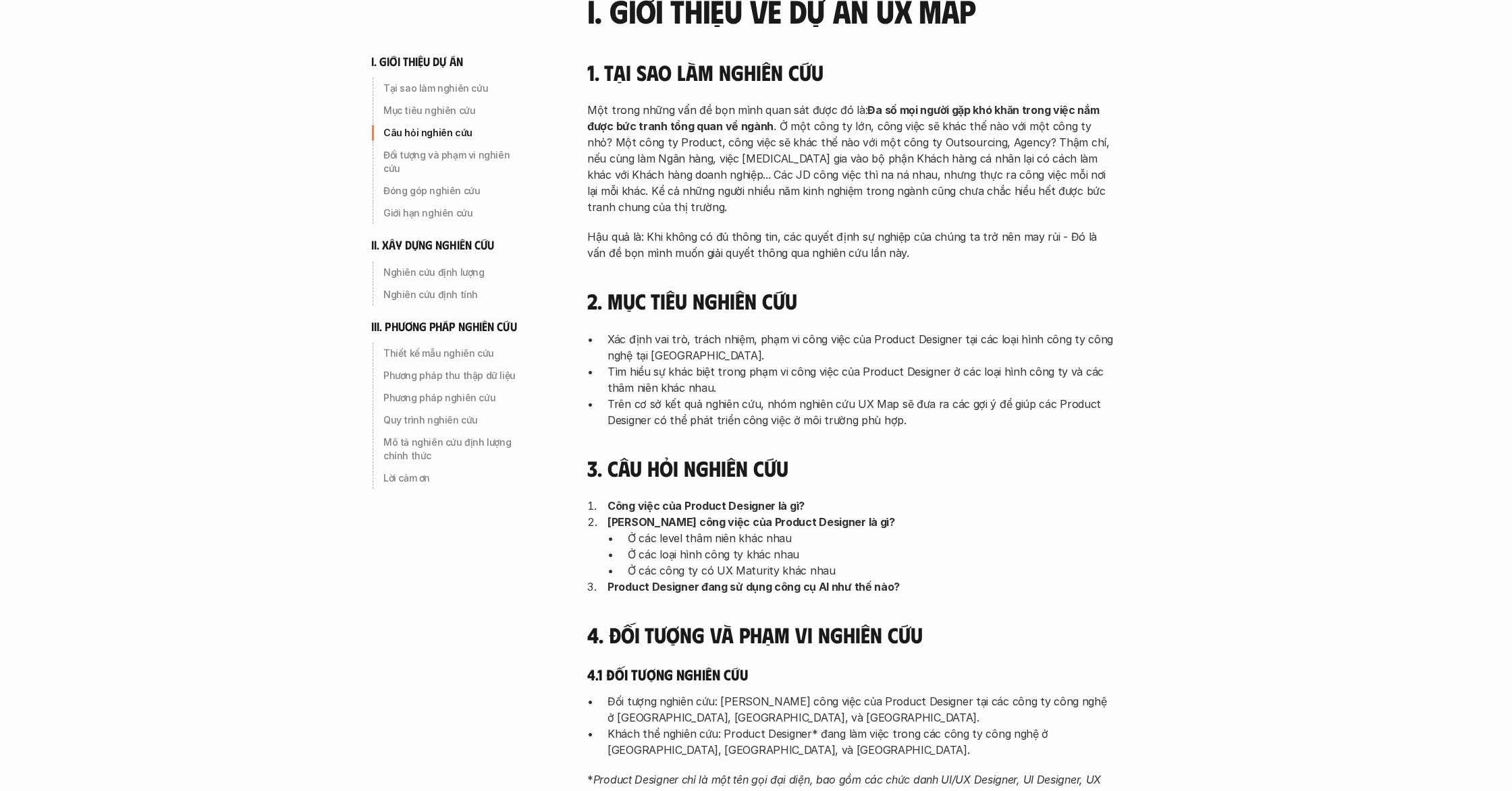
scroll to position [229, 0]
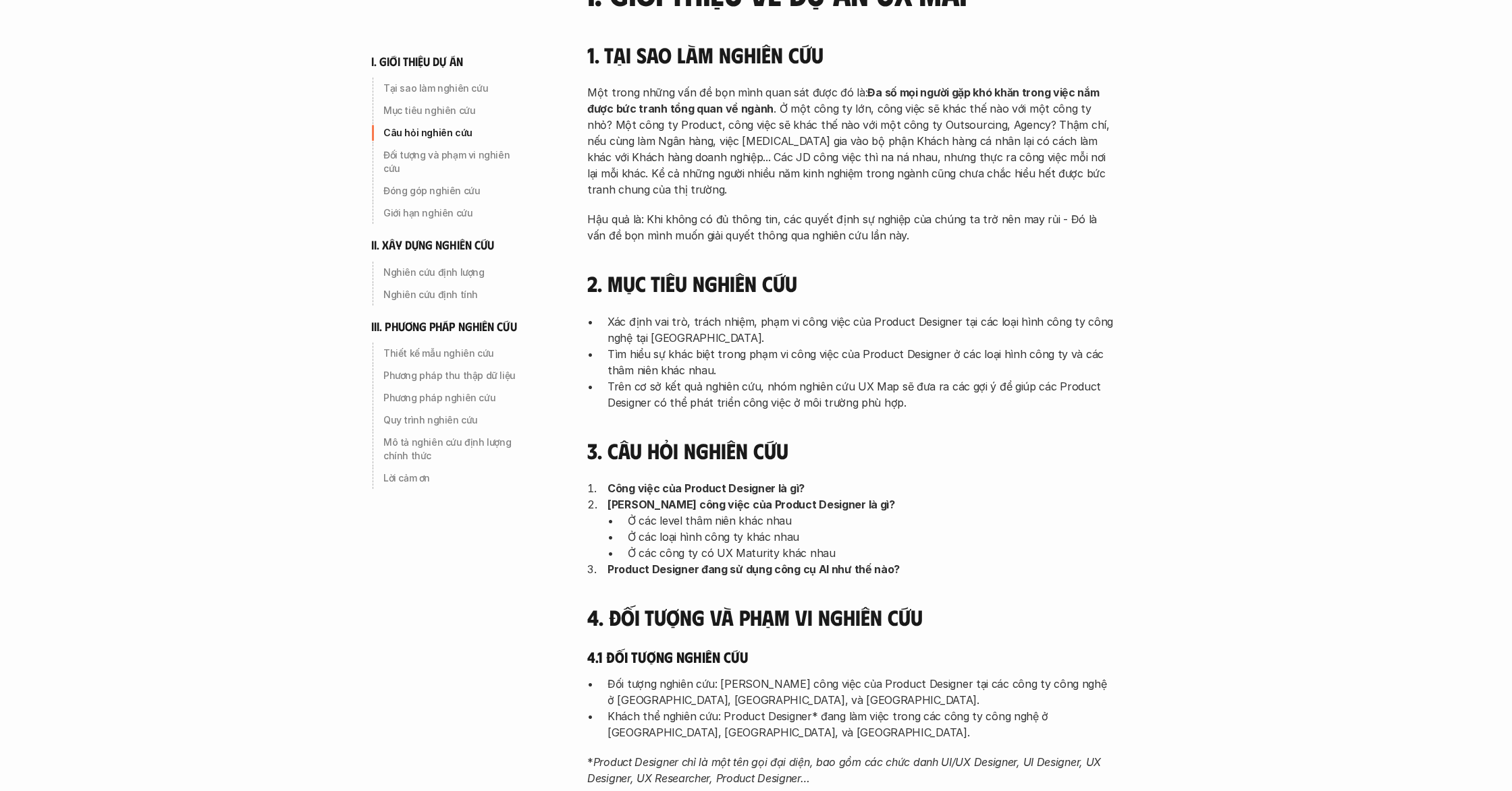
drag, startPoint x: 924, startPoint y: 251, endPoint x: 987, endPoint y: 277, distance: 68.2
click at [927, 252] on div "I. Giới thiệu về dự án UX Map 1. Tại sao làm nghiên cứu Một trong những vấn đề …" at bounding box center [850, 756] width 527 height 1562
drag, startPoint x: 1122, startPoint y: 343, endPoint x: 1117, endPoint y: 360, distance: 17.7
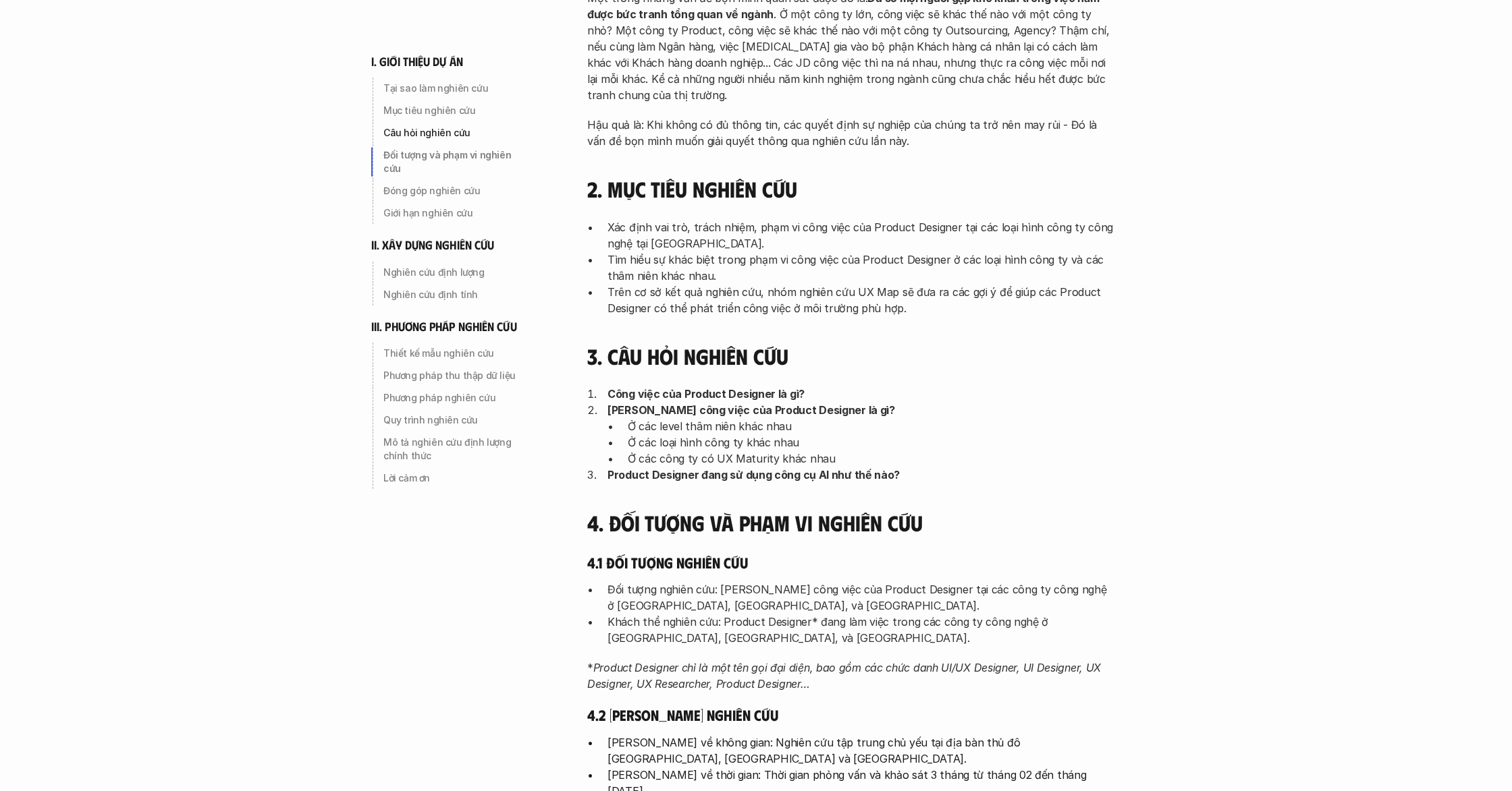
scroll to position [369, 0]
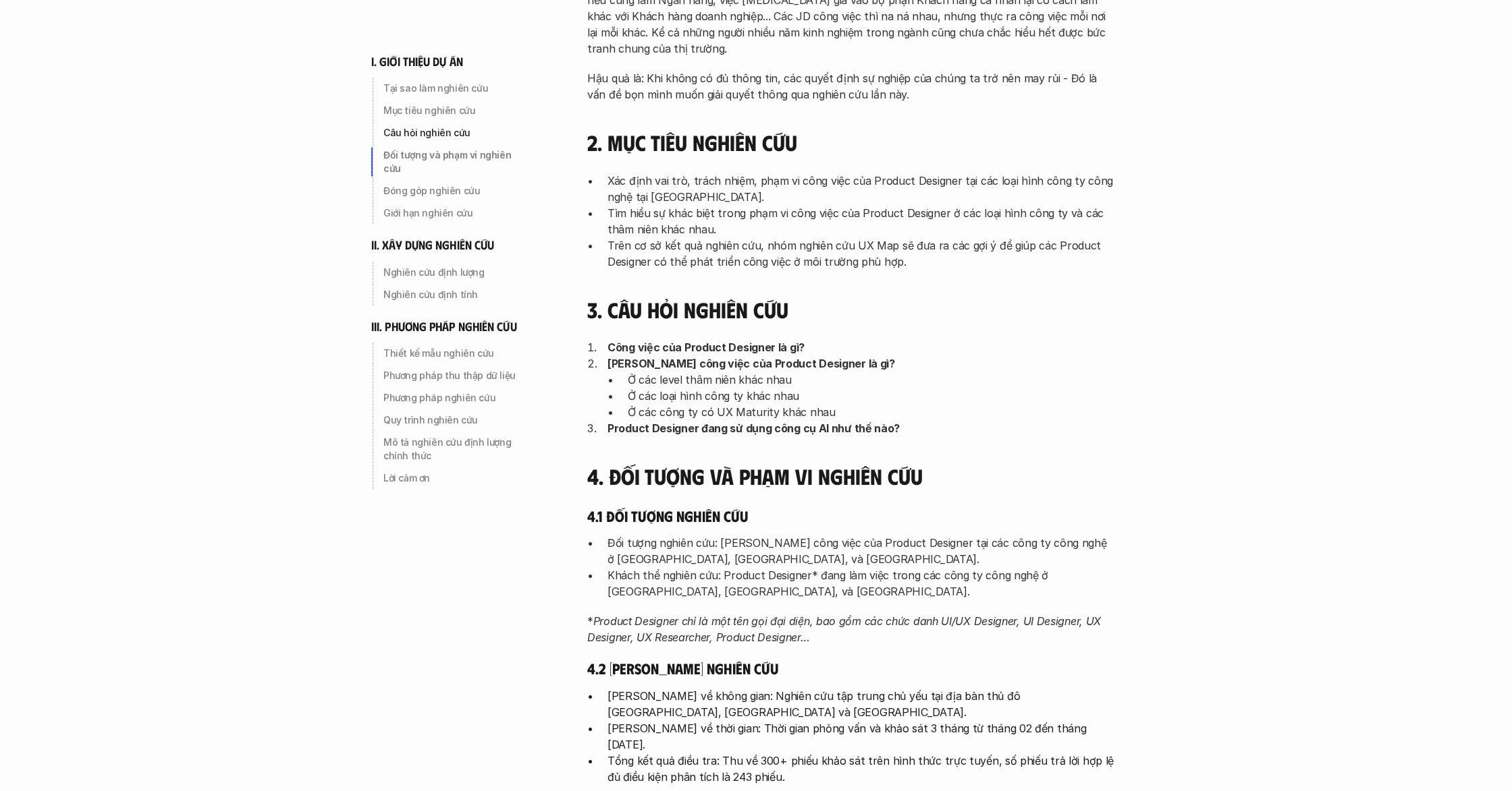
click at [831, 255] on p "Trên cơ sở kết quả nghiên cứu, nhóm nghiên cứu UX Map sẽ đưa ra các gợi ý để gi…" at bounding box center [860, 253] width 506 height 32
drag, startPoint x: 831, startPoint y: 255, endPoint x: 850, endPoint y: 262, distance: 20.2
click at [831, 256] on p "Trên cơ sở kết quả nghiên cứu, nhóm nghiên cứu UX Map sẽ đưa ra các gợi ý để gi…" at bounding box center [860, 253] width 506 height 32
drag, startPoint x: 850, startPoint y: 262, endPoint x: 1034, endPoint y: 297, distance: 187.3
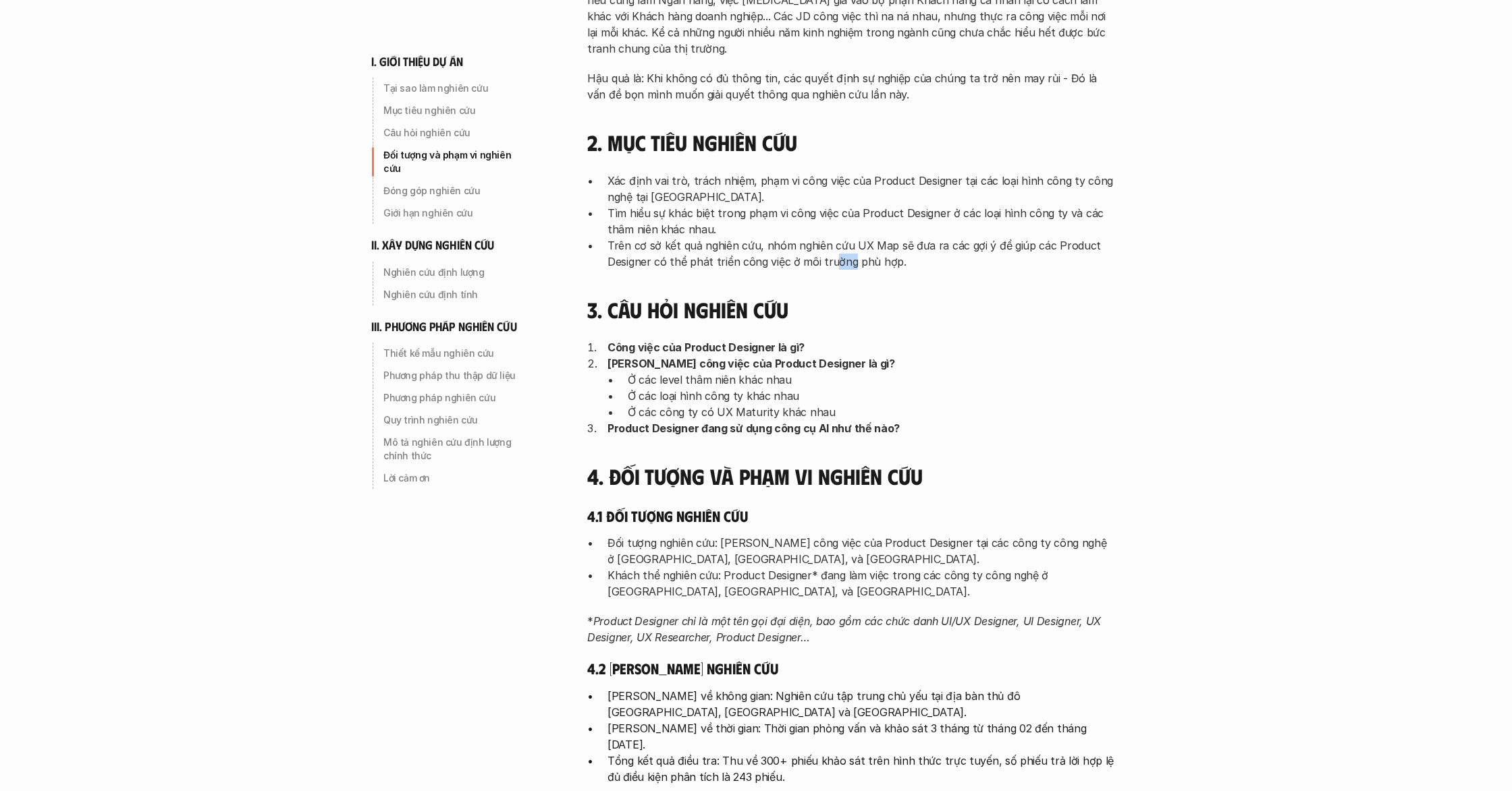
click at [880, 268] on p "Trên cơ sở kết quả nghiên cứu, nhóm nghiên cứu UX Map sẽ đưa ra các gợi ý để gi…" at bounding box center [860, 253] width 506 height 32
click at [1053, 302] on h4 "3. Câu hỏi nghiên cứu" at bounding box center [850, 309] width 527 height 25
click at [1054, 323] on div "3. Câu hỏi nghiên cứu" at bounding box center [850, 311] width 527 height 29
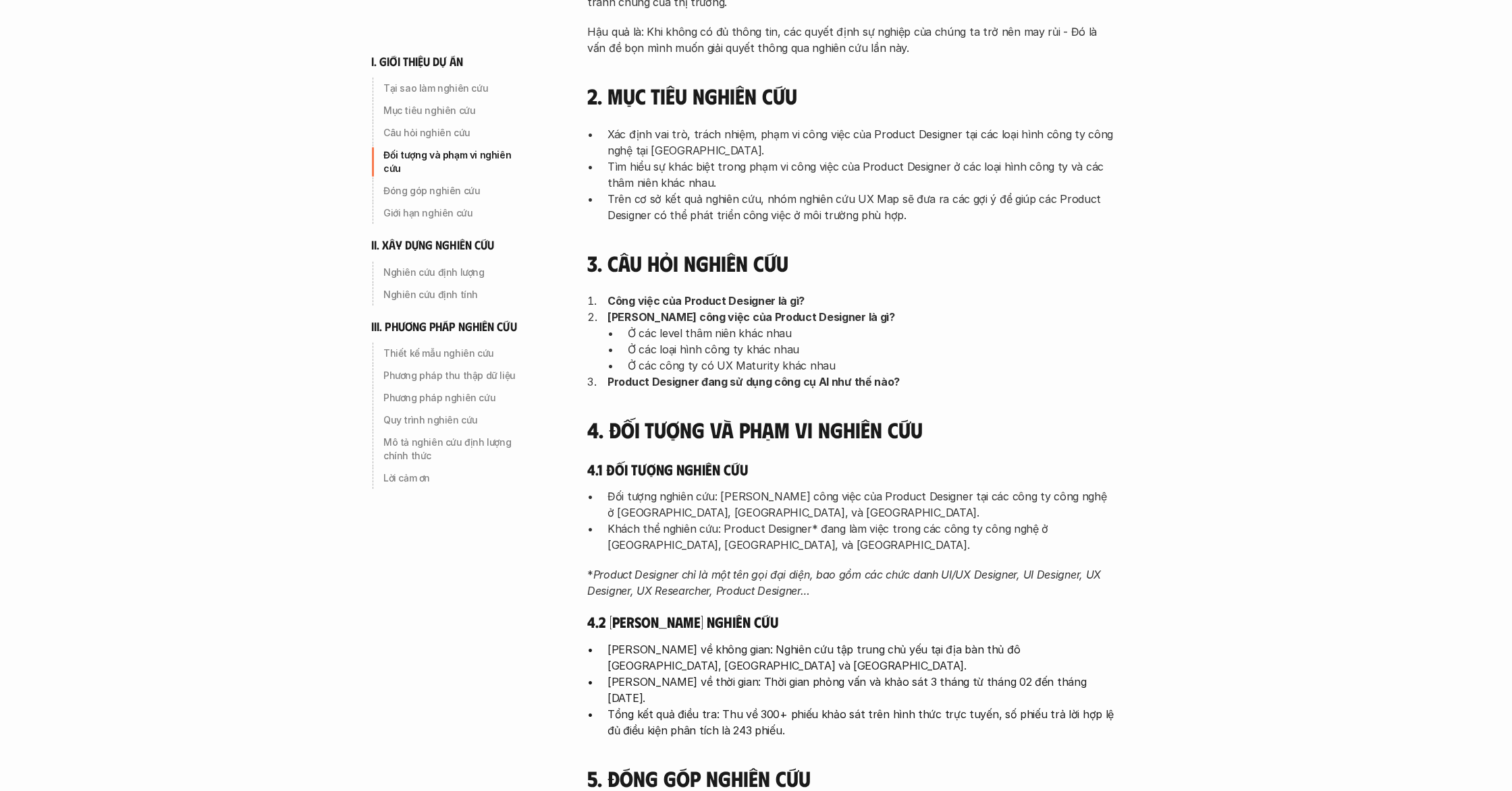
click at [1057, 323] on p "[PERSON_NAME] công việc của Product Designer là gì?" at bounding box center [860, 317] width 506 height 16
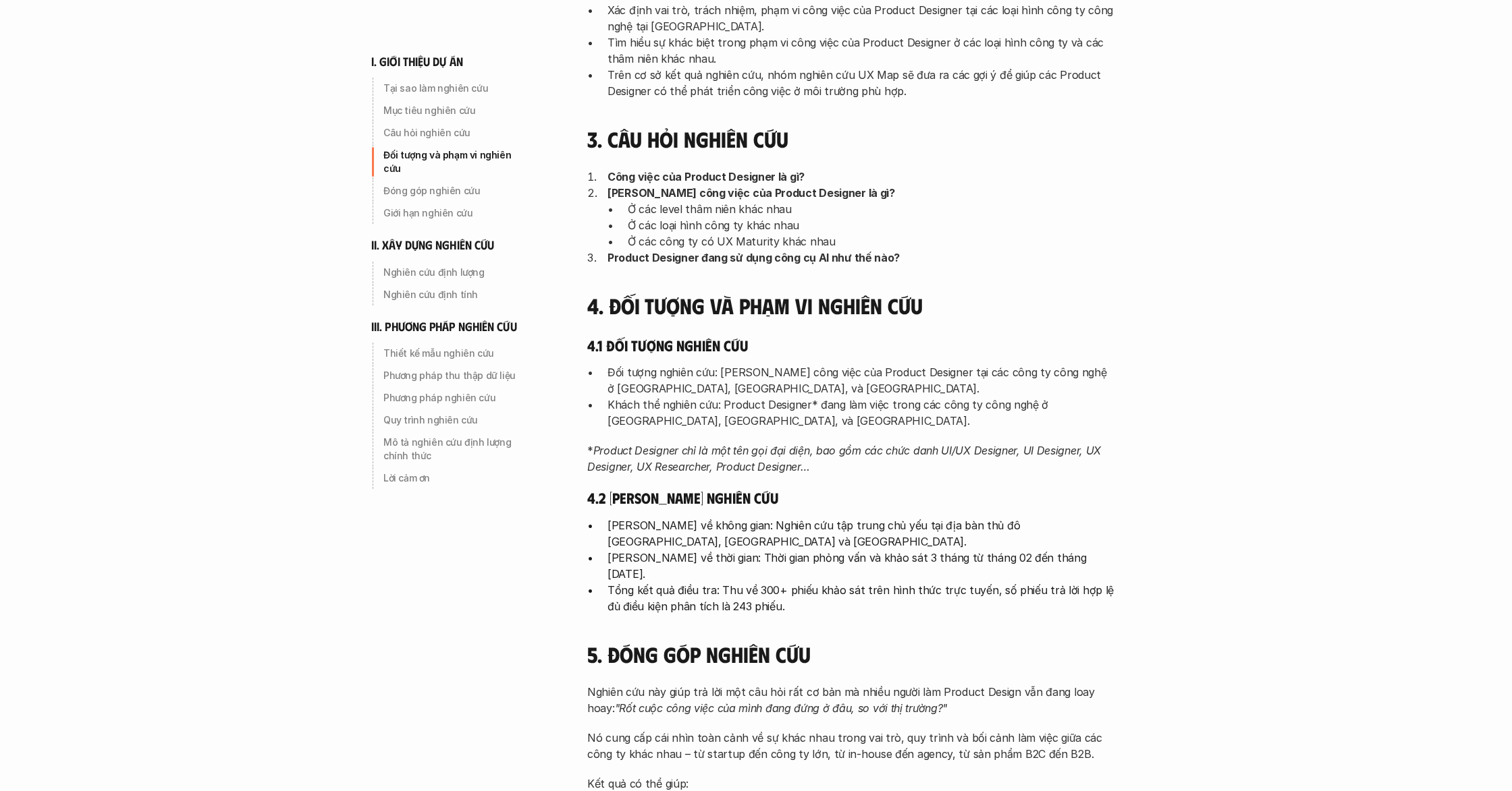
click at [1057, 323] on div "4. Đối tượng và phạm vi nghiên cứu 4.1 Đối tượng nghiên cứu Đối tượng nghiên cứ…" at bounding box center [850, 453] width 527 height 321
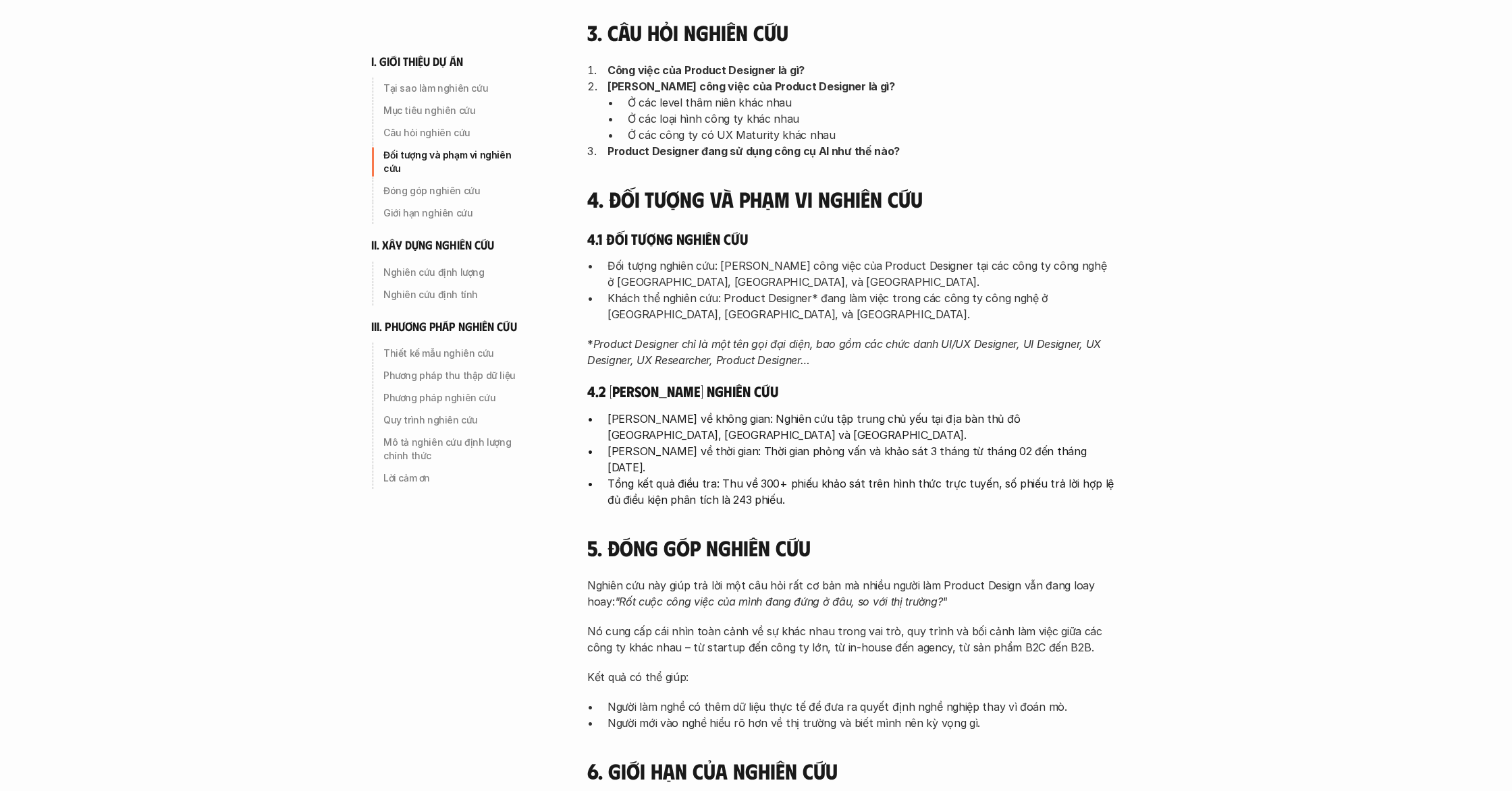
click at [1058, 324] on div "Đối tượng nghiên cứu: [PERSON_NAME] công việc của Product Designer tại các công…" at bounding box center [850, 313] width 527 height 111
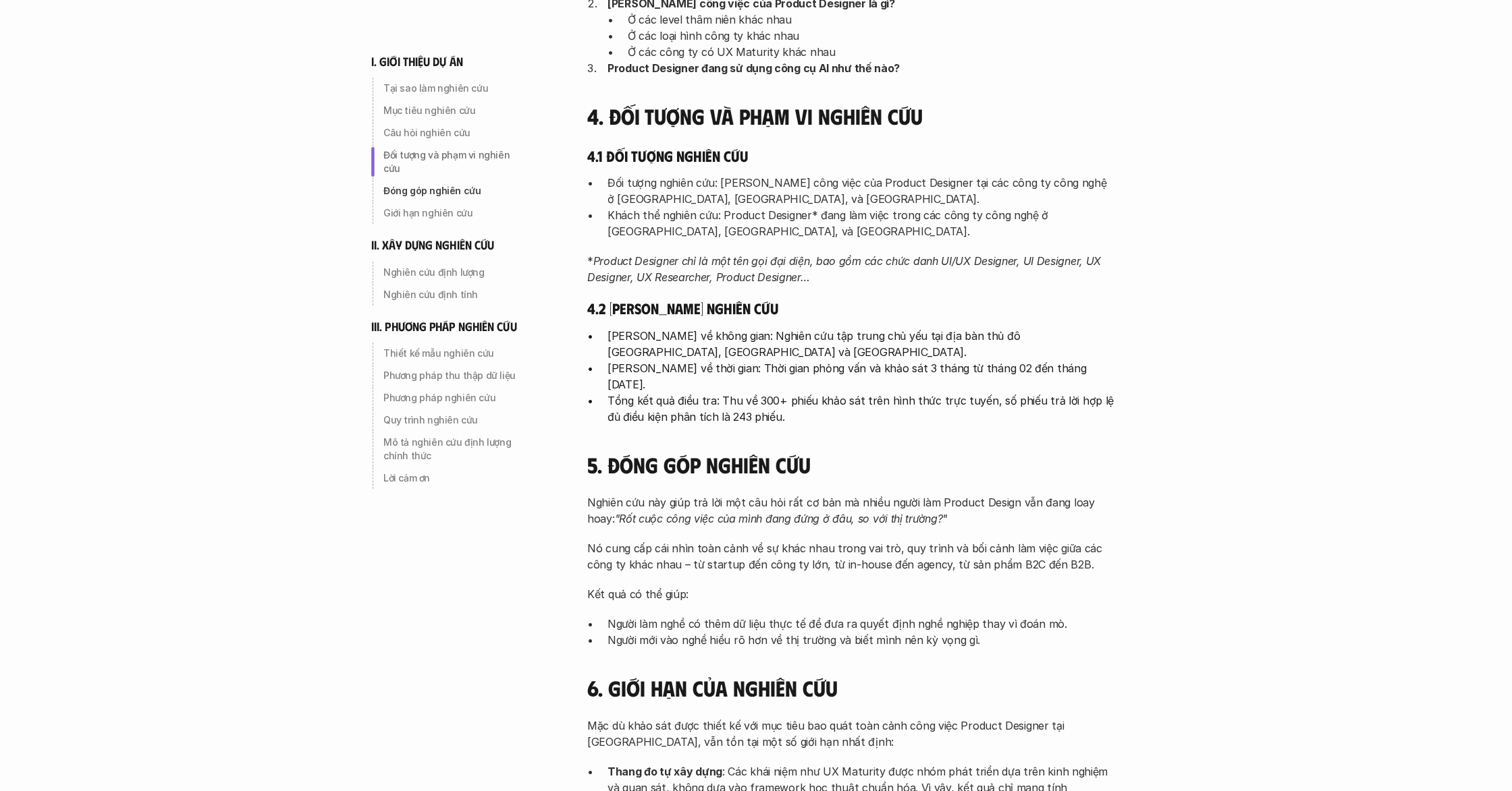
click at [1058, 324] on div "4.2 [PERSON_NAME] nghiên cứu [PERSON_NAME] về không gian: Nghiên cứu tập trung …" at bounding box center [850, 362] width 527 height 126
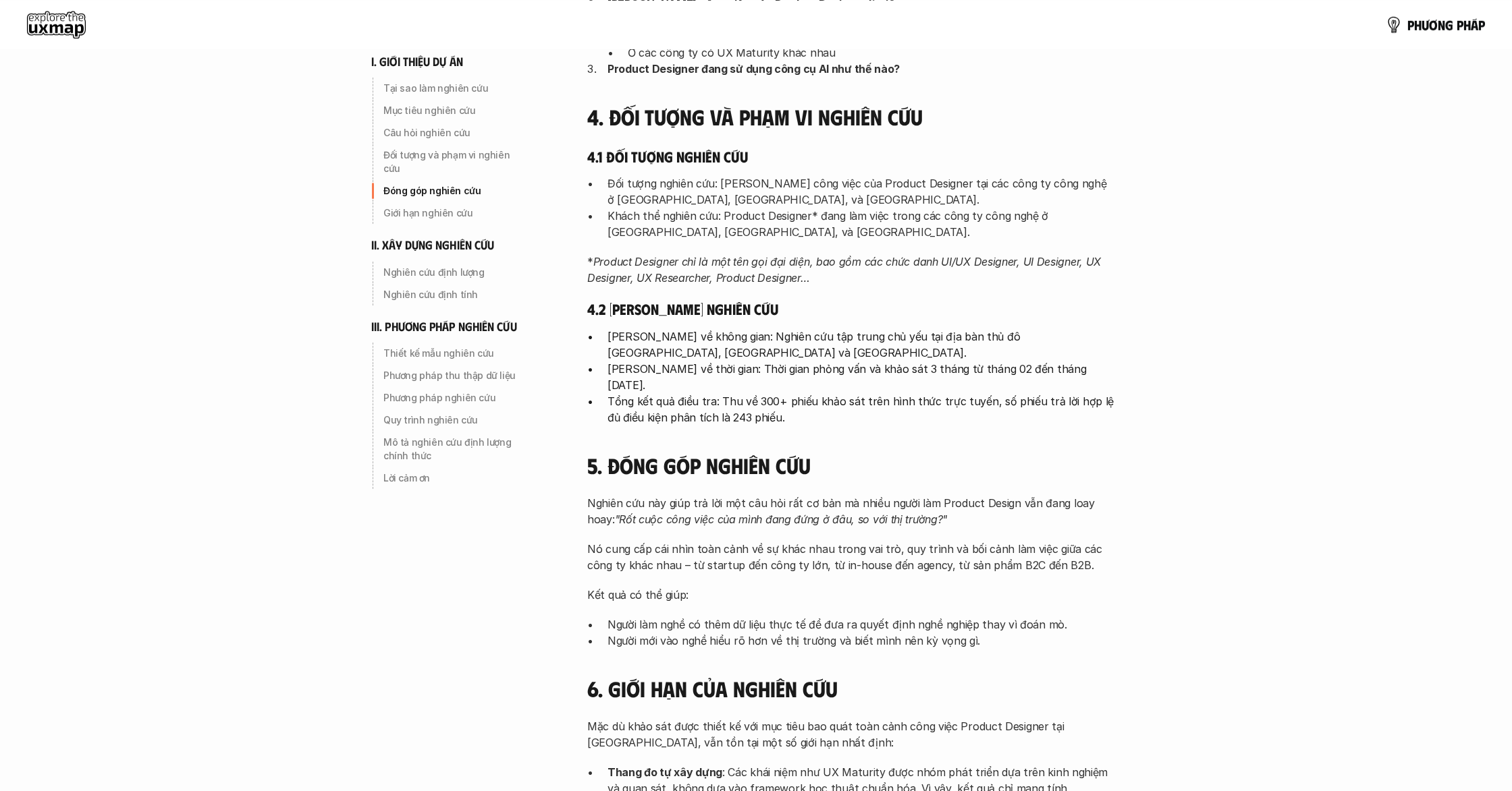
click at [1060, 323] on div "4.2 [PERSON_NAME] nghiên cứu [PERSON_NAME] về không gian: Nghiên cứu tập trung …" at bounding box center [850, 363] width 527 height 126
drag, startPoint x: 930, startPoint y: 294, endPoint x: 941, endPoint y: 296, distance: 11.2
click at [933, 294] on div "4. Đối tượng và phạm vi nghiên cứu 4.1 Đối tượng nghiên cứu Đối tượng nghiên cứ…" at bounding box center [850, 264] width 527 height 321
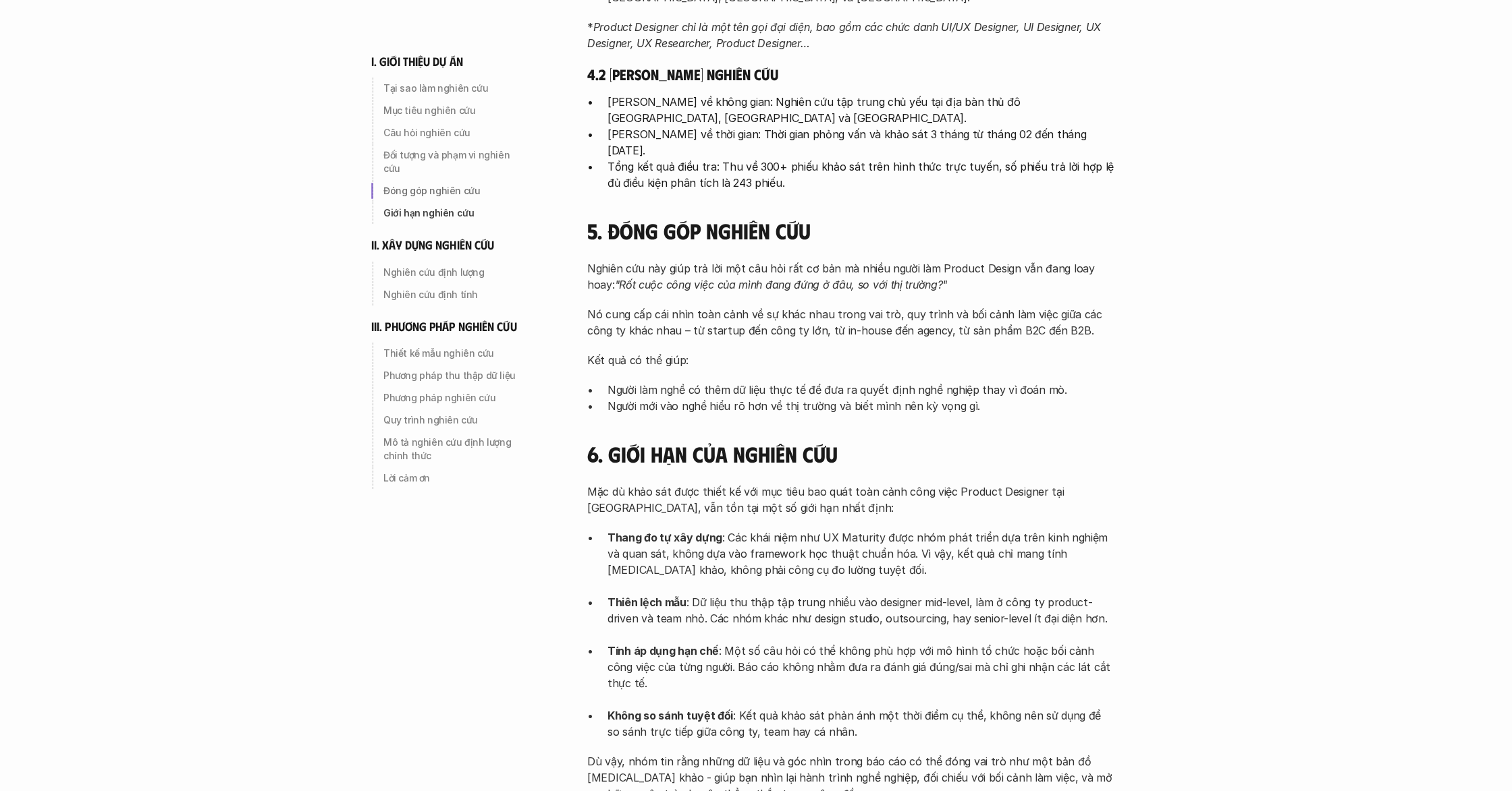
click at [890, 287] on div "Nghiên cứu này giúp trả lời một câu hỏi rất cơ bản mà nhiều người làm Product D…" at bounding box center [850, 337] width 527 height 154
click at [894, 287] on div "Nghiên cứu này giúp trả lời một câu hỏi rất cơ bản mà nhiều người làm Product D…" at bounding box center [850, 337] width 527 height 154
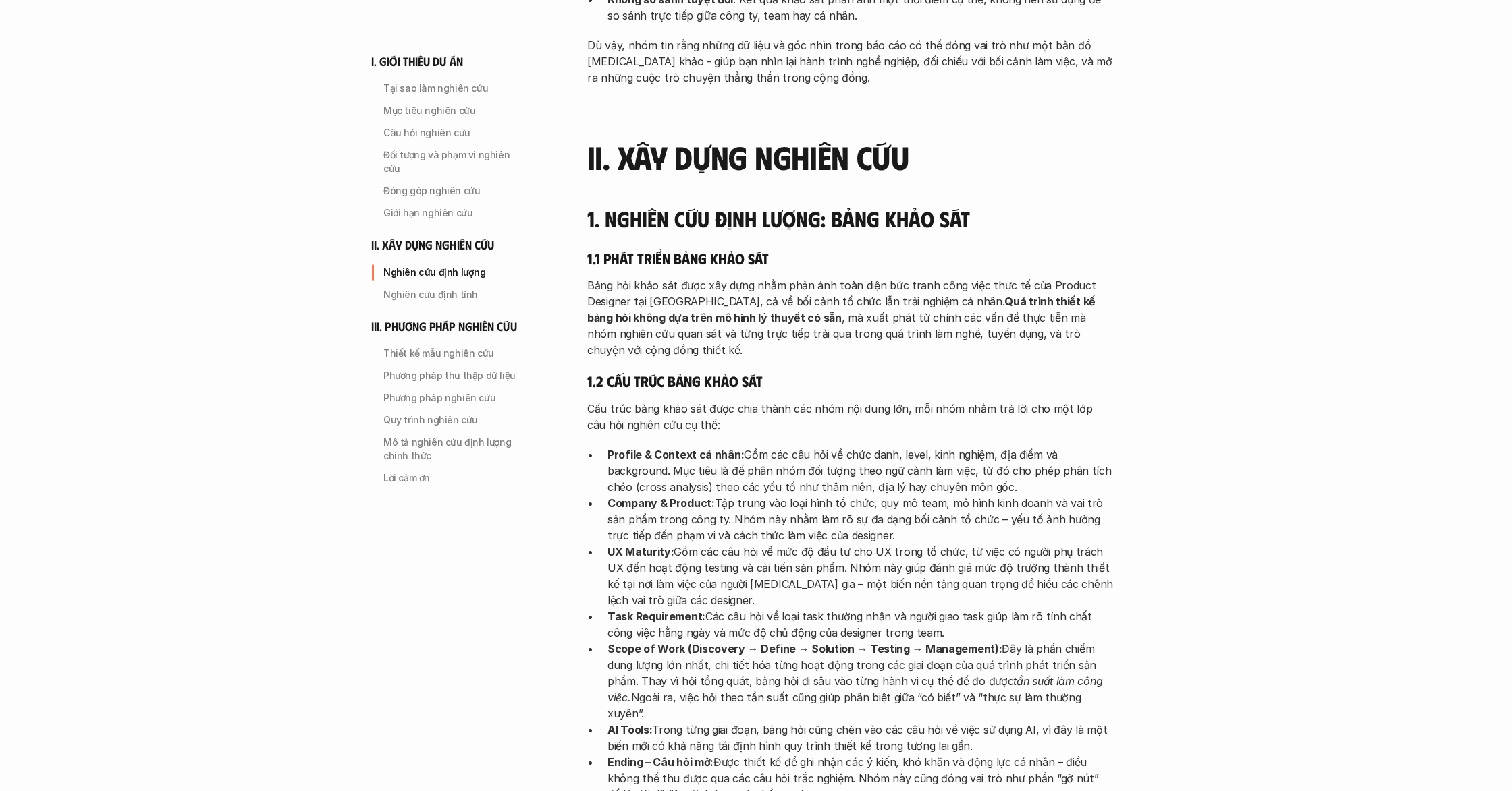
scroll to position [1682, 0]
click at [1142, 329] on div "phương pháp nghiên cứu I. Giới thiệu về dự án UX Map 1. Tại sao làm nghiên cứu …" at bounding box center [864, 739] width 607 height 4842
drag, startPoint x: 1378, startPoint y: 400, endPoint x: 1313, endPoint y: 385, distance: 66.7
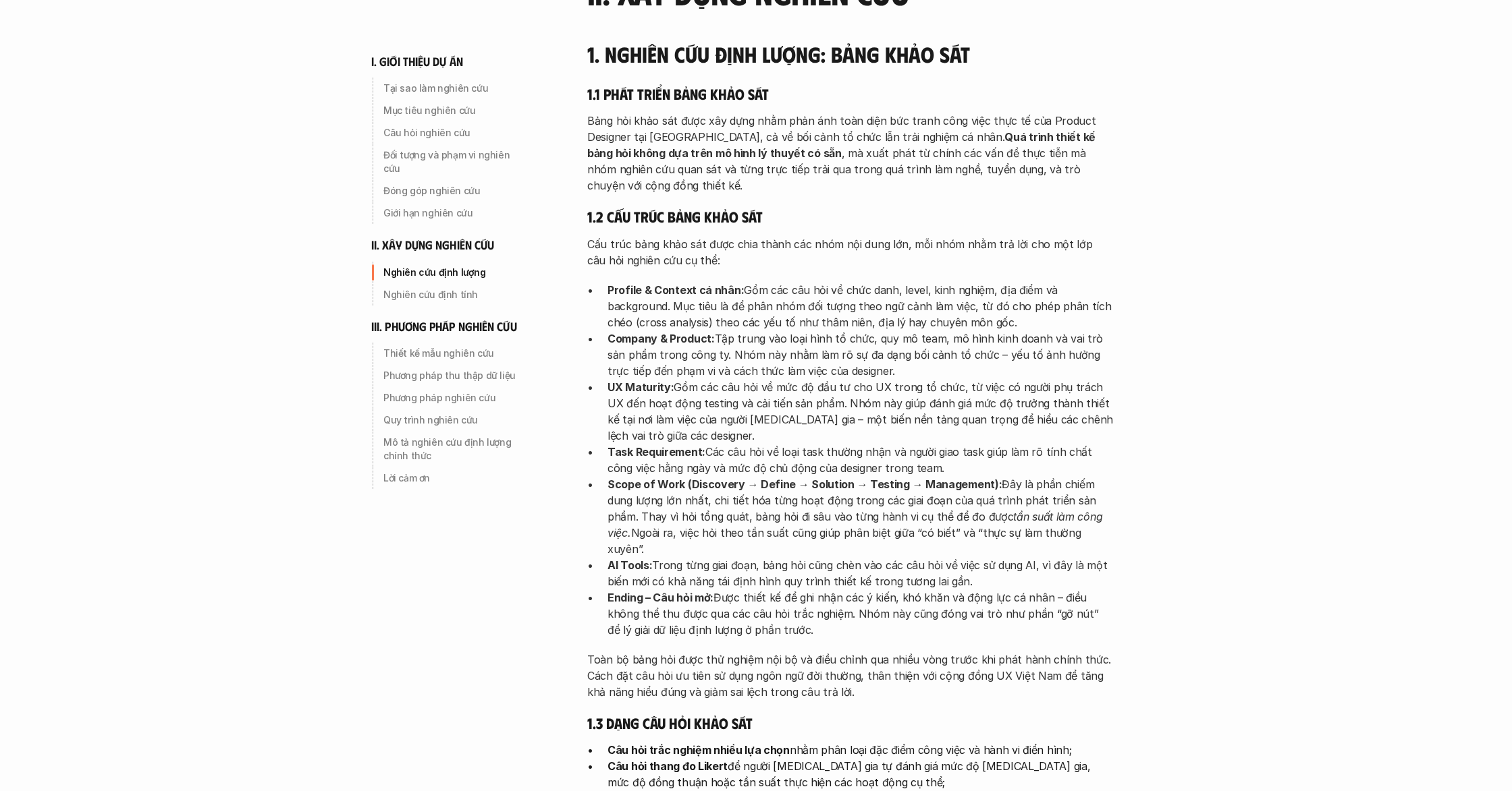
scroll to position [1845, 0]
click at [1313, 385] on div "i. giới thiệu dự án Tại sao làm nghiên cứu Mục tiêu nghiên cứu Câu hỏi nghiên c…" at bounding box center [756, 712] width 1512 height 5112
drag, startPoint x: 1053, startPoint y: 331, endPoint x: 1171, endPoint y: 352, distance: 119.9
click at [1054, 332] on p "Company & Product: Tập trung vào loại hình tổ chức, quy mô team, mô hình kinh d…" at bounding box center [860, 356] width 506 height 48
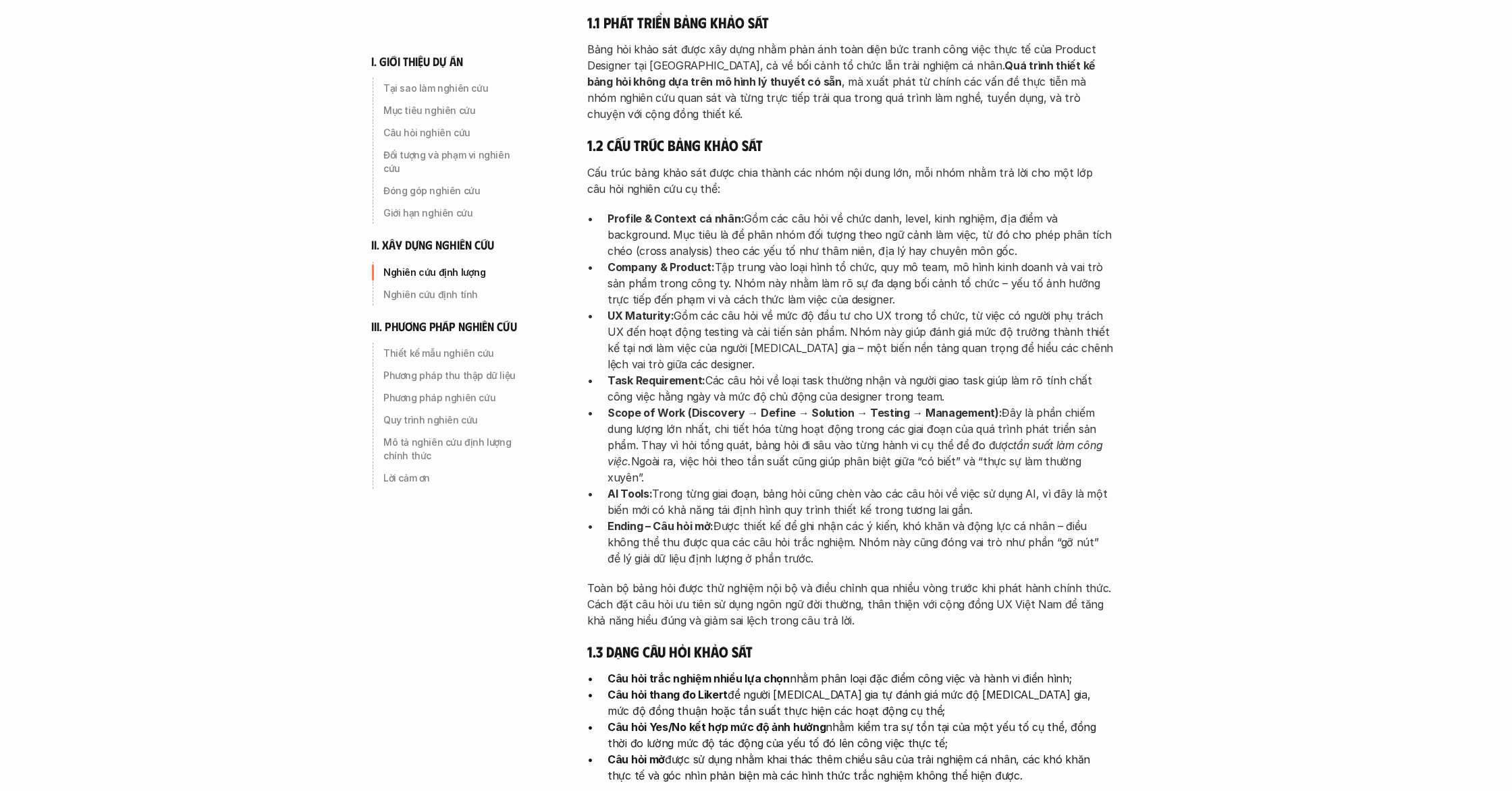
scroll to position [1928, 0]
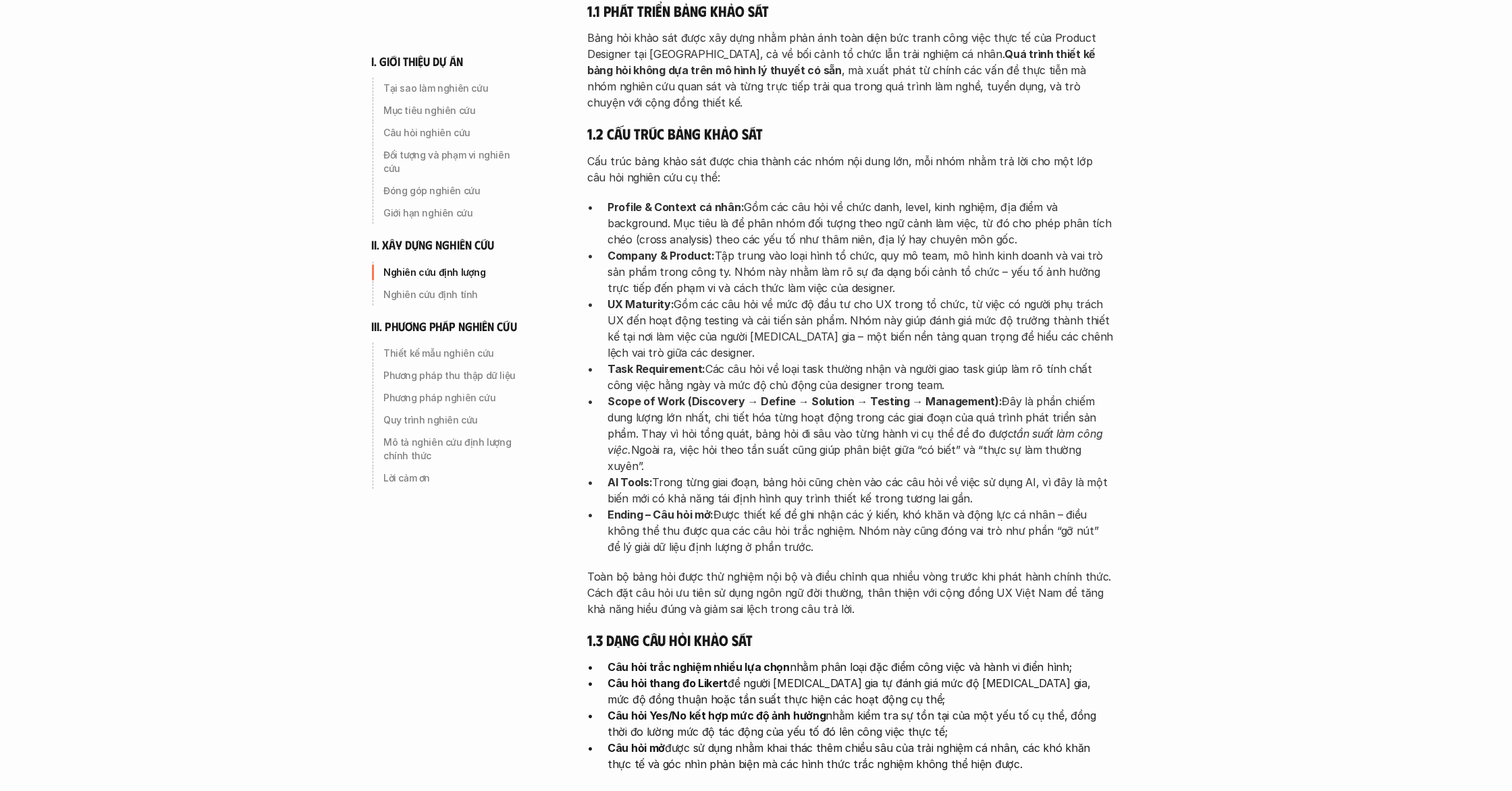
click at [1081, 361] on p "Task Requirement: Các câu hỏi về loại task thường nhận và người giao task giúp …" at bounding box center [860, 376] width 506 height 32
drag, startPoint x: 1250, startPoint y: 364, endPoint x: 1053, endPoint y: 301, distance: 206.8
click at [1248, 364] on div "i. giới thiệu dự án Tại sao làm nghiên cứu Mục tiêu nghiên cứu Câu hỏi nghiên c…" at bounding box center [756, 628] width 1512 height 5112
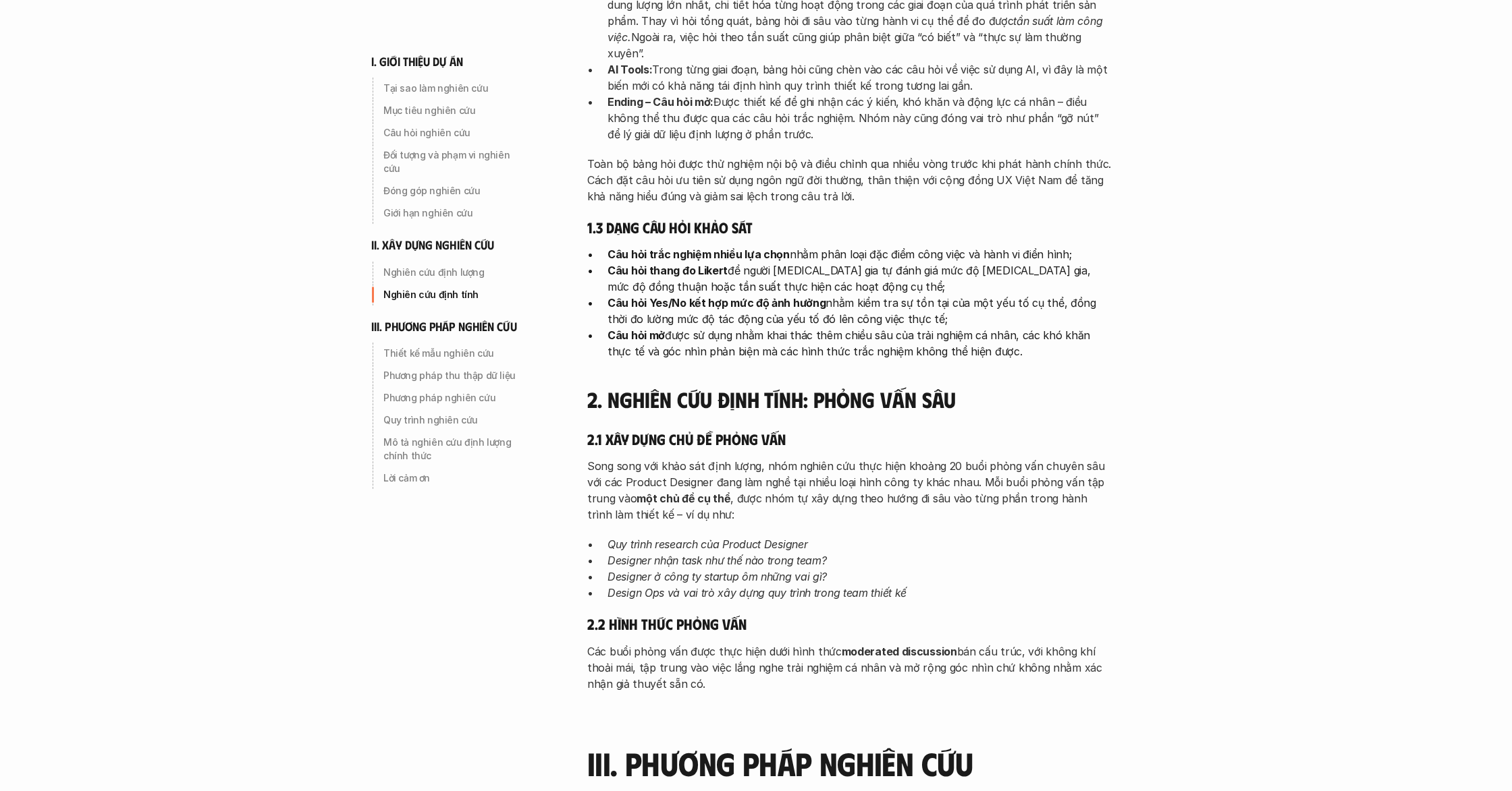
scroll to position [2350, 0]
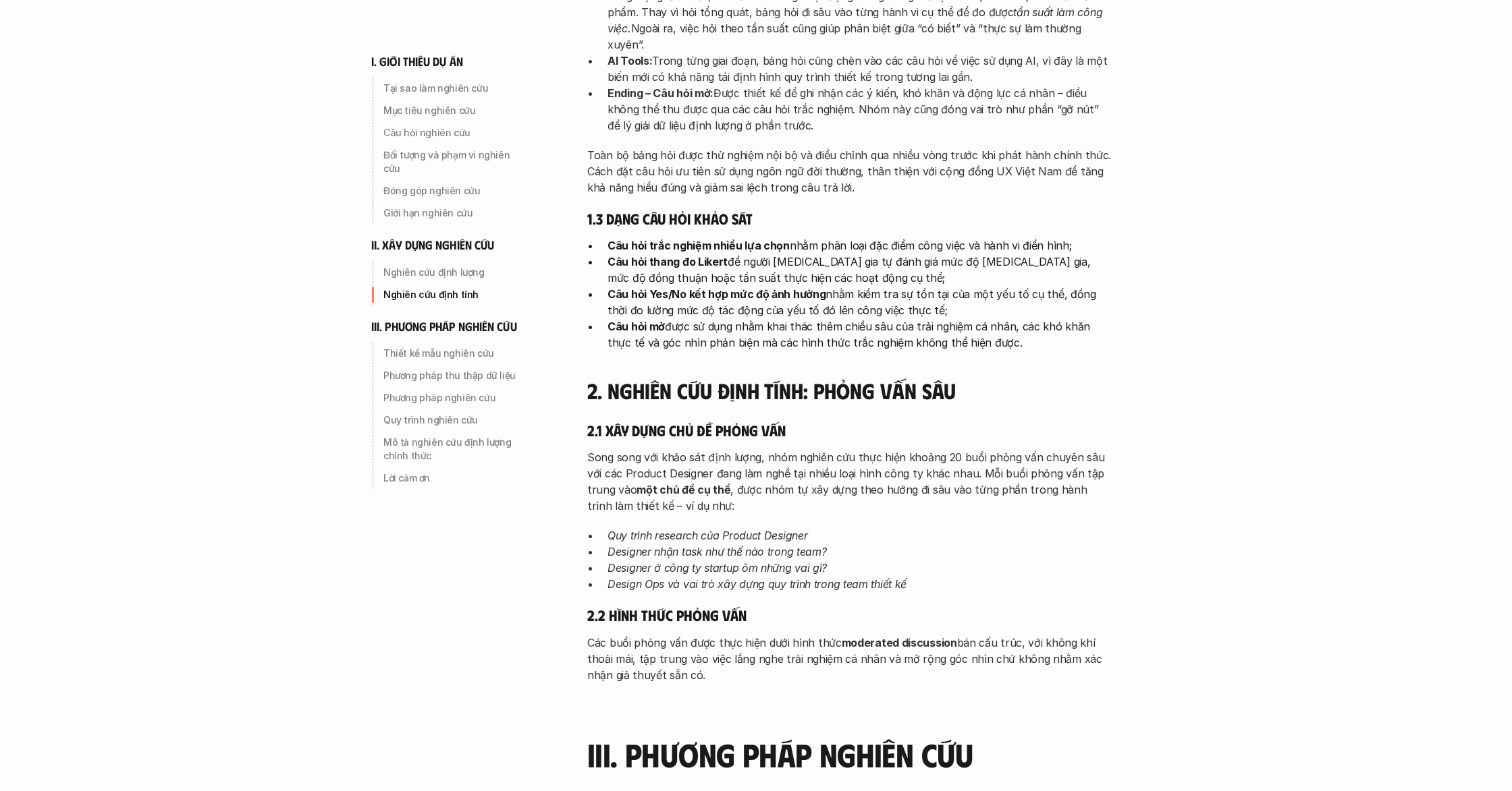
click at [821, 254] on p "Câu hỏi thang đo Likert để người [MEDICAL_DATA] gia tự đánh giá mức độ [MEDICAL…" at bounding box center [860, 269] width 506 height 32
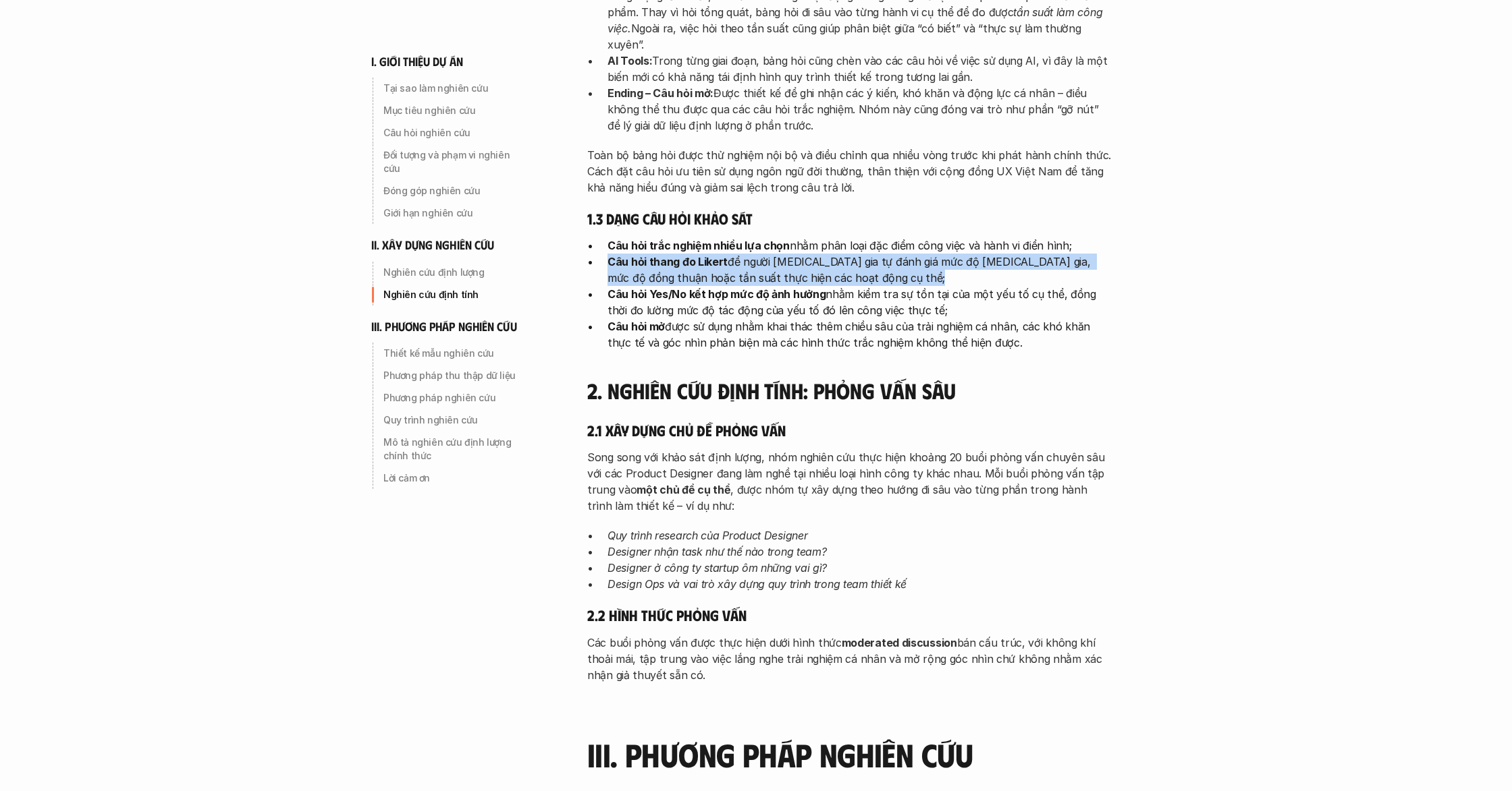
click at [821, 254] on p "Câu hỏi thang đo Likert để người [MEDICAL_DATA] gia tự đánh giá mức độ [MEDICAL…" at bounding box center [860, 269] width 506 height 32
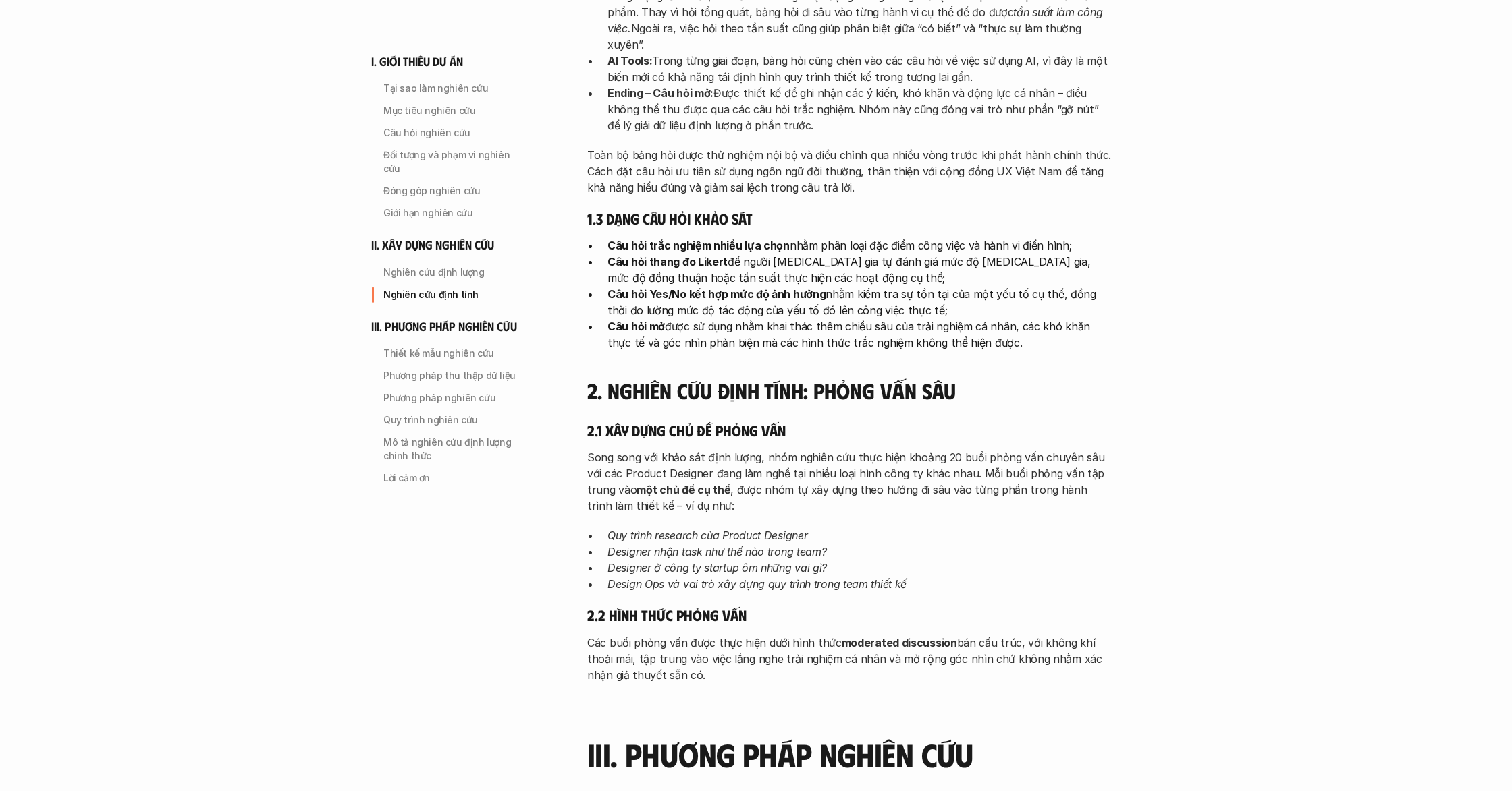
click at [1188, 289] on div "i. giới thiệu dự án Tại sao làm nghiên cứu Mục tiêu nghiên cứu Câu hỏi nghiên c…" at bounding box center [756, 71] width 972 height 4842
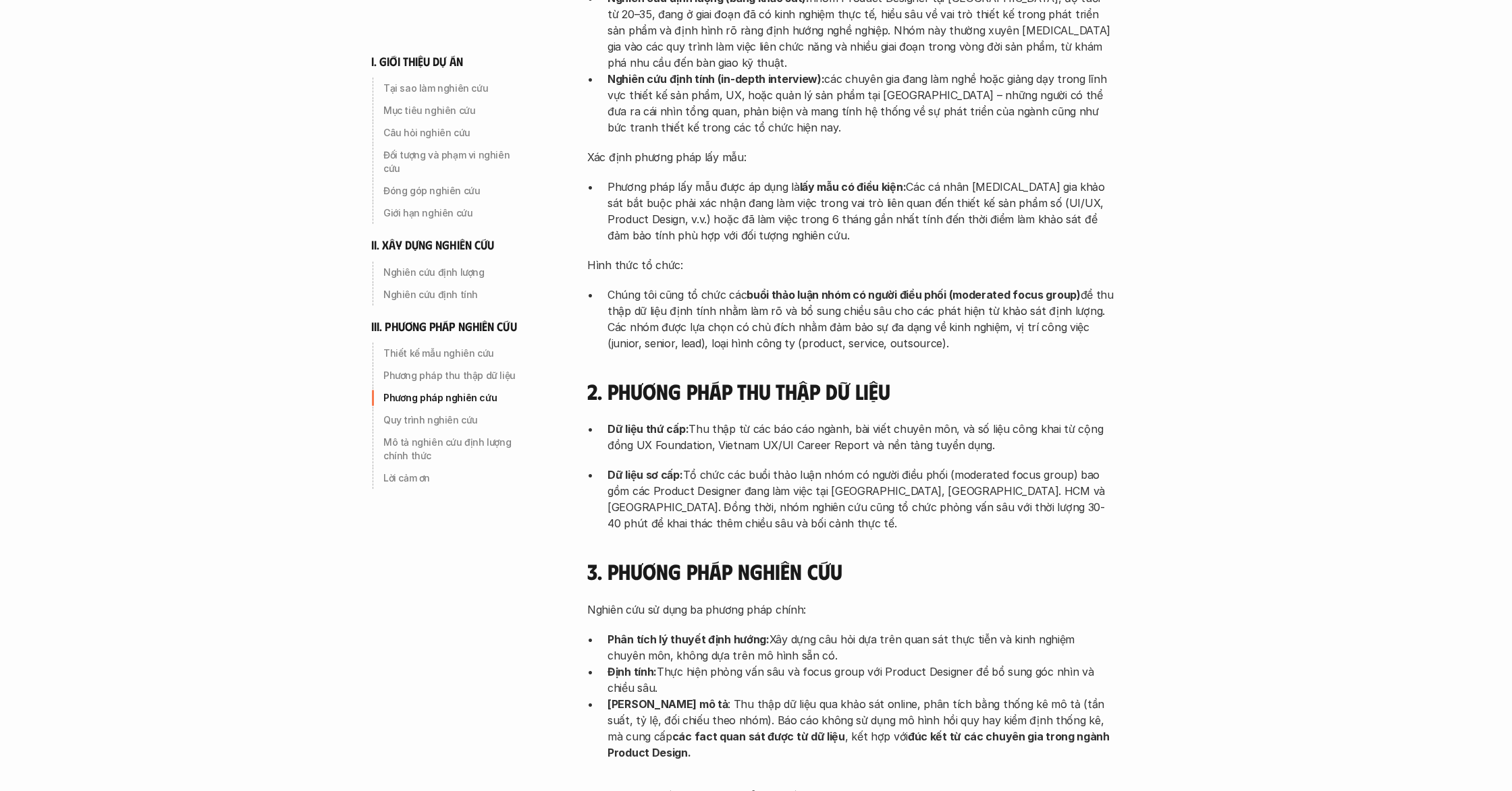
scroll to position [3347, 0]
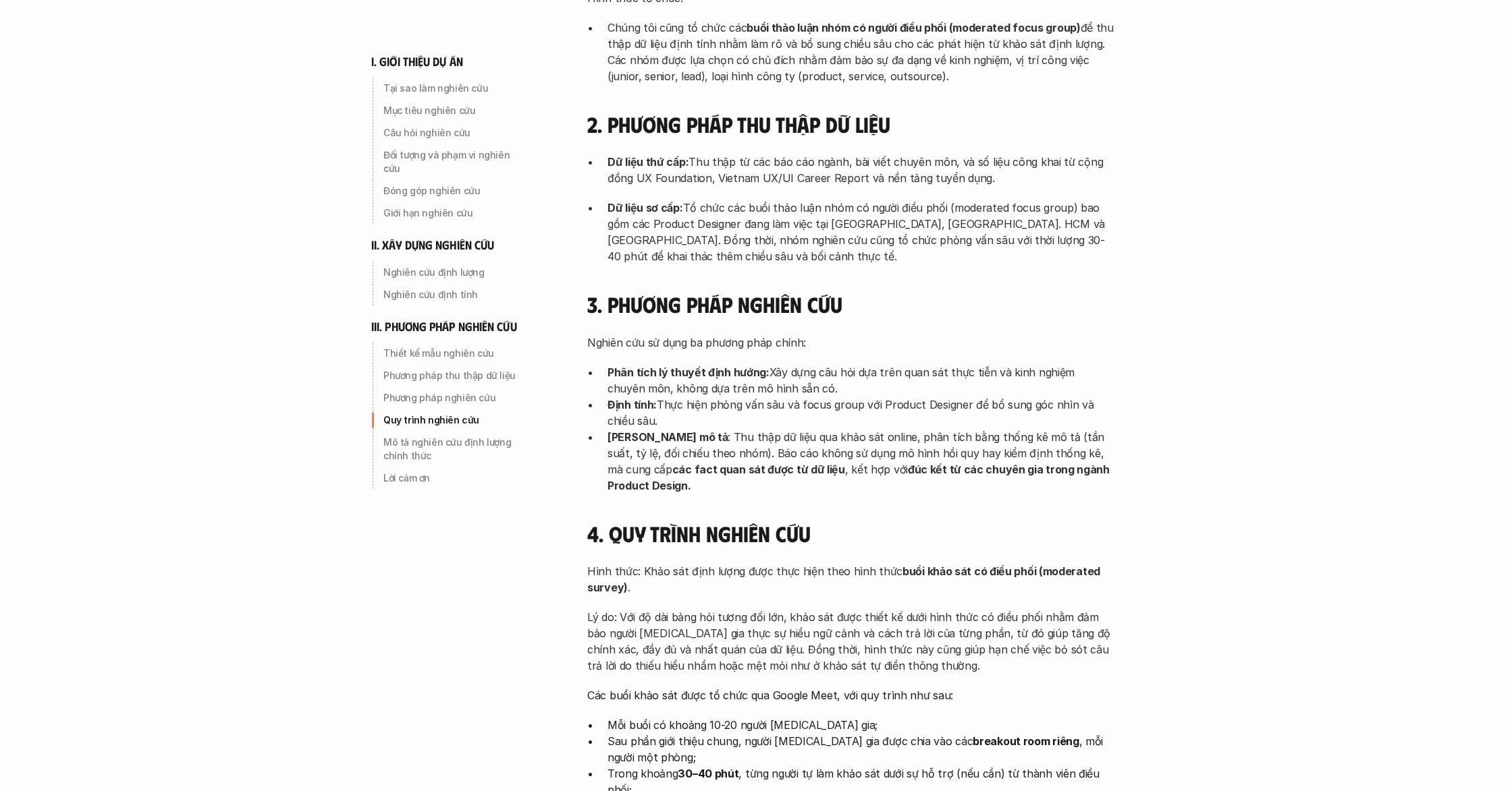
scroll to position [3580, 0]
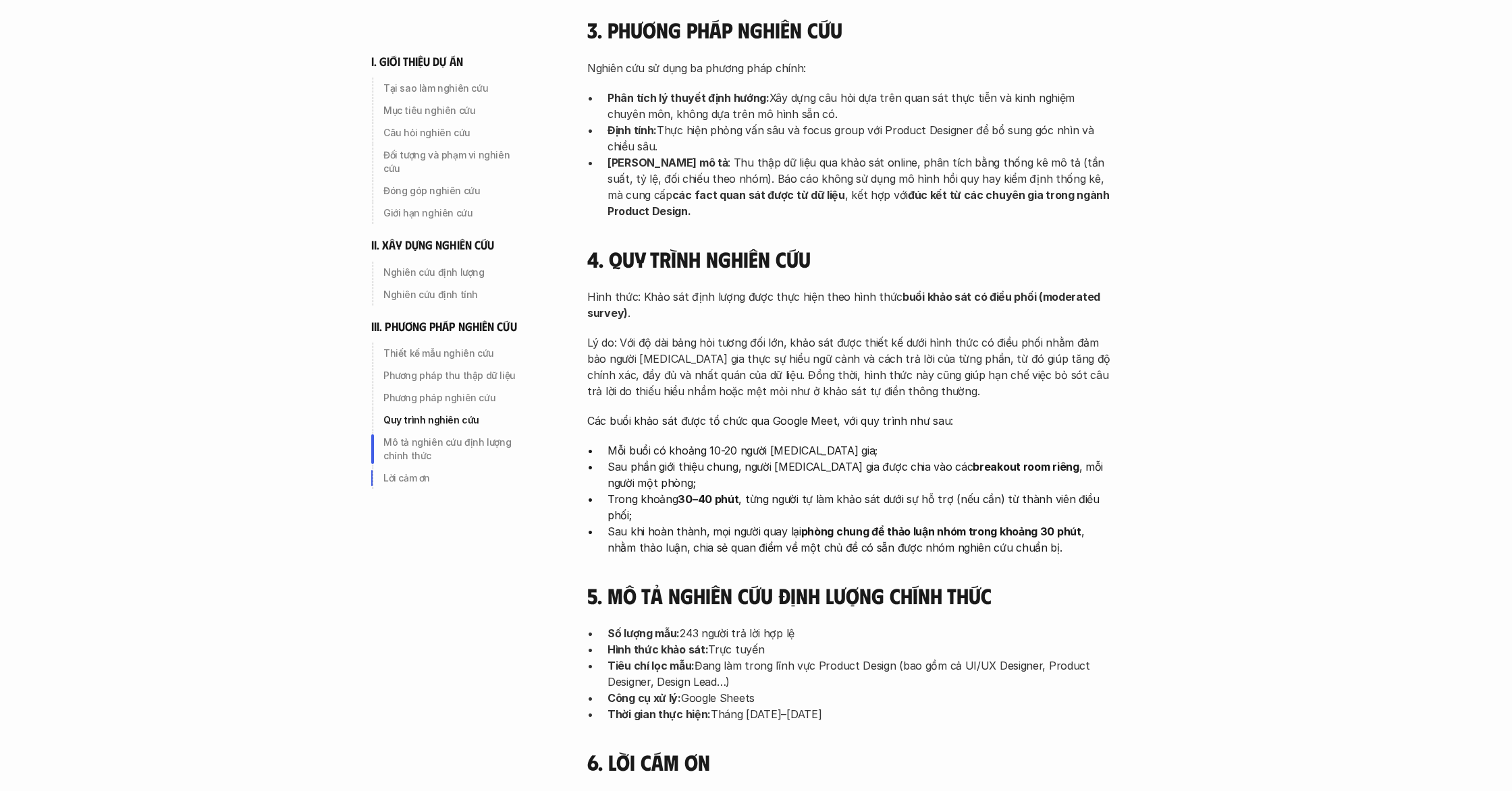
scroll to position [3788, 0]
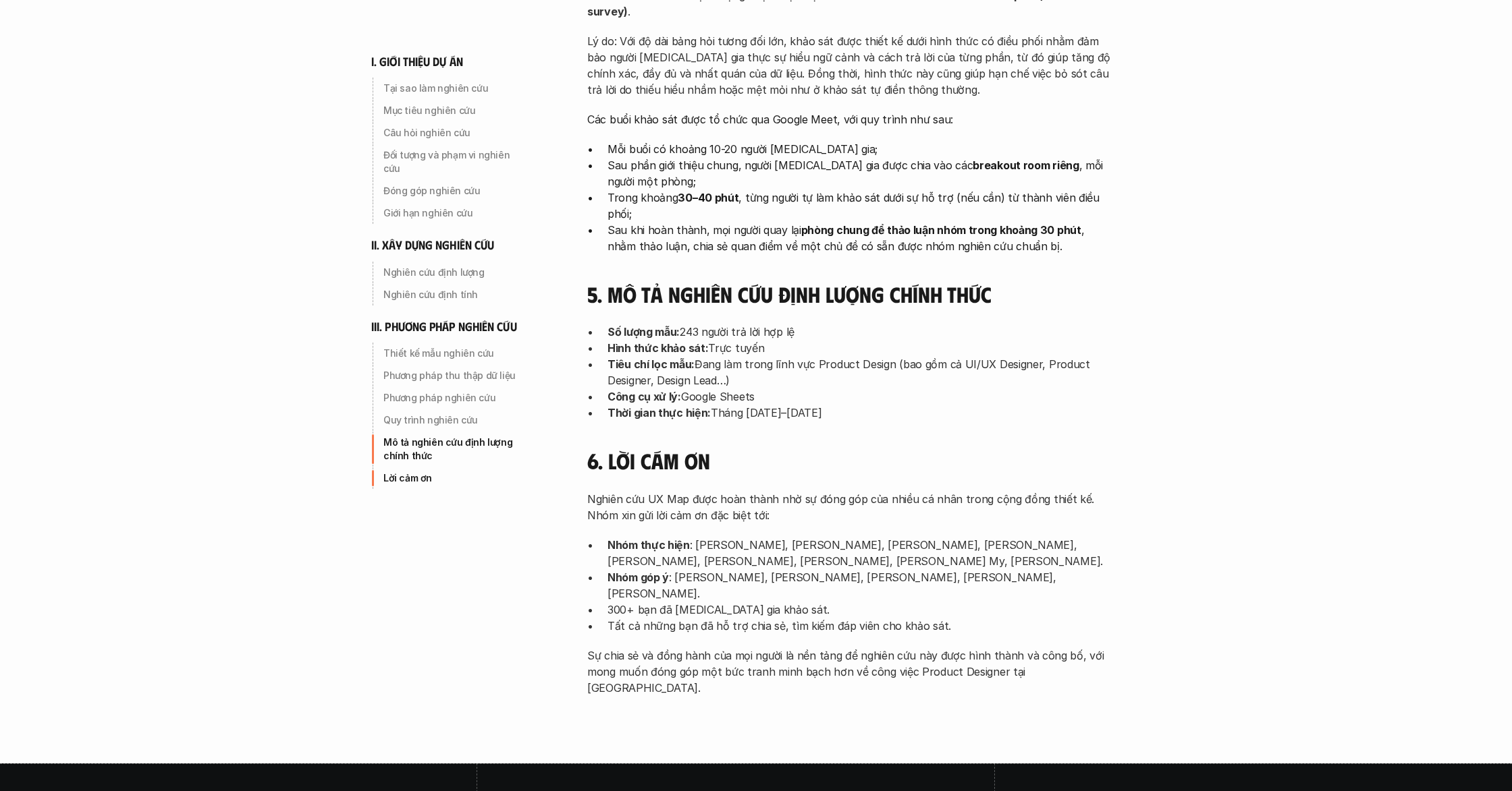
scroll to position [4111, 0]
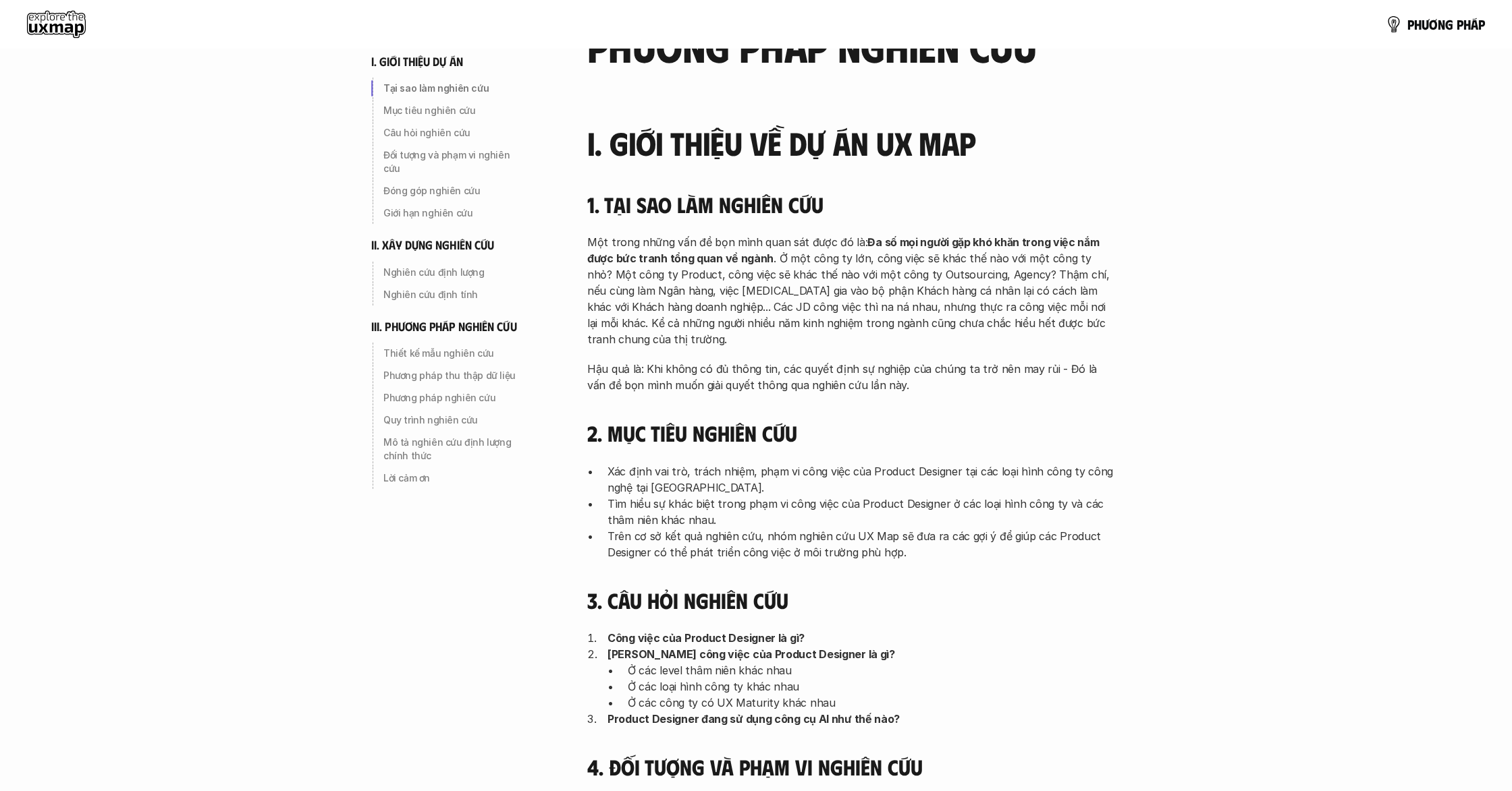
scroll to position [0, 0]
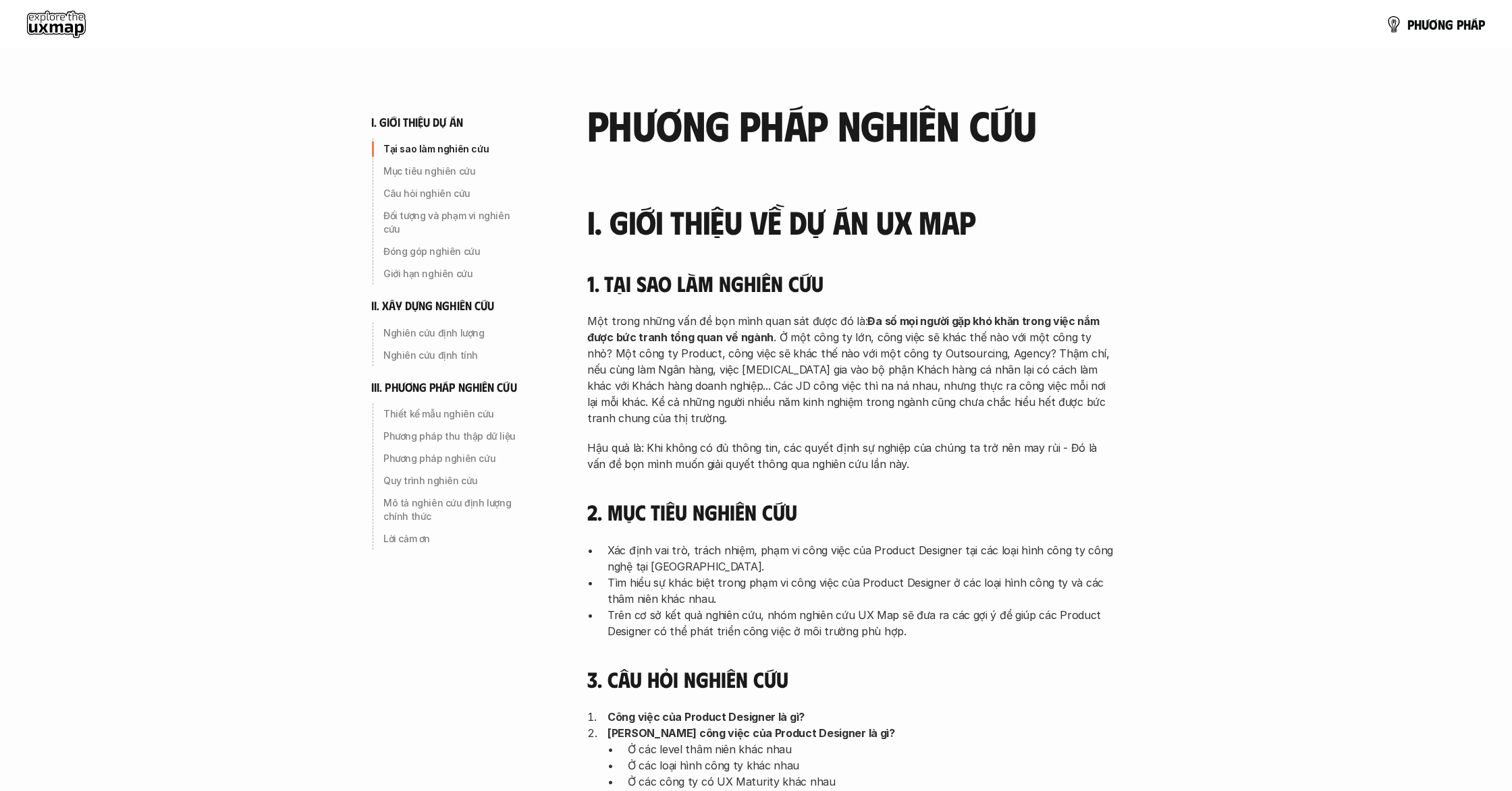
drag, startPoint x: 938, startPoint y: 549, endPoint x: 705, endPoint y: 469, distance: 246.4
click at [933, 547] on p "Xác định vai trò, trách nhiệm, phạm vi công việc của Product Designer tại các l…" at bounding box center [860, 558] width 506 height 32
click at [453, 170] on p "Mục tiêu nghiên cứu" at bounding box center [455, 172] width 145 height 14
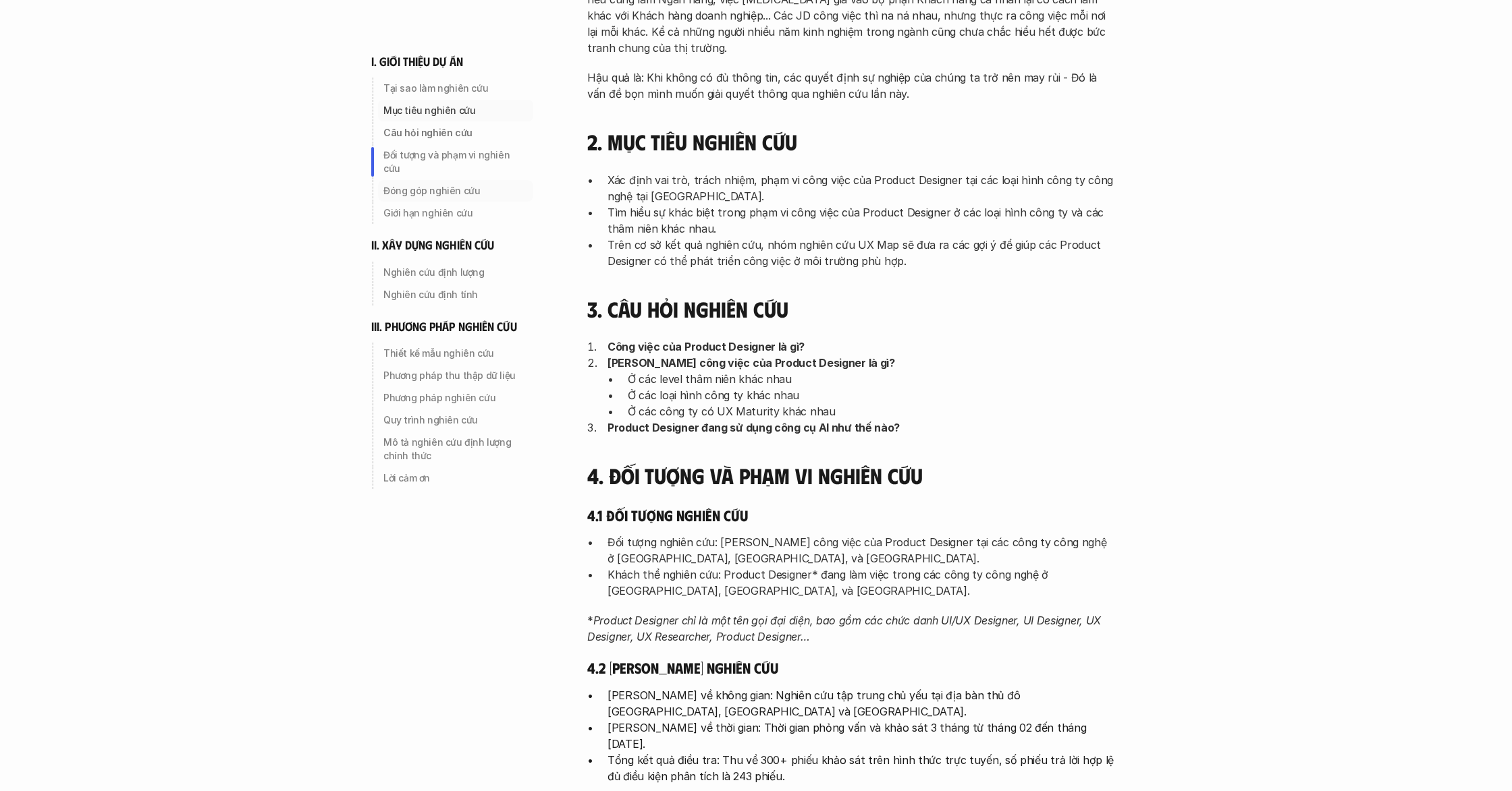
scroll to position [398, 0]
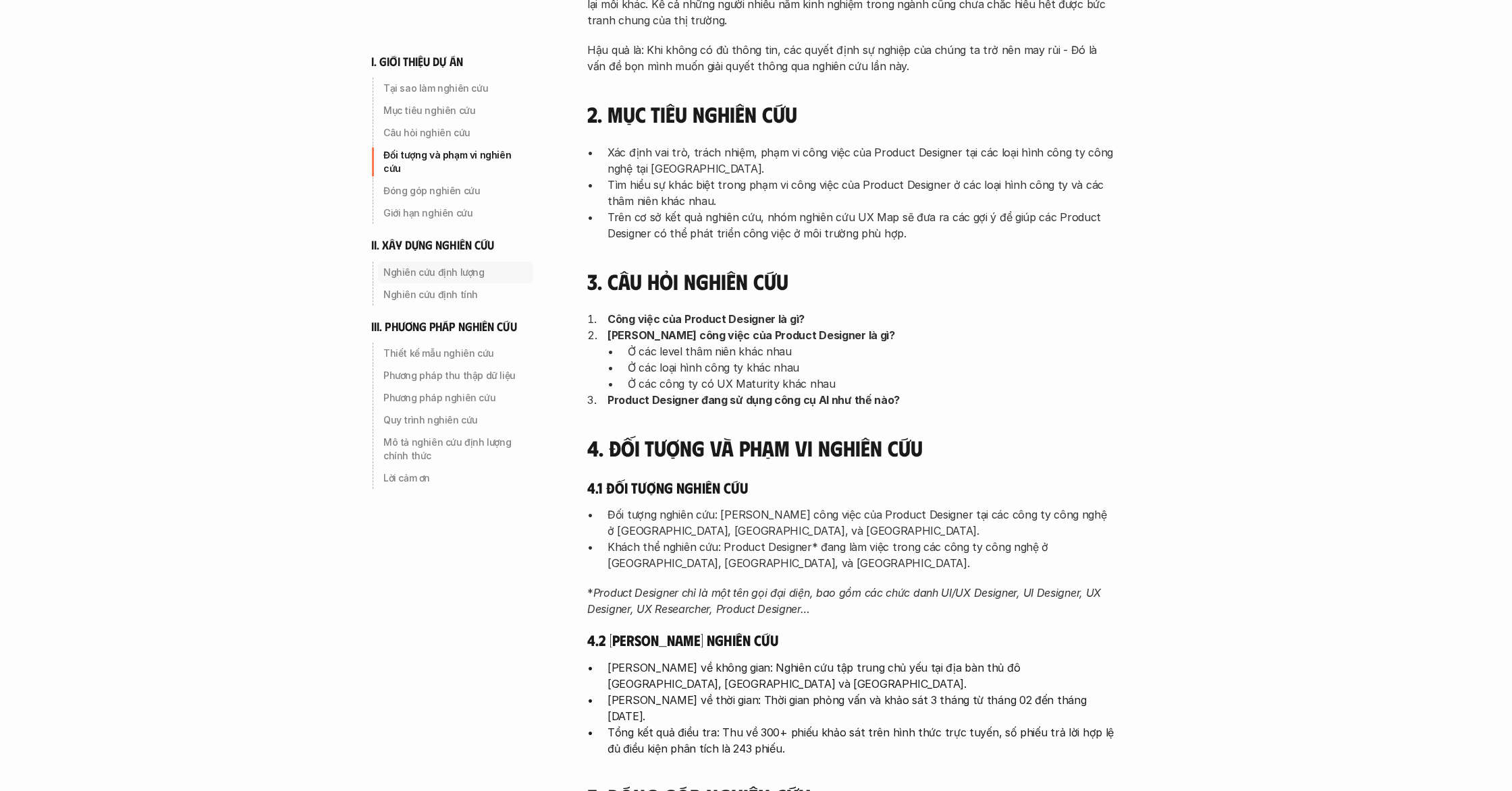
drag, startPoint x: 912, startPoint y: 363, endPoint x: 893, endPoint y: 362, distance: 19.0
click at [911, 363] on p "Ở các loại hình công ty khác nhau" at bounding box center [870, 367] width 486 height 16
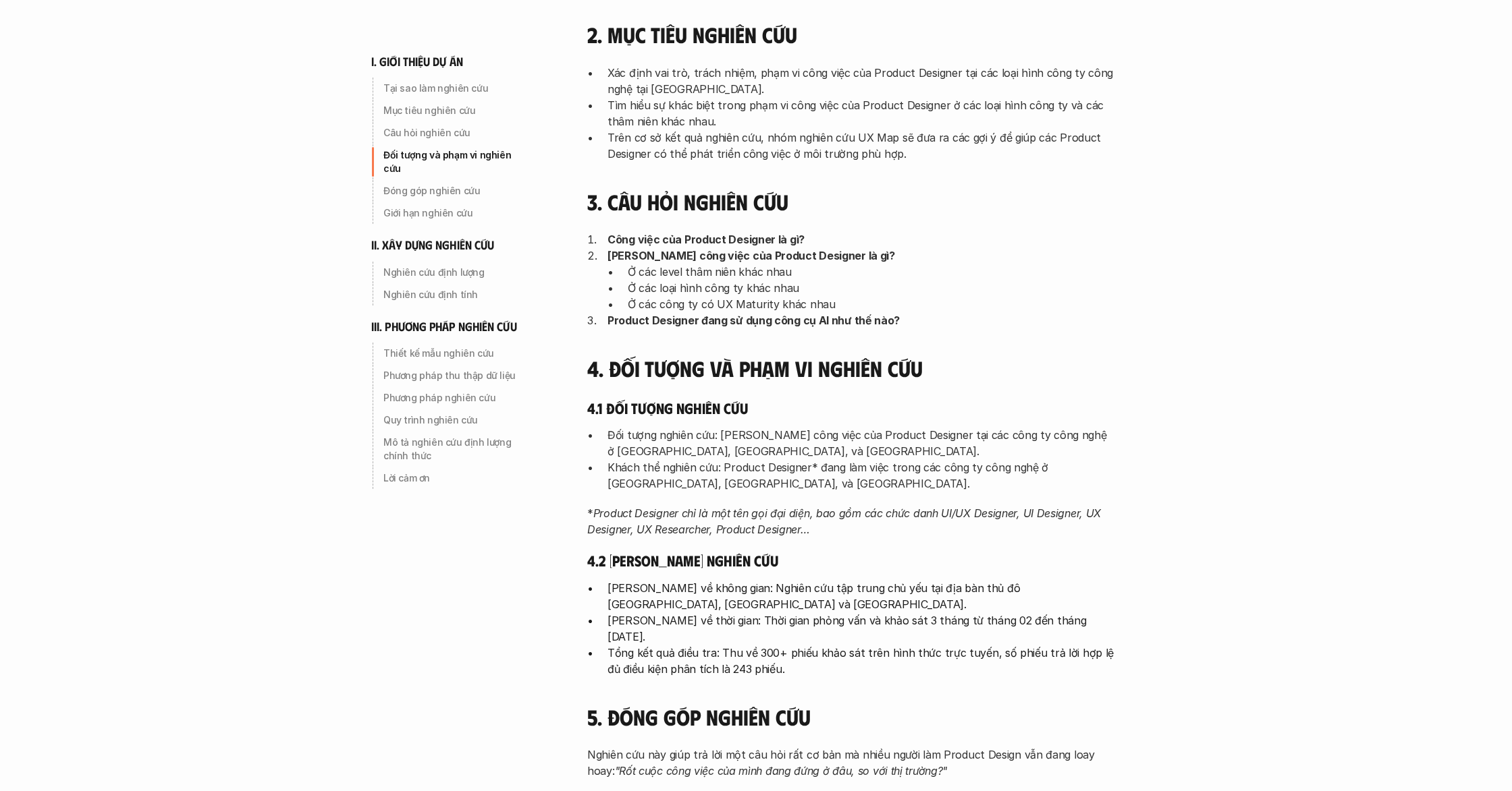
scroll to position [494, 0]
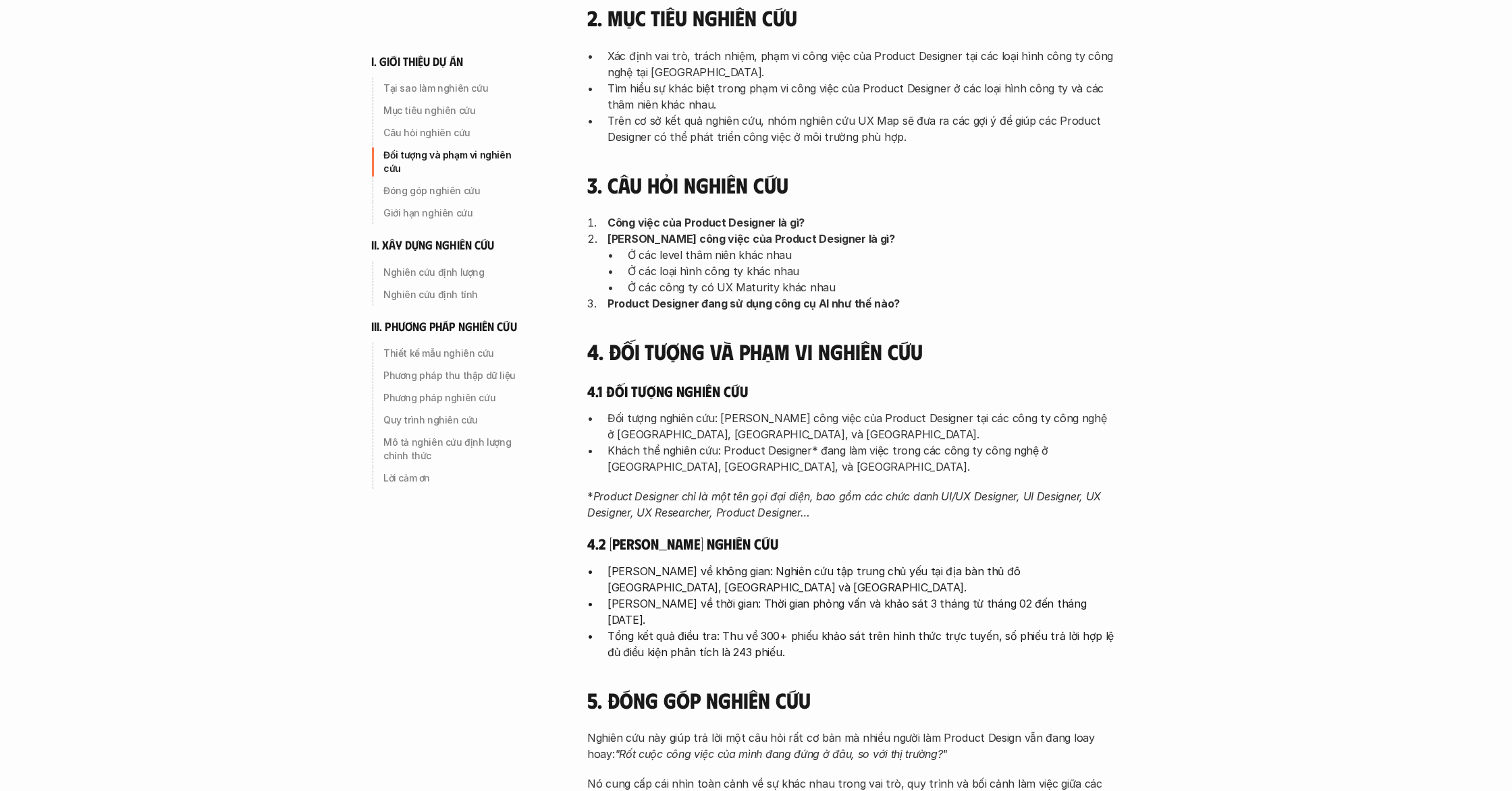
drag, startPoint x: 893, startPoint y: 369, endPoint x: 789, endPoint y: 335, distance: 109.4
click at [892, 369] on div "4. Đối tượng và phạm vi nghiên cứu 4.1 Đối tượng nghiên cứu Đối tượng nghiên cứ…" at bounding box center [850, 498] width 527 height 321
click at [738, 312] on p "Product Designer đang sử dụng công cụ AI như thế nào?" at bounding box center [860, 303] width 506 height 16
drag, startPoint x: 738, startPoint y: 312, endPoint x: 822, endPoint y: 331, distance: 86.1
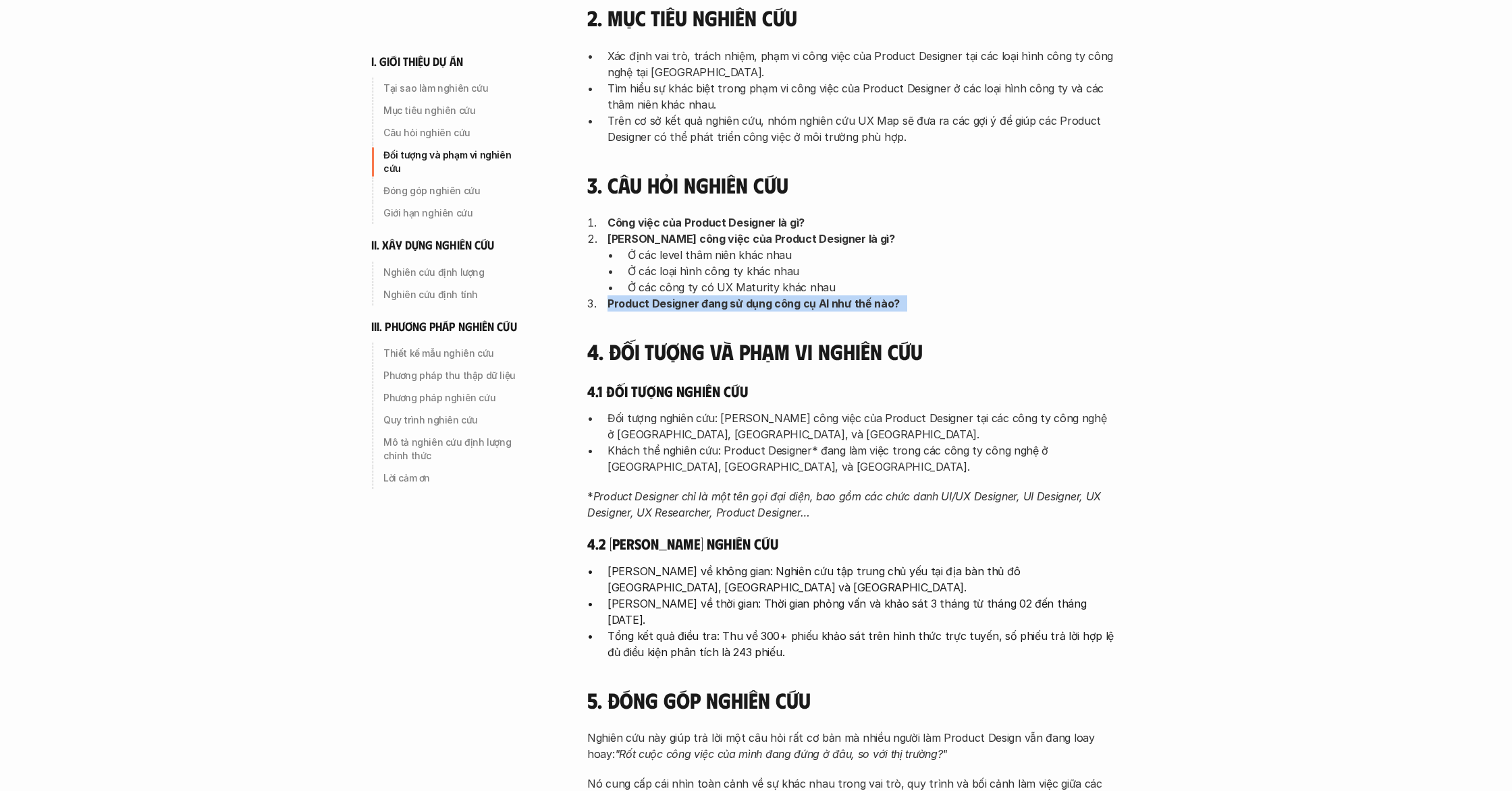
click at [758, 317] on div "I. Giới thiệu về dự án UX Map 1. Tại sao làm nghiên cứu Một trong những vấn đề …" at bounding box center [850, 490] width 527 height 1562
drag, startPoint x: 961, startPoint y: 373, endPoint x: 960, endPoint y: 385, distance: 12.0
click at [961, 373] on div "4. Đối tượng và phạm vi nghiên cứu 4.1 Đối tượng nghiên cứu Đối tượng nghiên cứ…" at bounding box center [850, 498] width 527 height 321
click at [960, 418] on p "Đối tượng nghiên cứu: [PERSON_NAME] công việc của Product Designer tại các công…" at bounding box center [860, 426] width 506 height 32
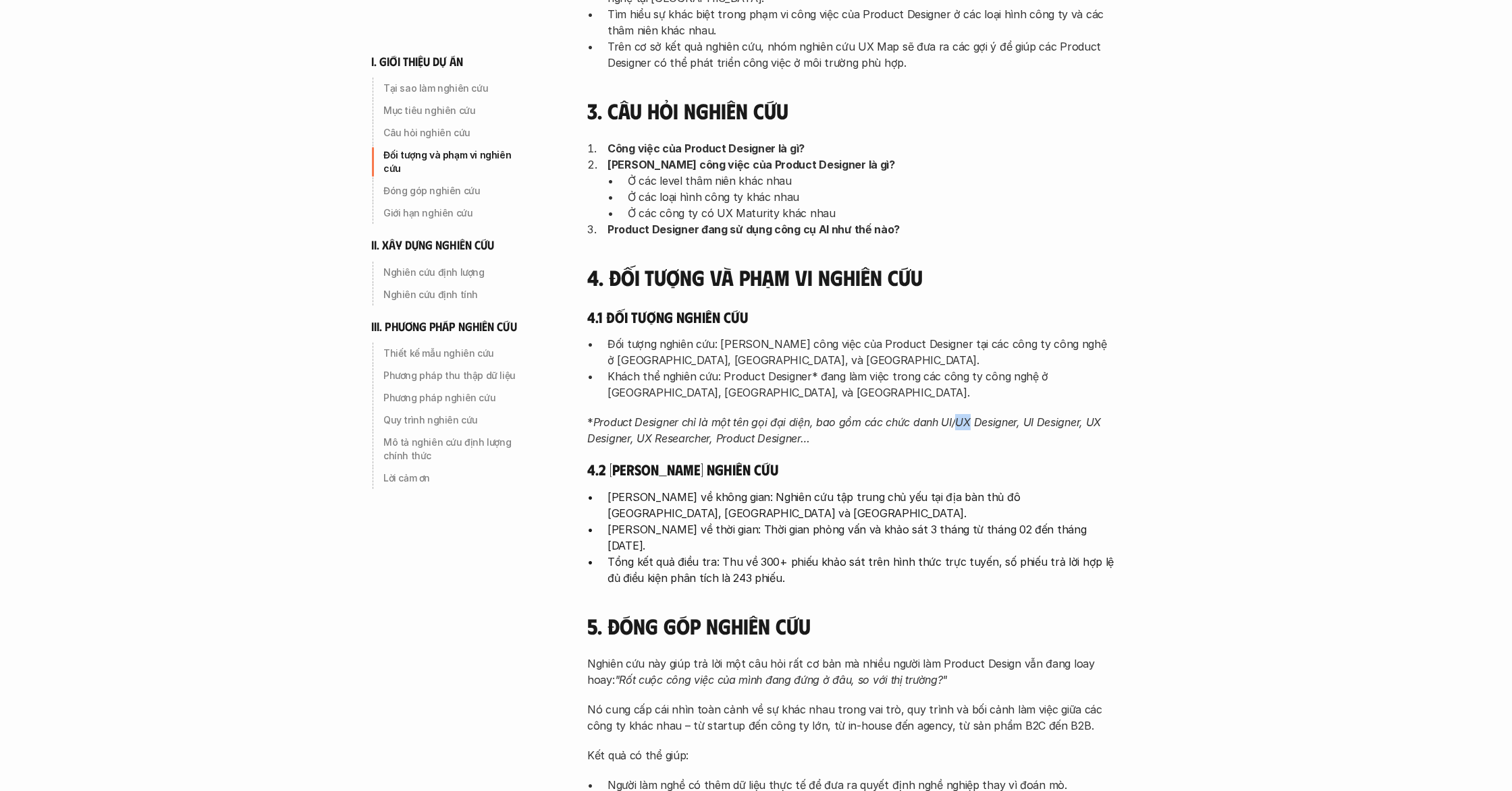
drag, startPoint x: 960, startPoint y: 418, endPoint x: 922, endPoint y: 412, distance: 38.5
click at [960, 418] on em "Product Designer chỉ là một tên gọi đại diện, bao gồm các chức danh UI/UX Desig…" at bounding box center [845, 430] width 517 height 30
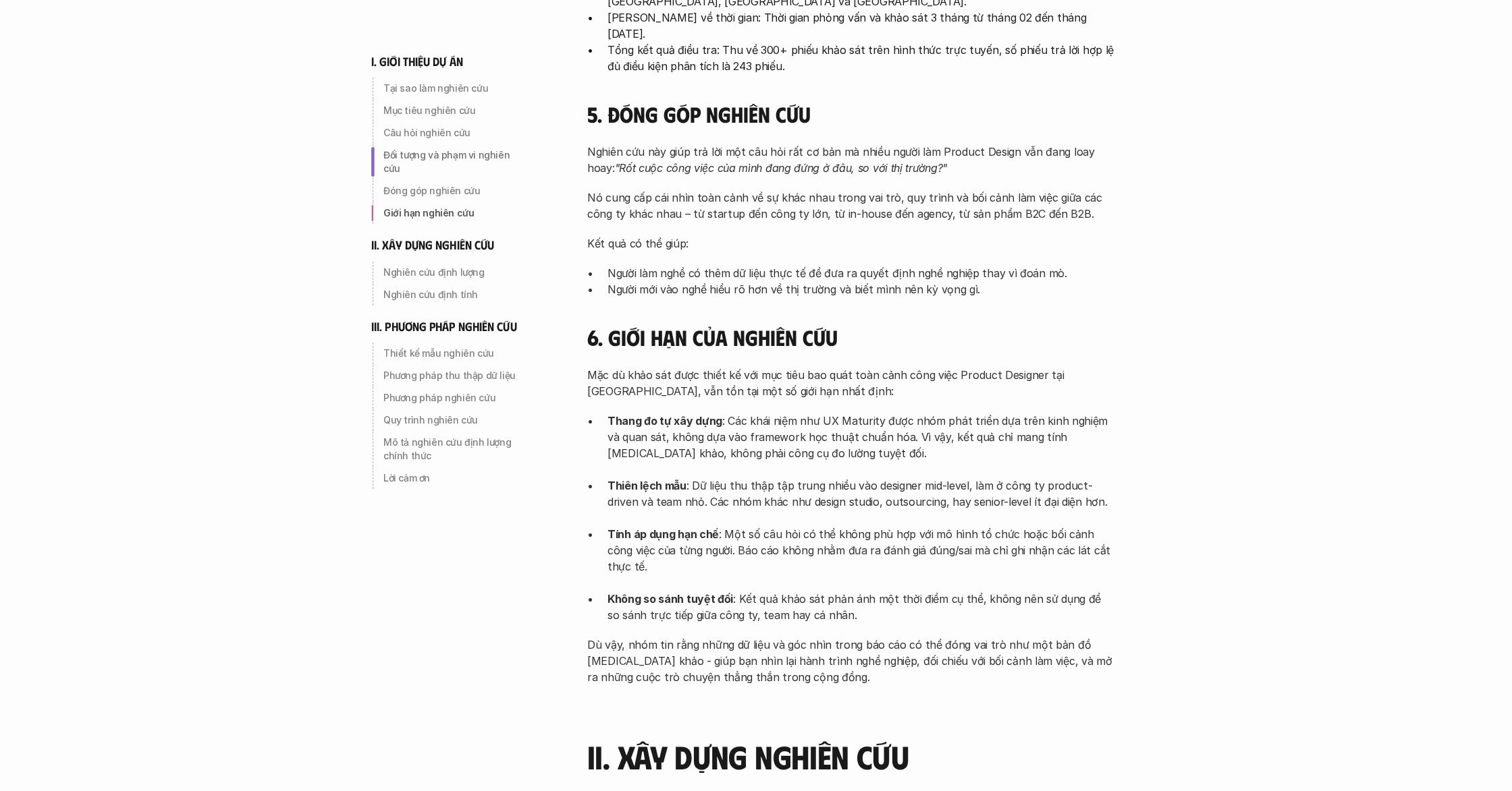
click at [912, 413] on p "Thang đo tự xây dựng : Các khái niệm như UX Maturity được nhóm phát triển dựa t…" at bounding box center [860, 445] width 506 height 65
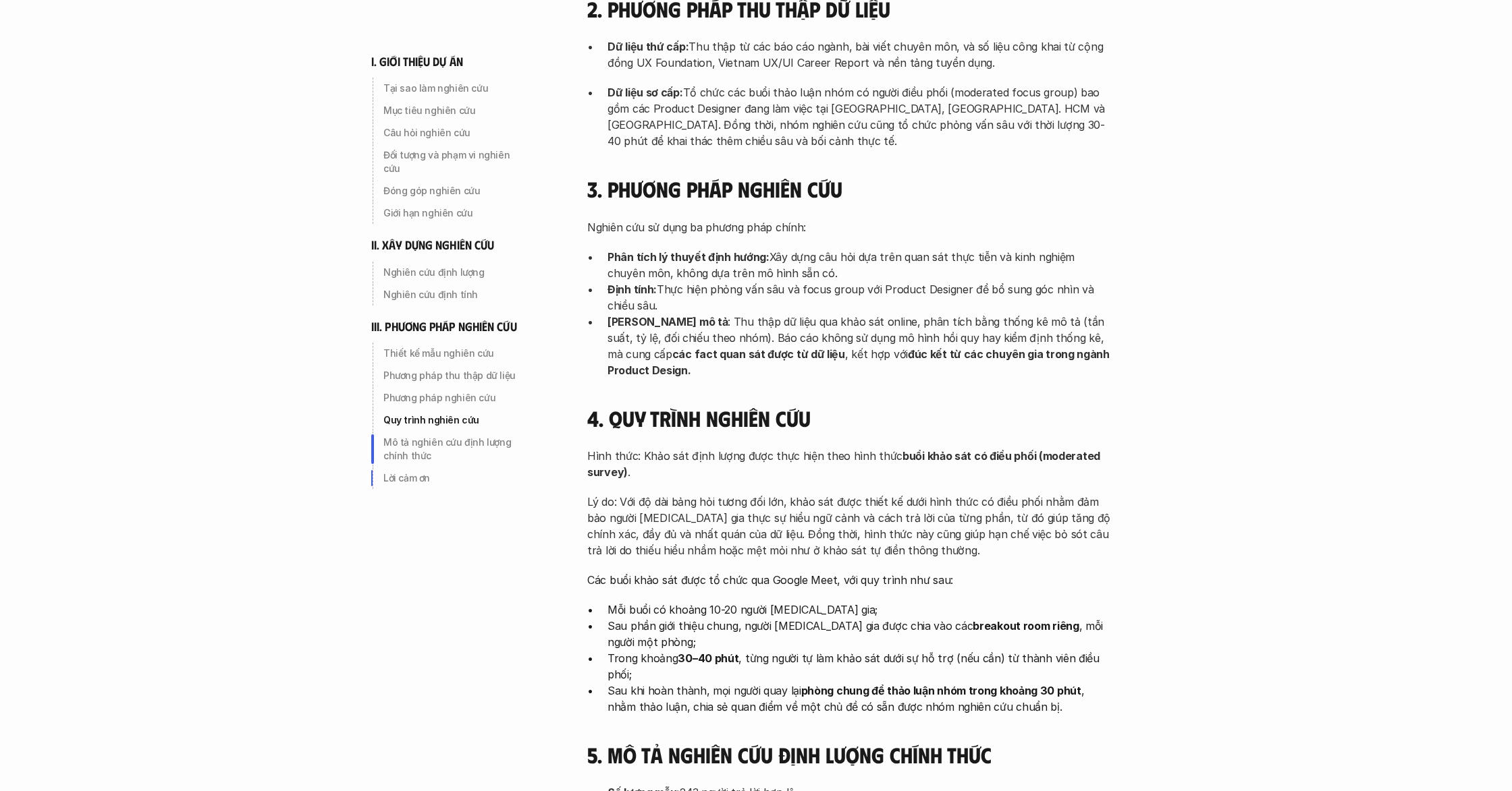
scroll to position [4174, 0]
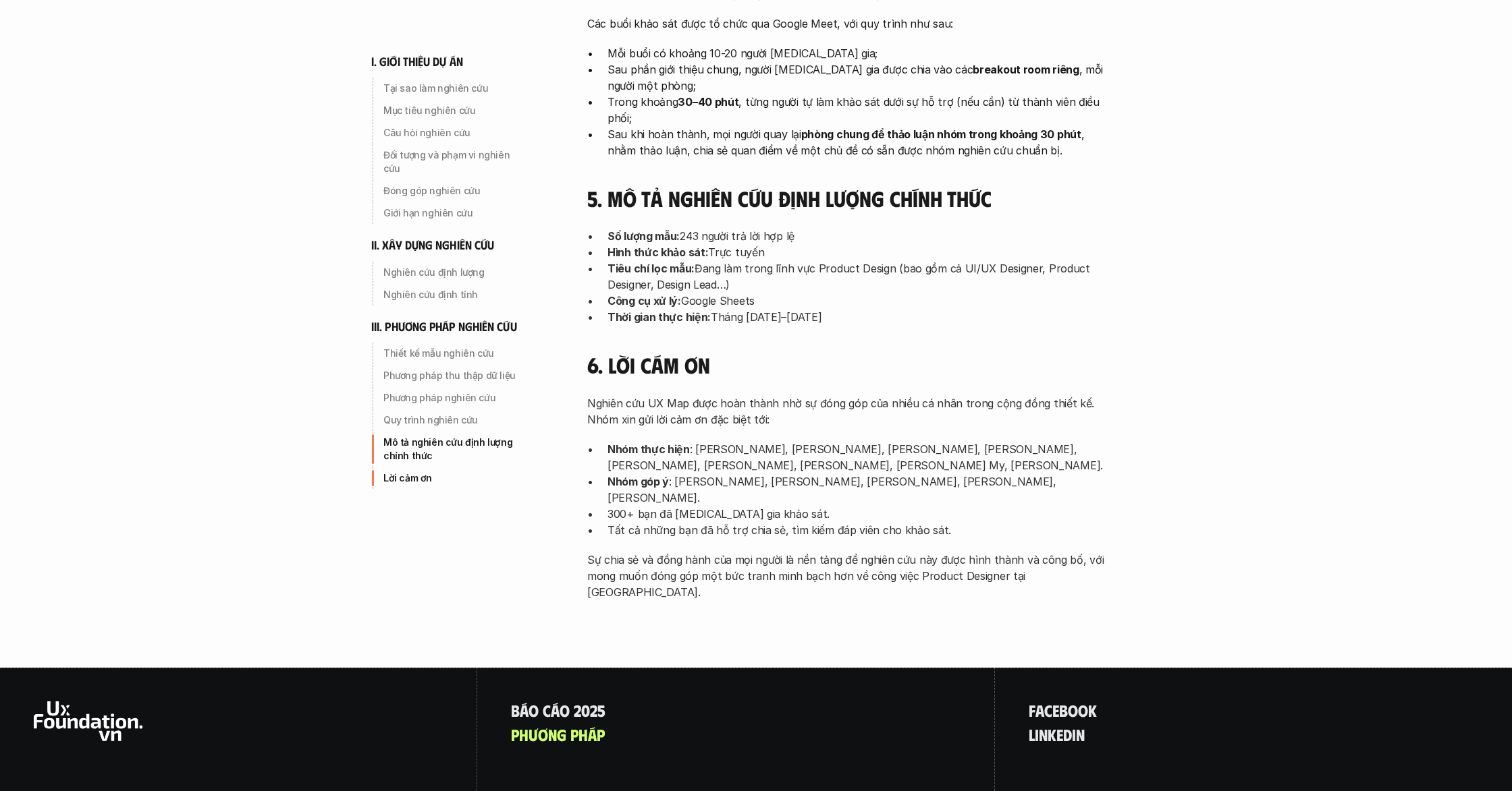
click at [809, 552] on p "Sự chia sẻ và đồng hành của mọi người là nền tảng để nghiên cứu này được hình t…" at bounding box center [850, 576] width 527 height 48
click at [577, 702] on p "B á o c á o 2 0 2 5" at bounding box center [558, 711] width 94 height 17
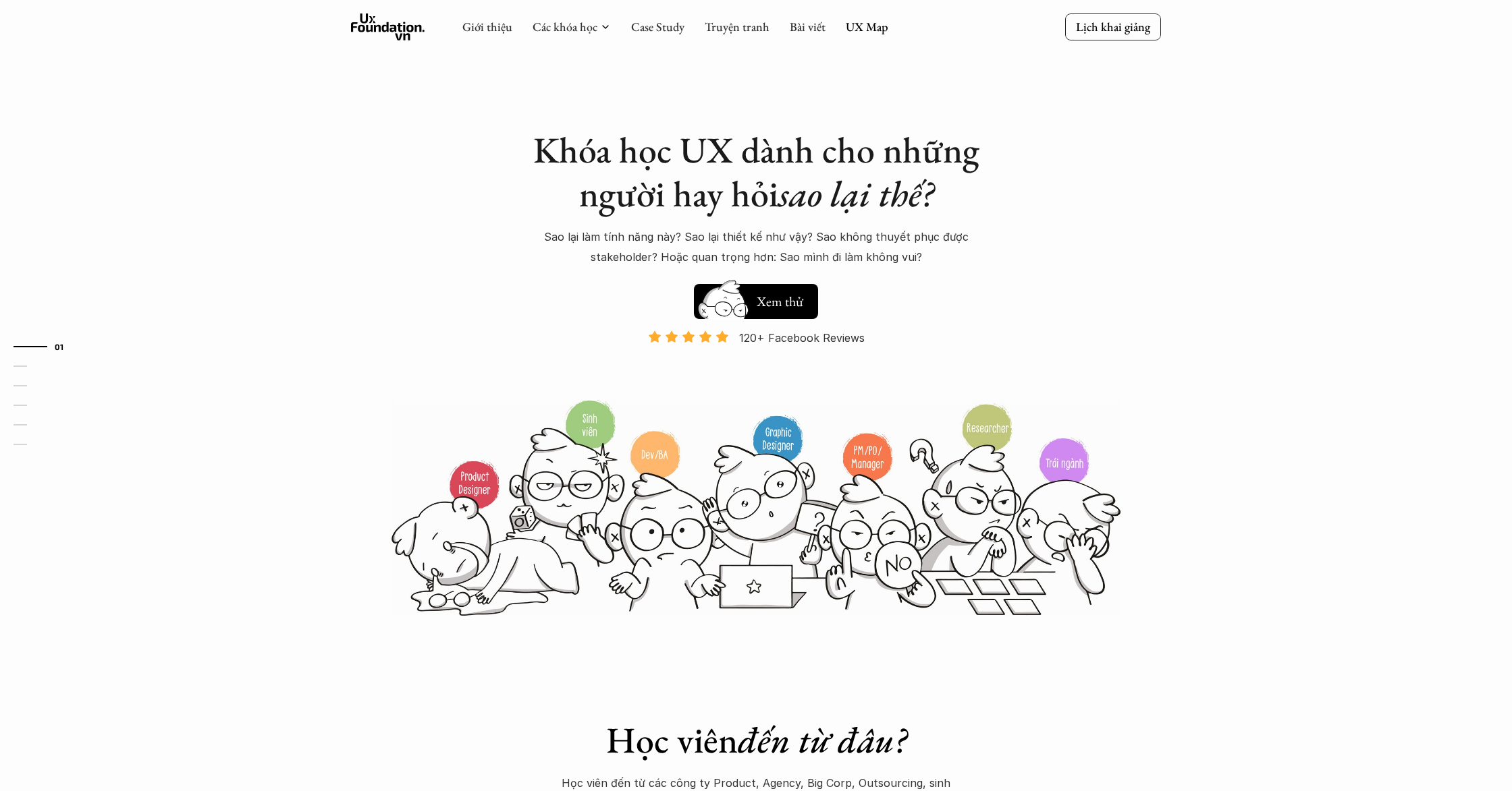
click at [840, 218] on div "Khóa học UX dành cho những người hay hỏi sao lại thế? Sao lại làm tính năng này…" at bounding box center [756, 197] width 472 height 139
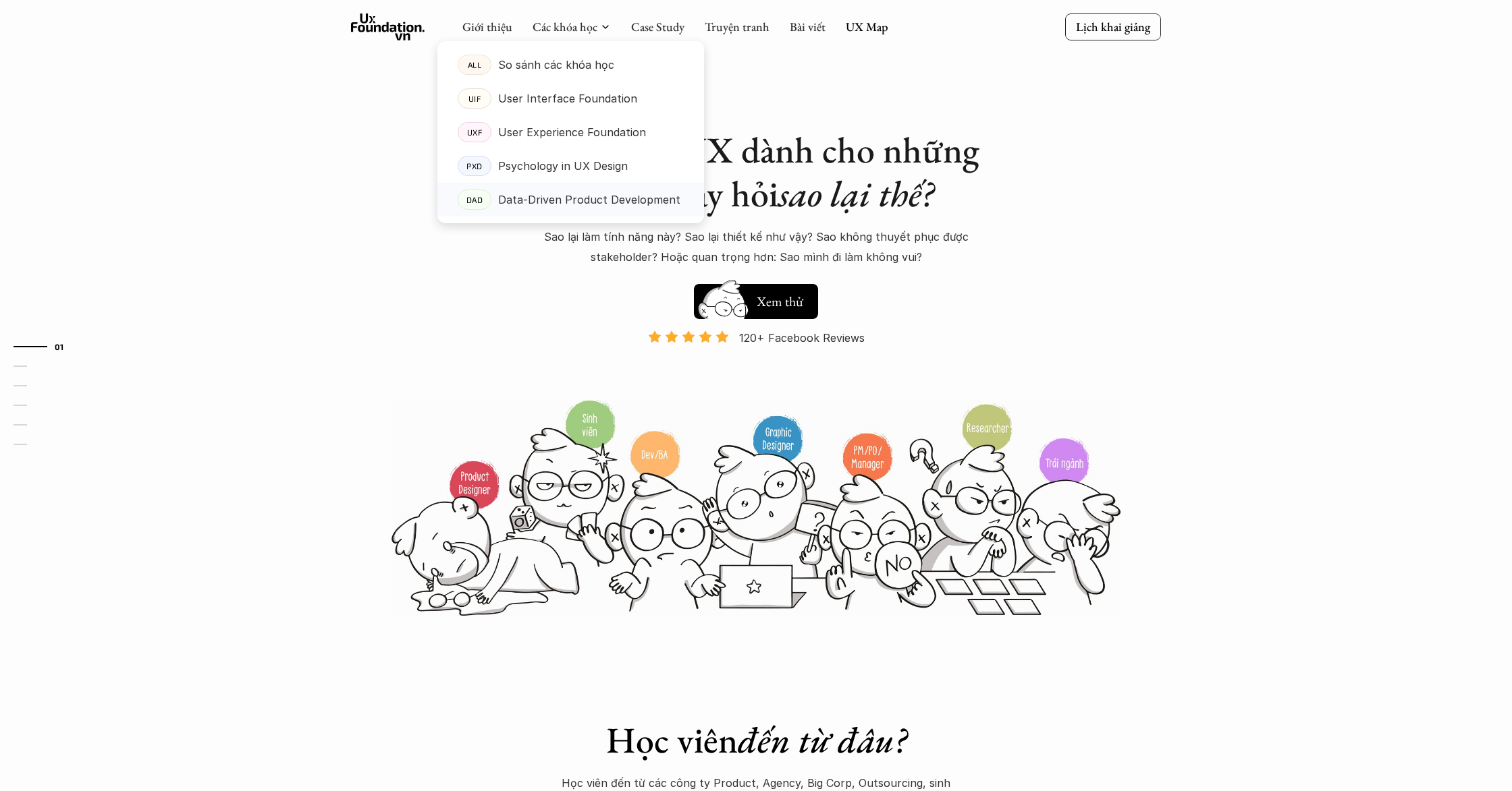
click at [595, 201] on p "Data-Driven Product Development" at bounding box center [590, 200] width 182 height 20
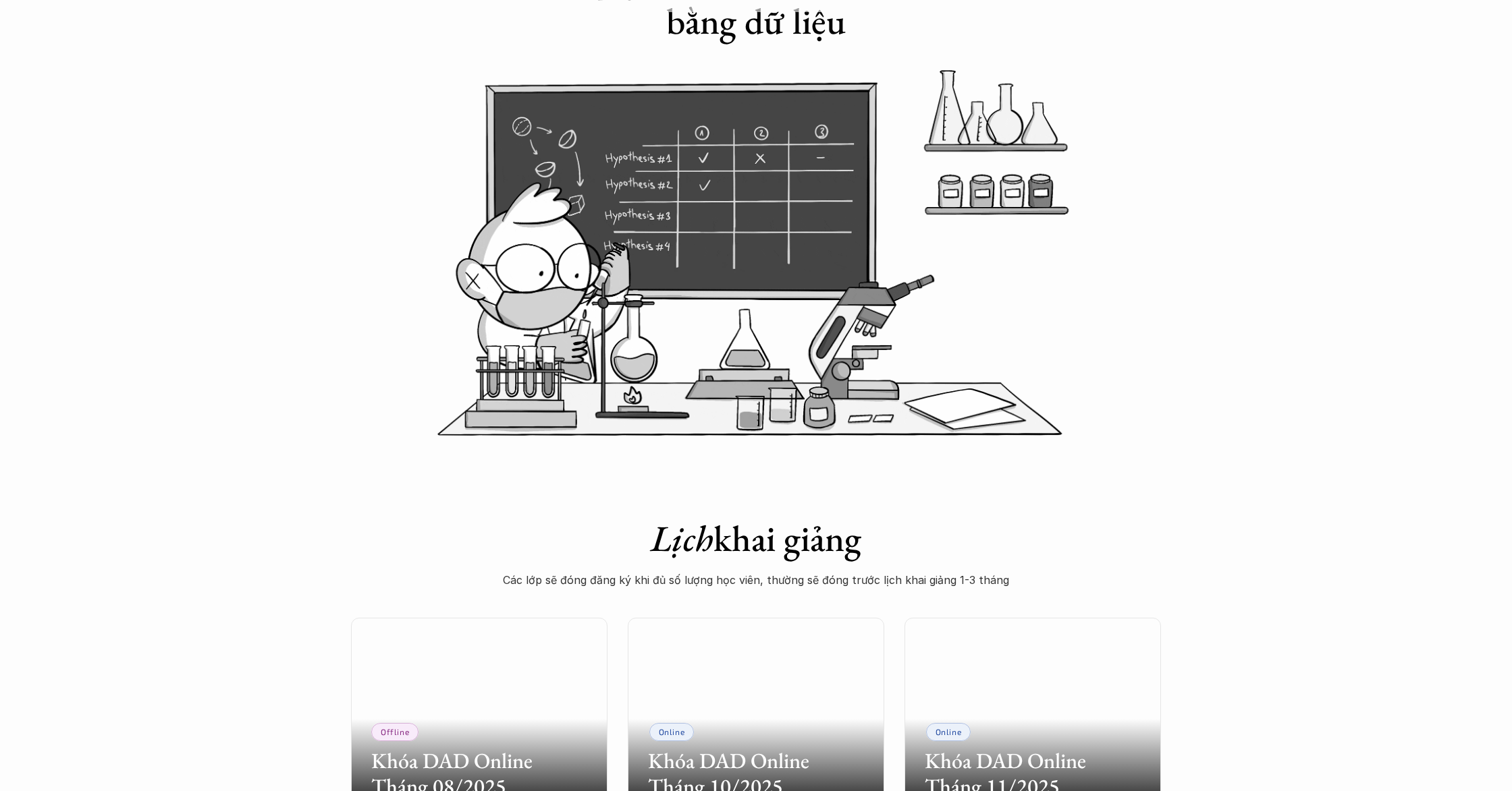
scroll to position [672, 0]
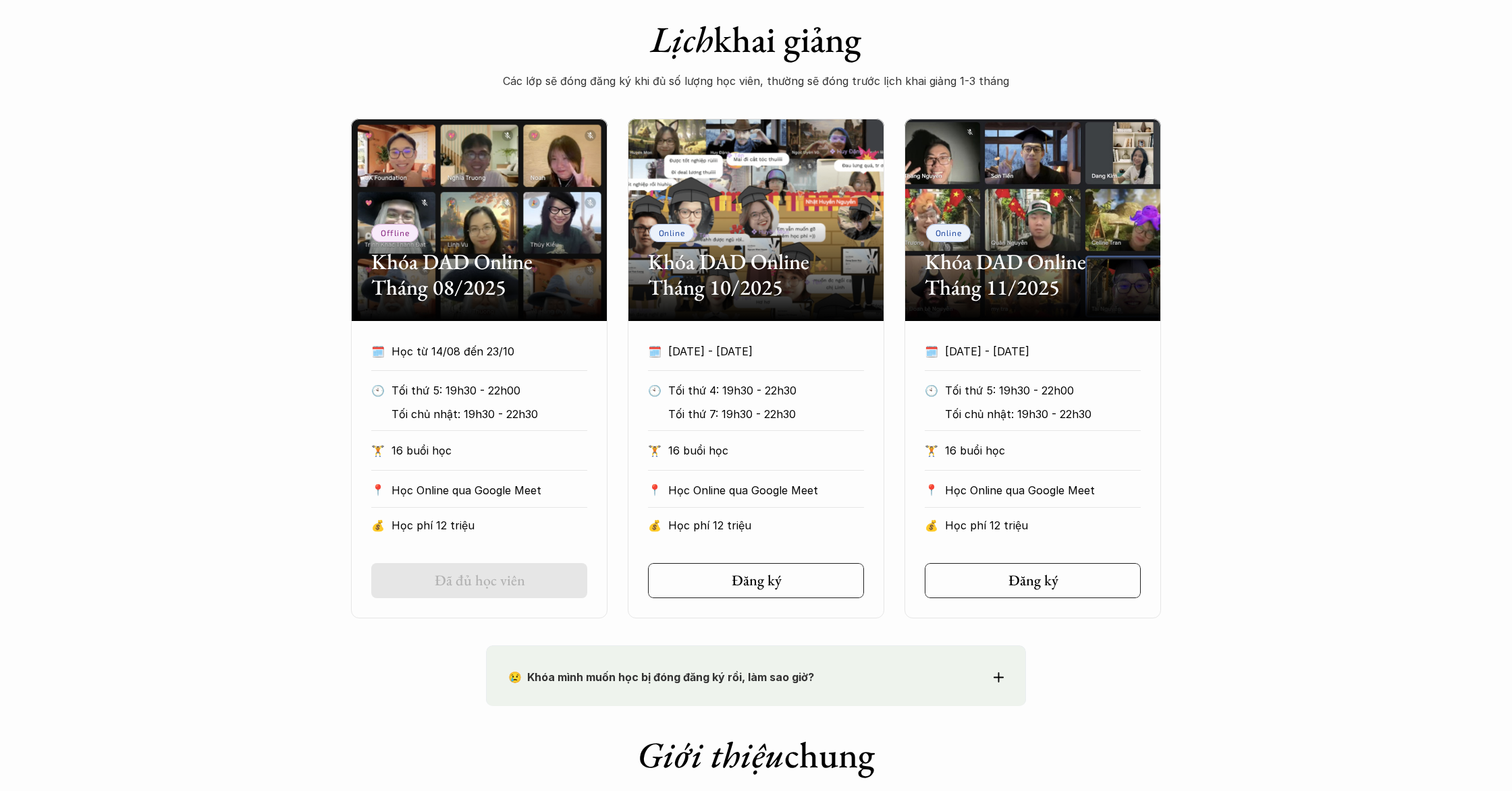
click at [1386, 447] on div "Offline Khóa DAD Online Tháng 08/2025 🗓️ Học từ 14/08 đến 23/10 🕙 Tối thứ 5: 19…" at bounding box center [756, 368] width 1512 height 500
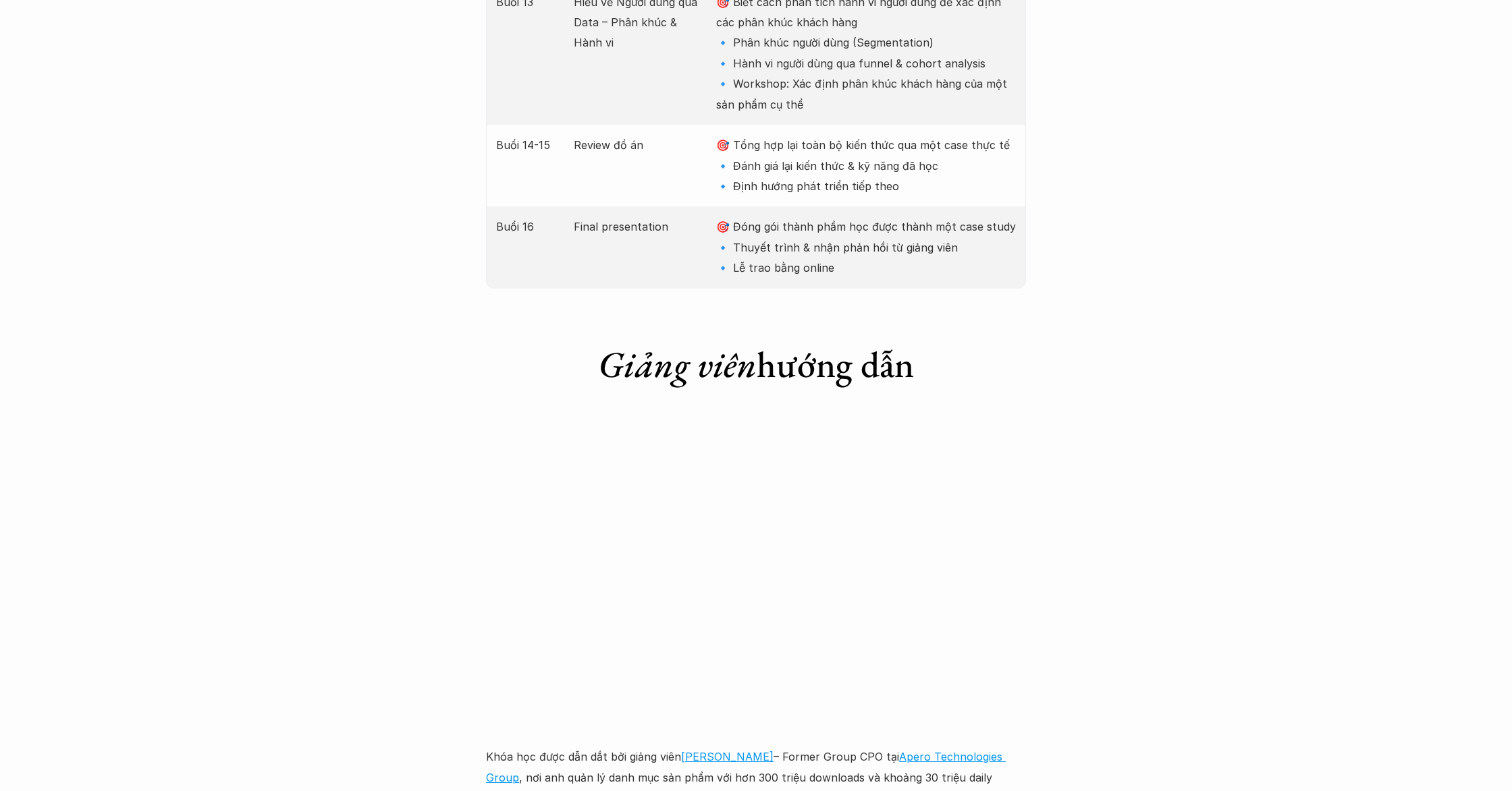
scroll to position [3564, 0]
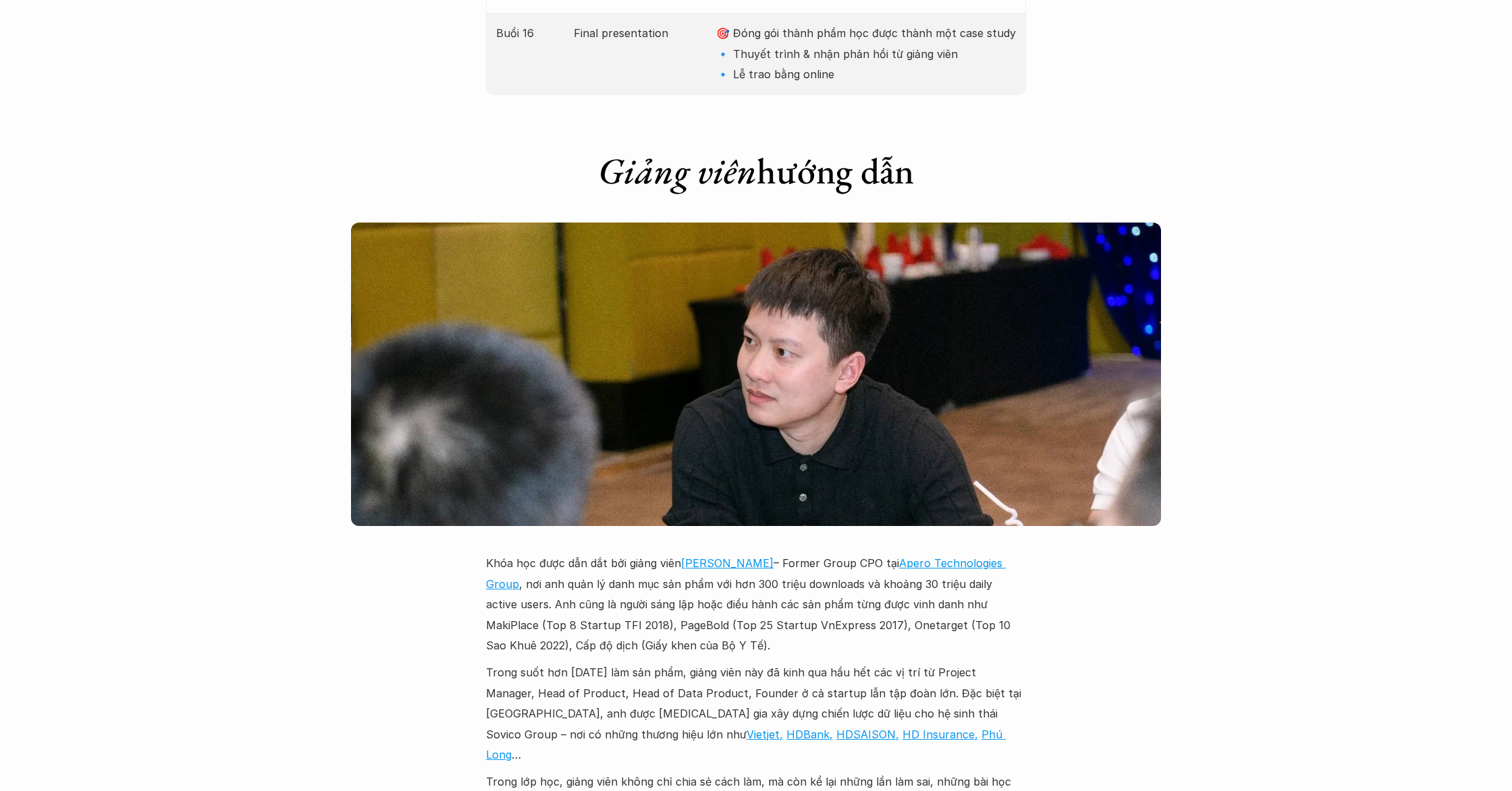
drag, startPoint x: 936, startPoint y: 421, endPoint x: 875, endPoint y: 490, distance: 92.1
click at [847, 554] on p "Khóa học được dẫn dắt bởi giảng viên Lưu Tiến Thành – Former Group CPO tại Aper…" at bounding box center [756, 605] width 540 height 103
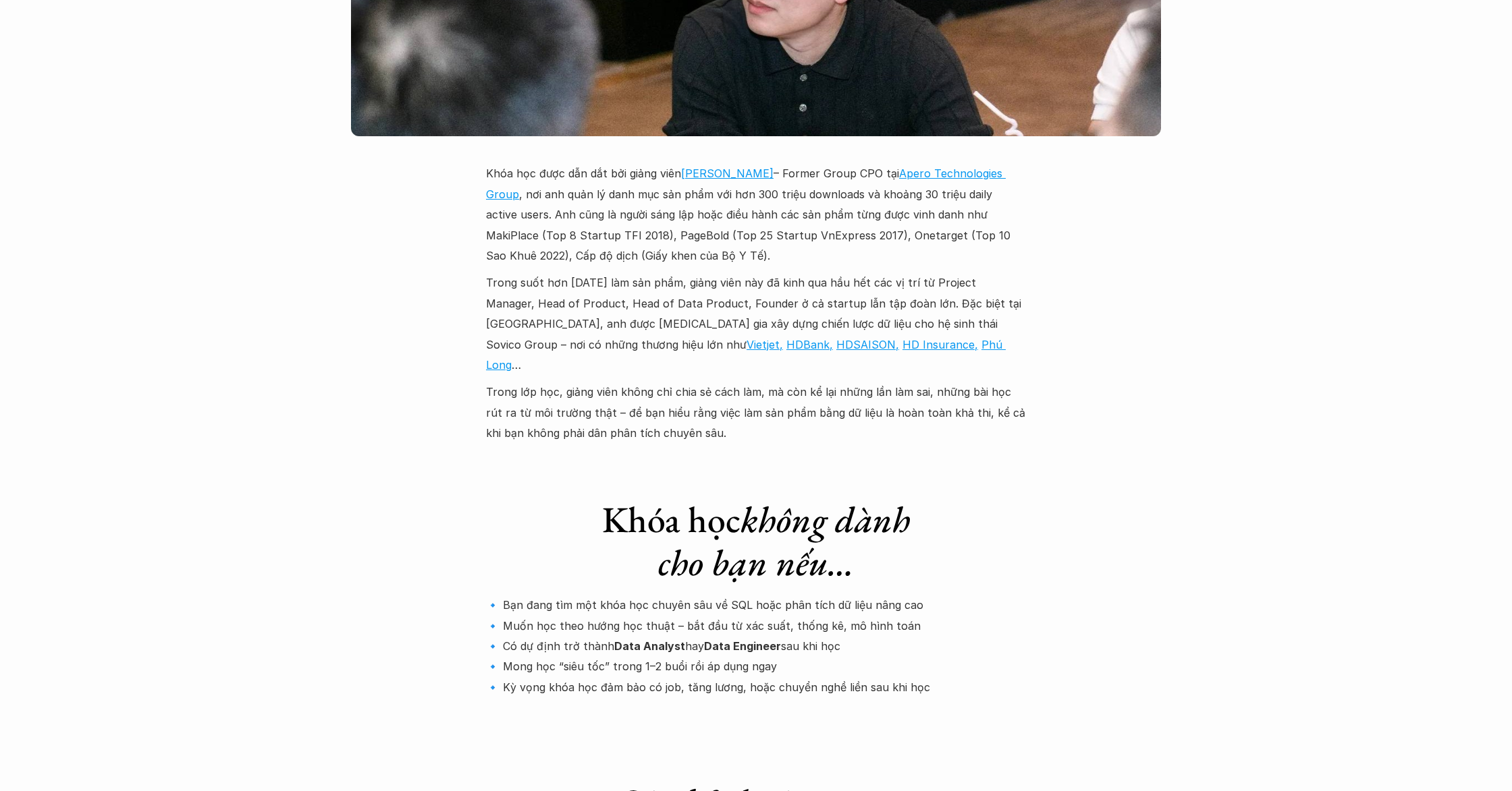
scroll to position [3957, 0]
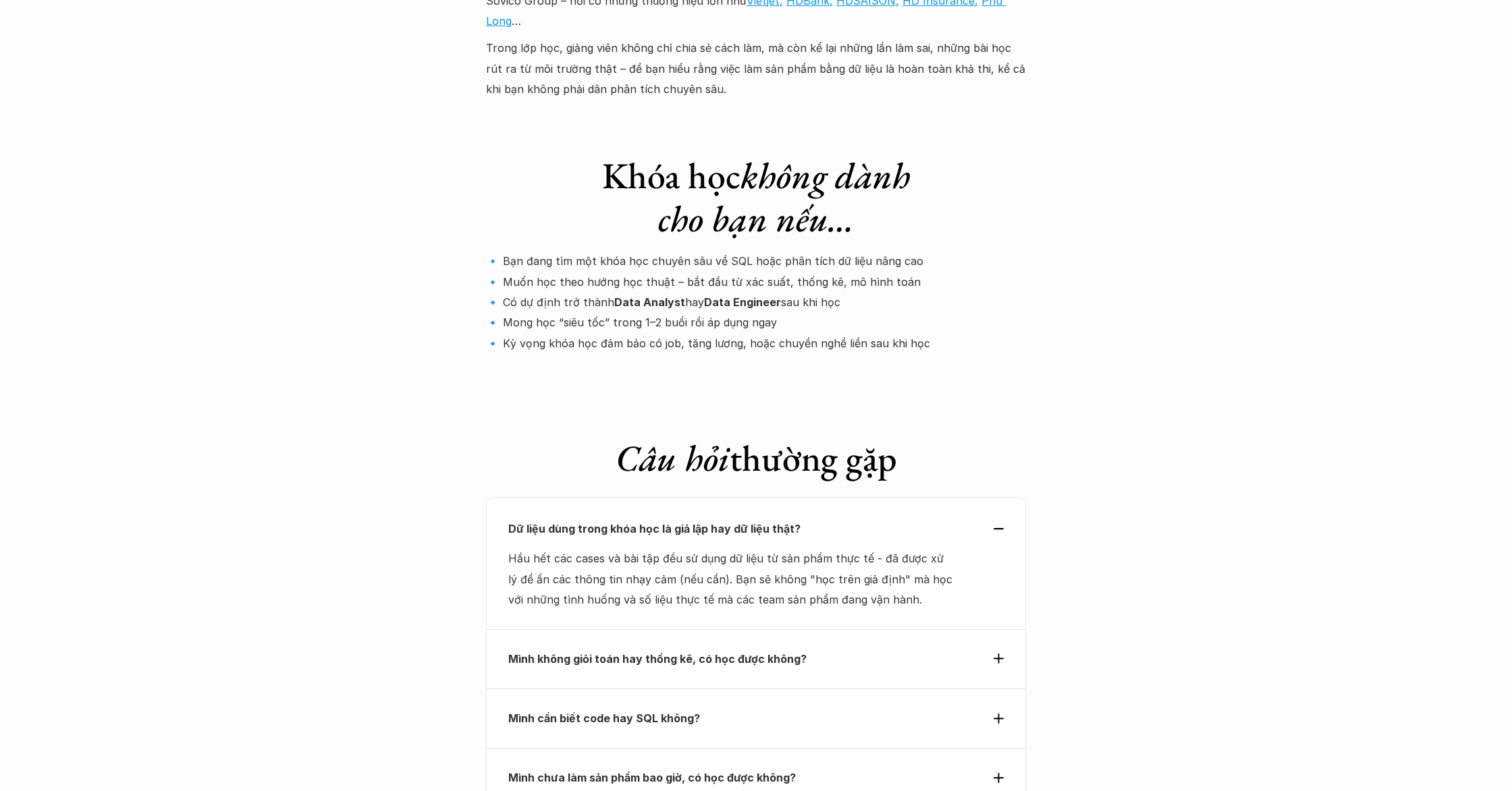
scroll to position [4758, 0]
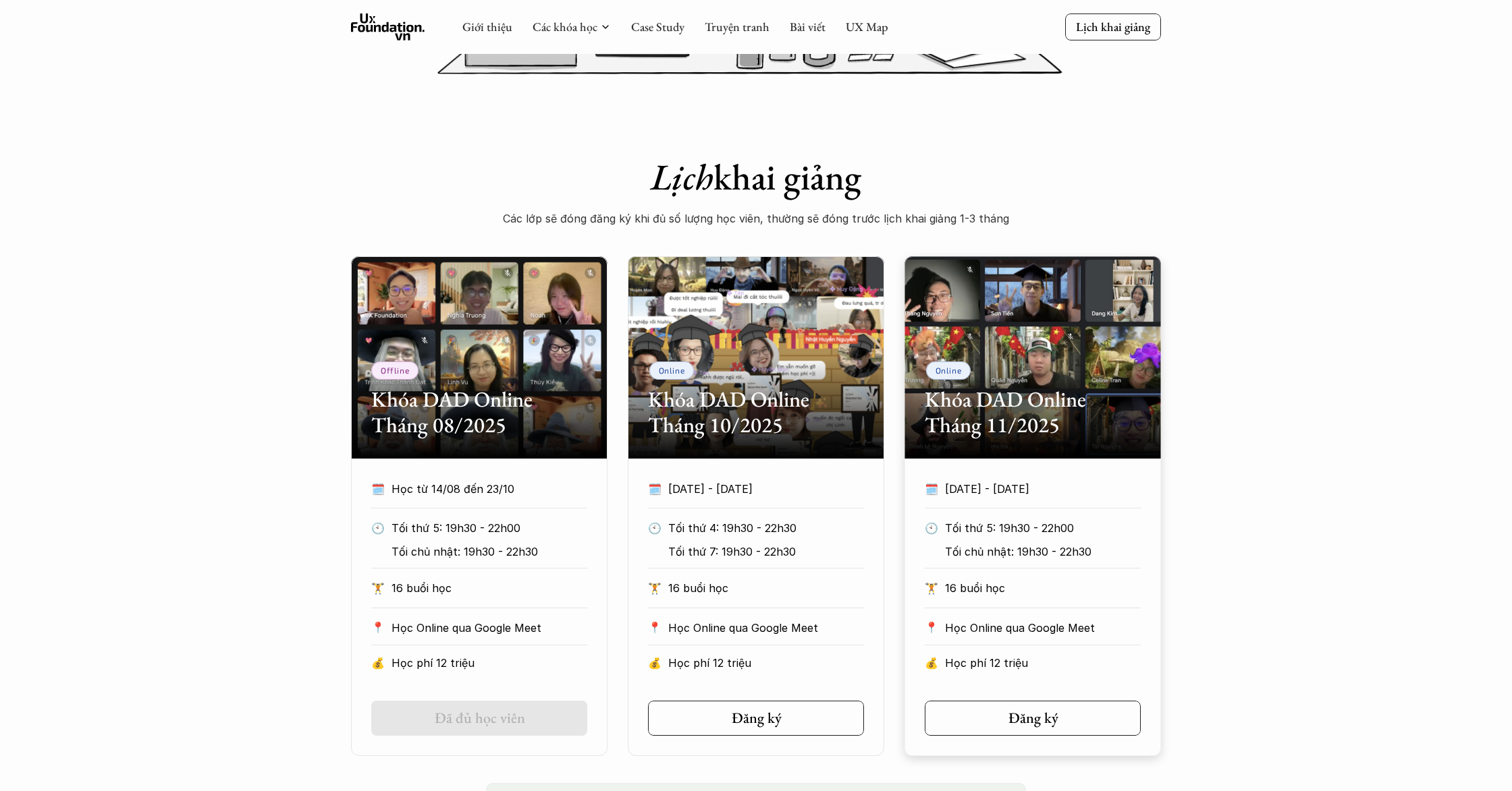
scroll to position [0, 0]
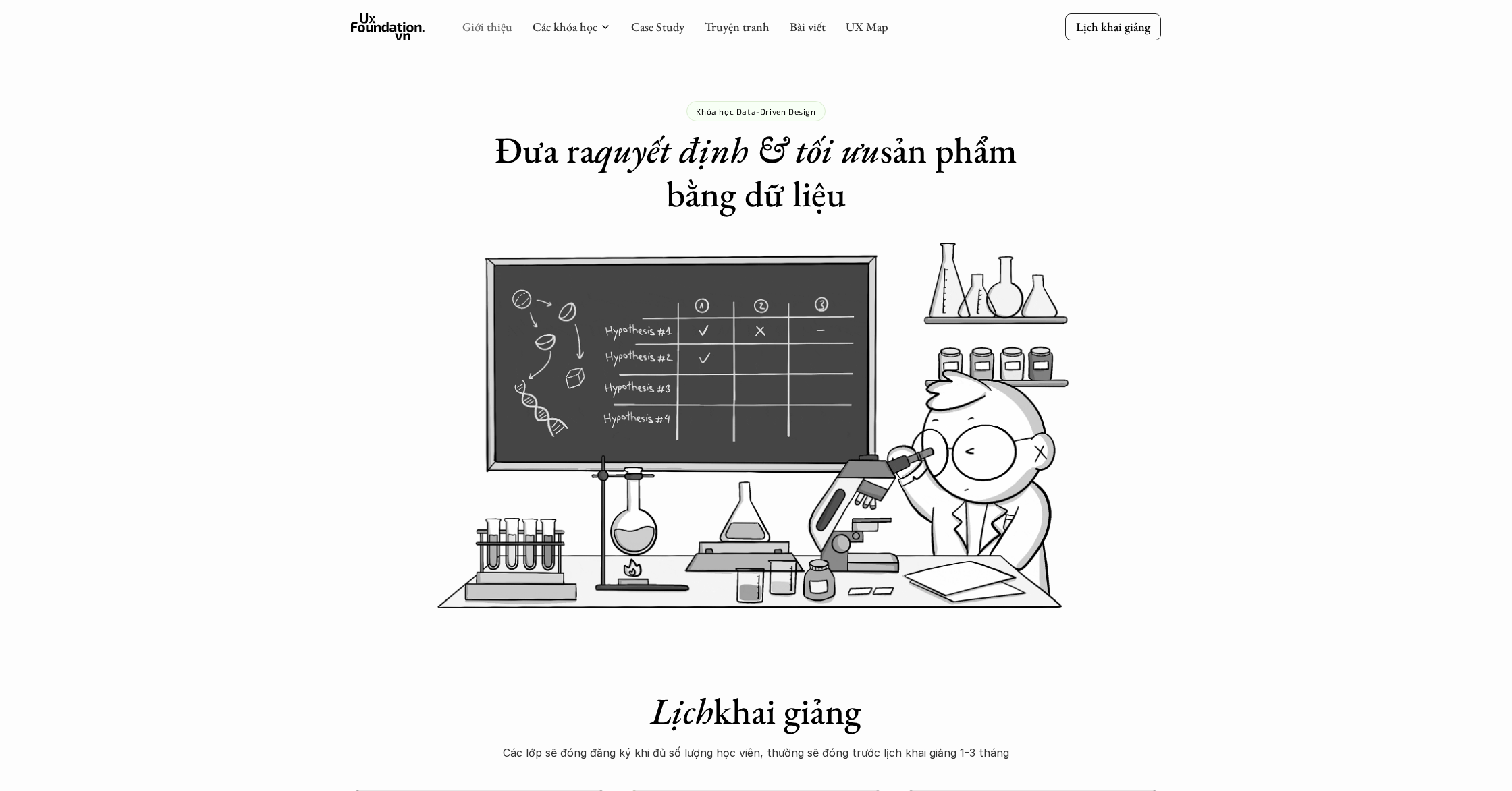
click at [487, 28] on link "Giới thiệu" at bounding box center [487, 26] width 49 height 16
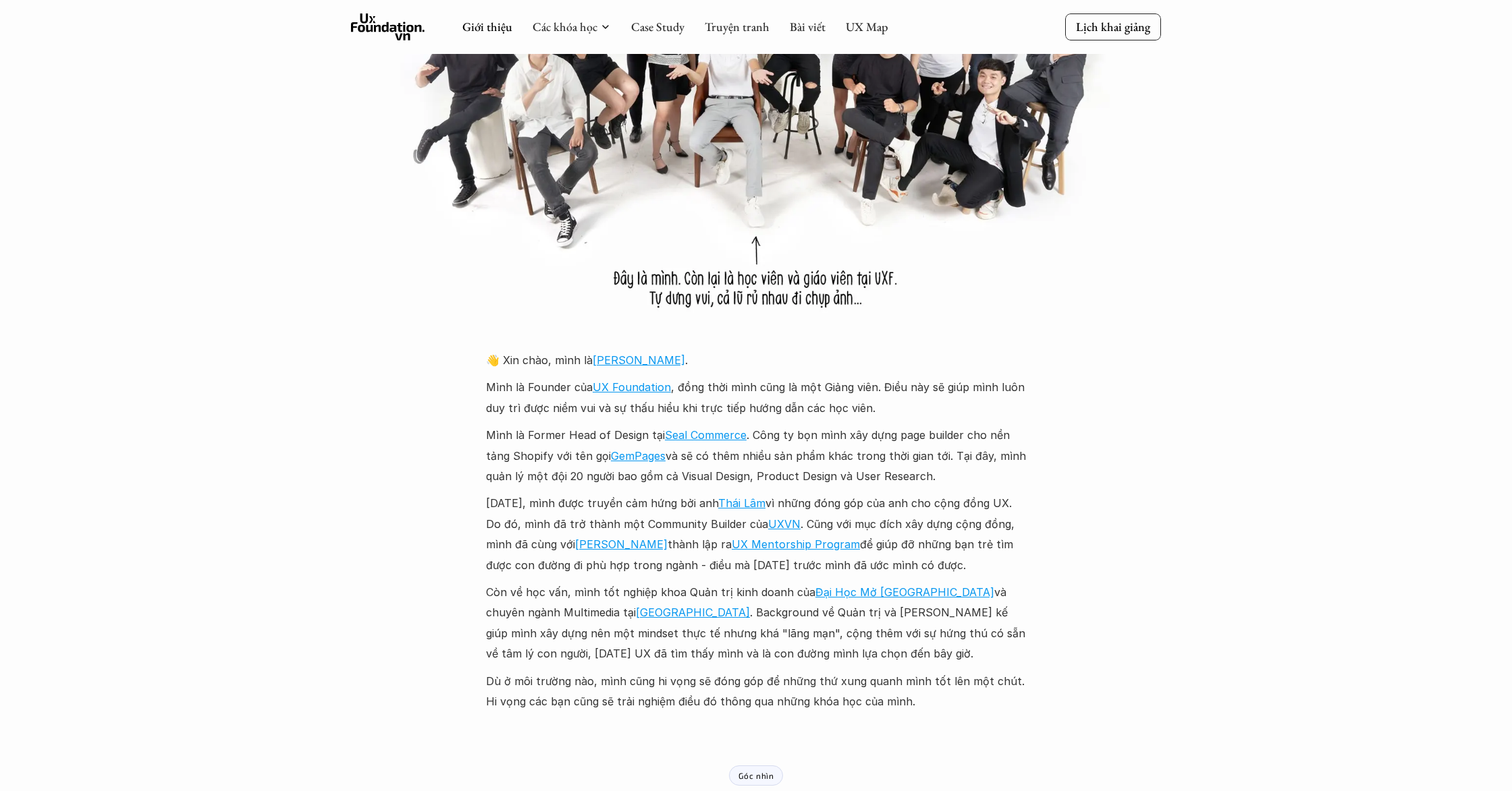
scroll to position [1215, 0]
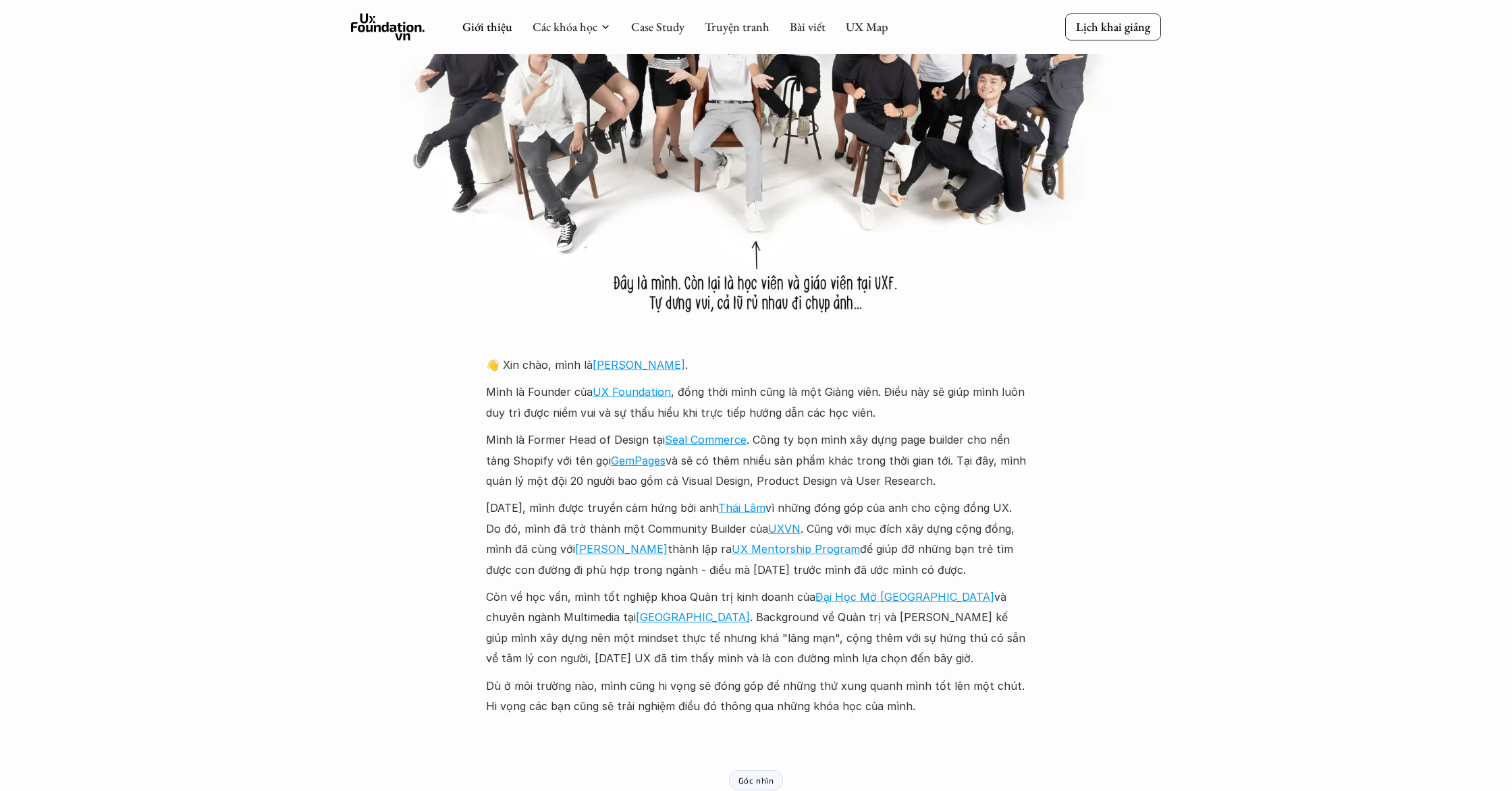
click at [1139, 602] on div "Giới thiệu Các khóa học Case Study Truyện tranh Bài viết UX Map Lịch khai giảng…" at bounding box center [756, 622] width 1512 height 3675
click at [1127, 640] on div "Giới thiệu Các khóa học Case Study Truyện tranh Bài viết UX Map Lịch khai giảng…" at bounding box center [756, 622] width 1512 height 3675
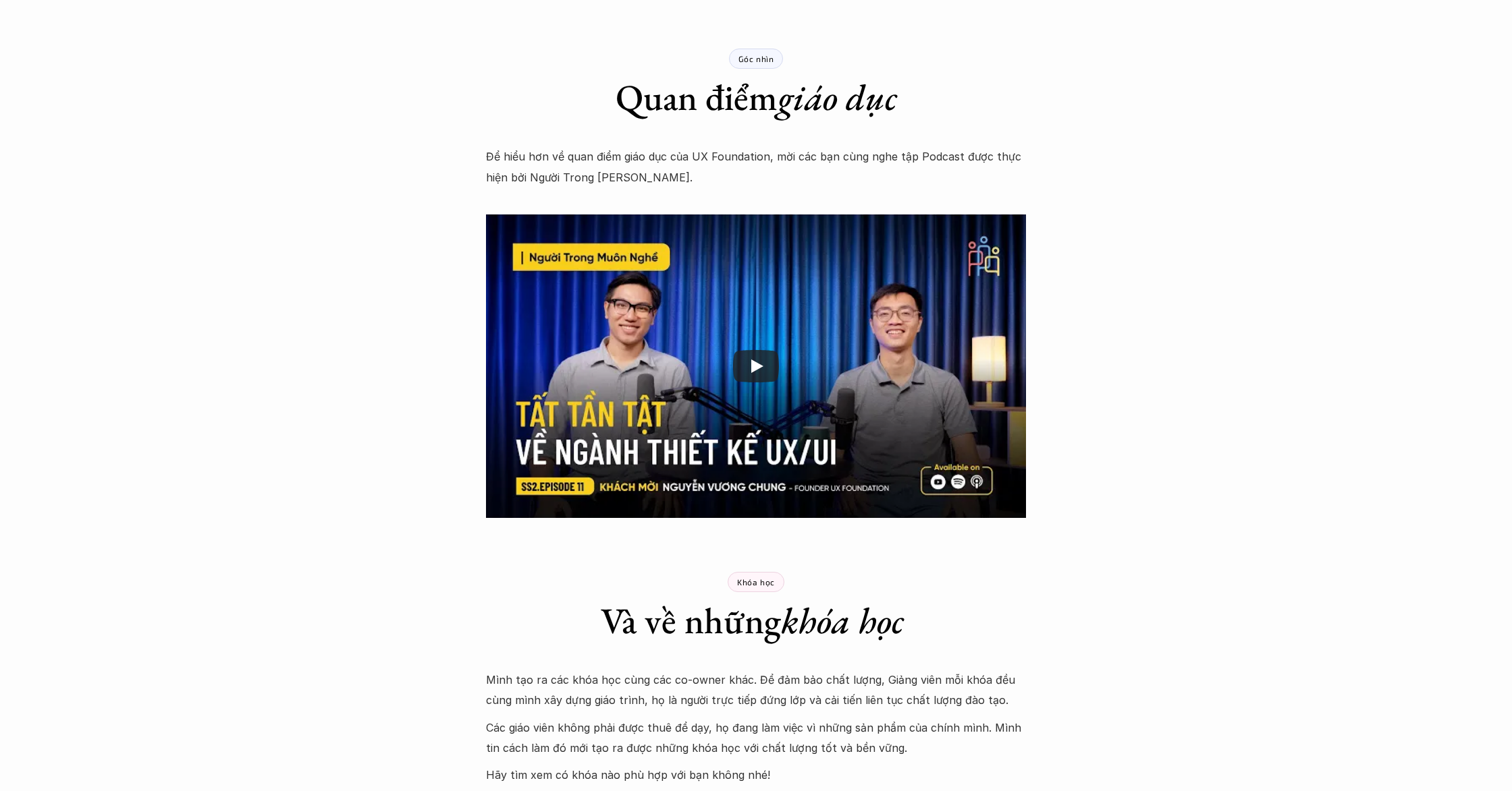
scroll to position [1943, 0]
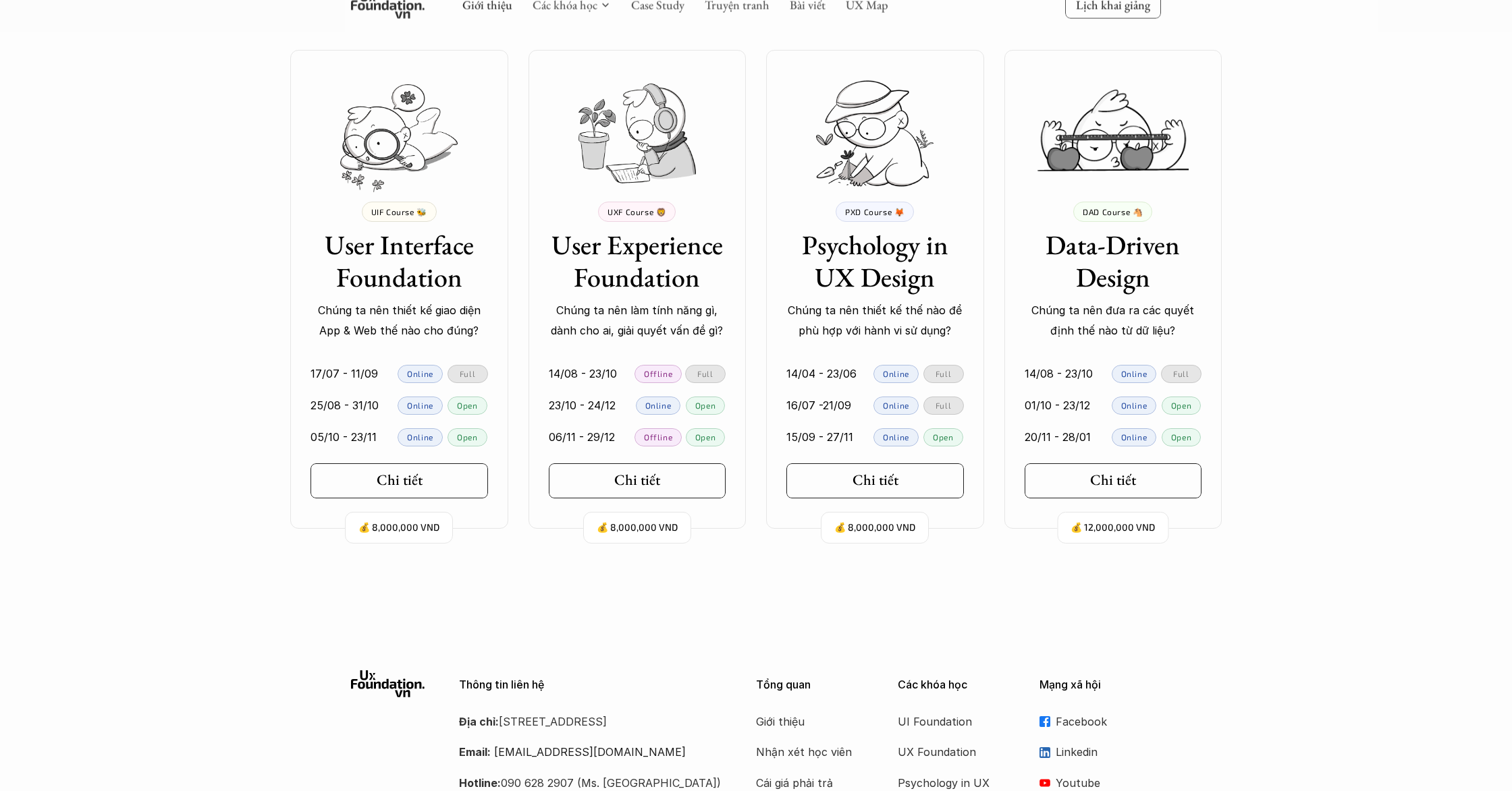
scroll to position [2688, 0]
